Goal: Task Accomplishment & Management: Use online tool/utility

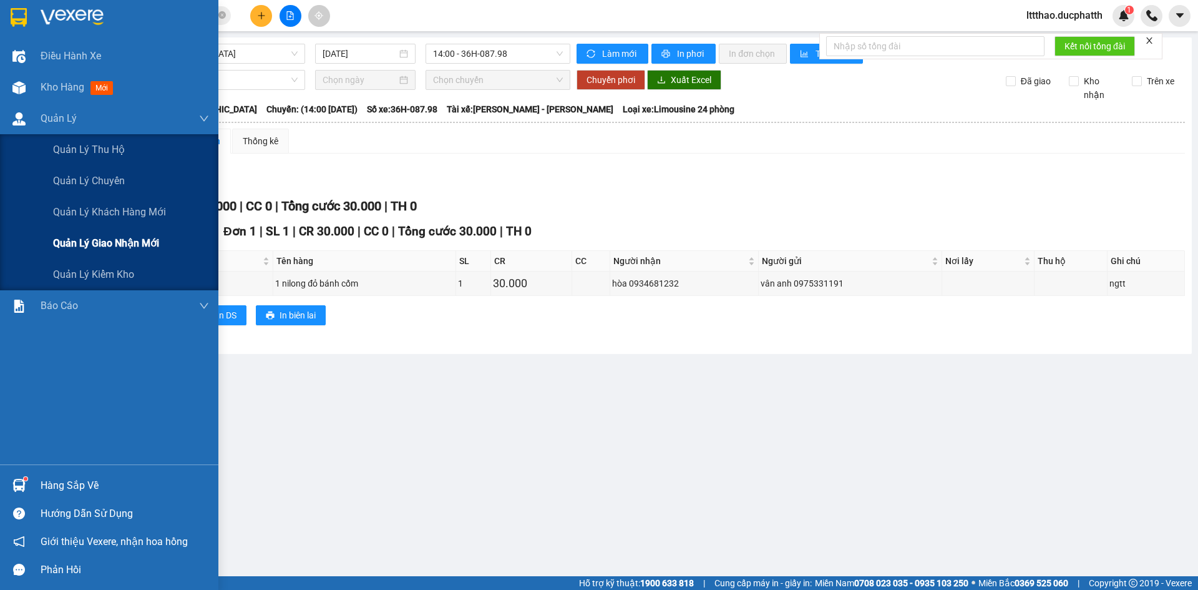
click at [97, 245] on span "Quản lý giao nhận mới" at bounding box center [106, 243] width 106 height 16
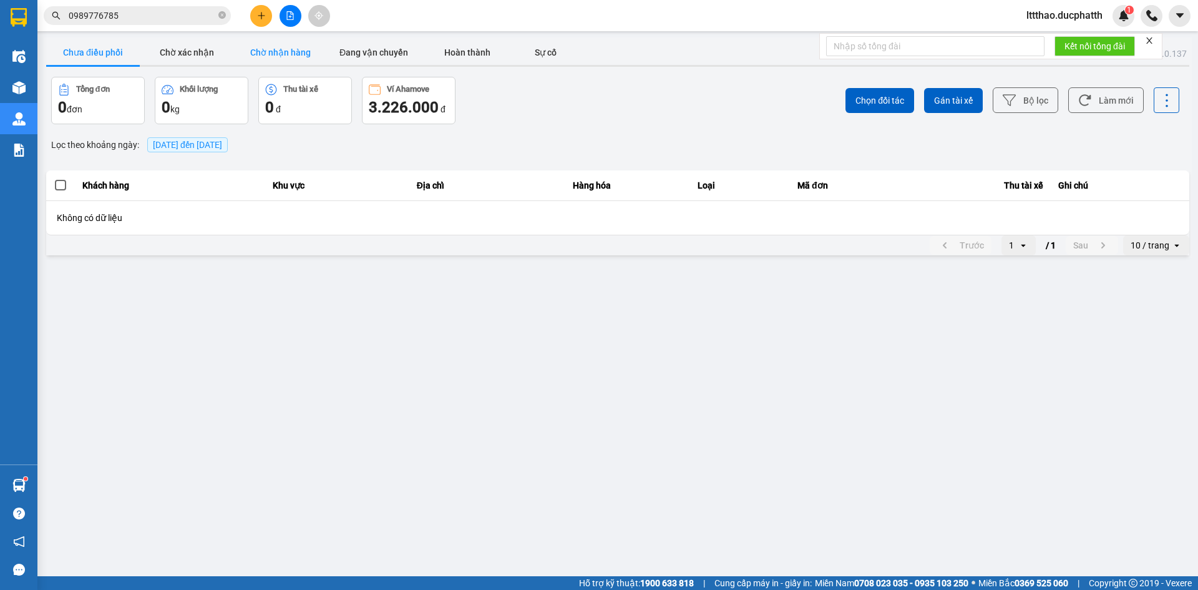
drag, startPoint x: 286, startPoint y: 53, endPoint x: 325, endPoint y: 51, distance: 38.8
click at [294, 53] on button "Chờ nhận hàng" at bounding box center [280, 52] width 94 height 25
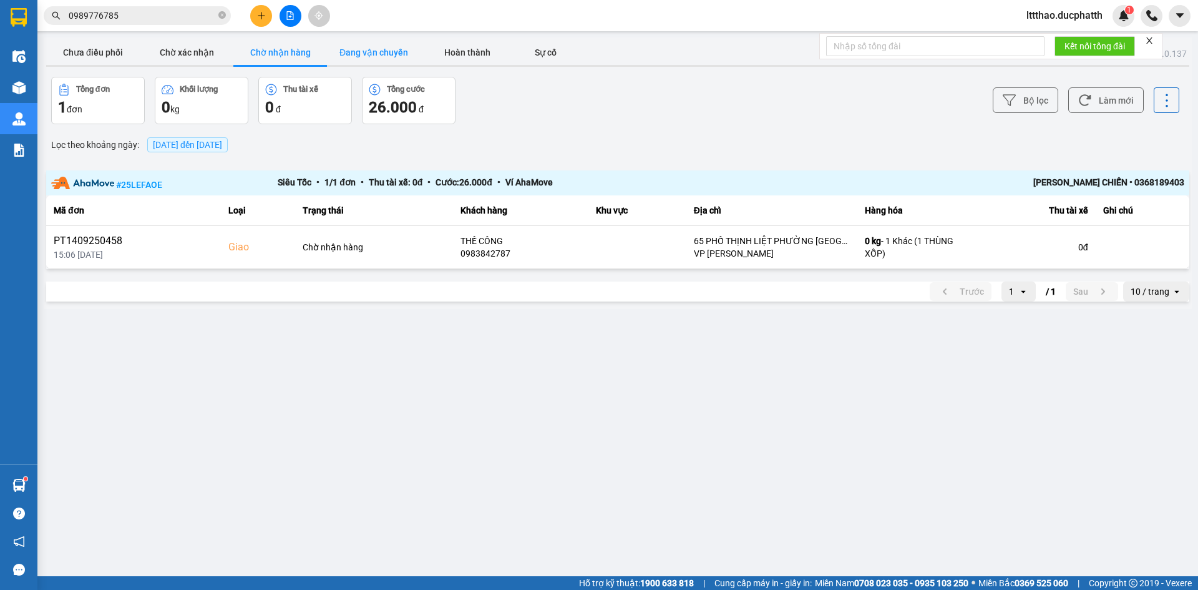
click at [416, 52] on button "Đang vận chuyển" at bounding box center [374, 52] width 94 height 25
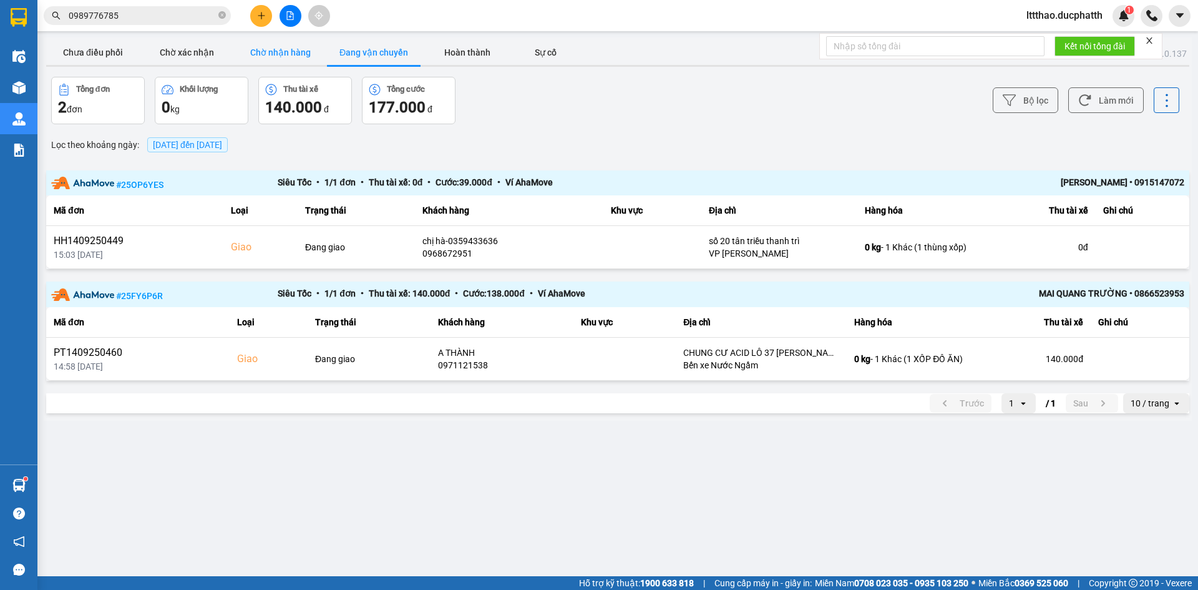
click at [320, 50] on button "Chờ nhận hàng" at bounding box center [280, 52] width 94 height 25
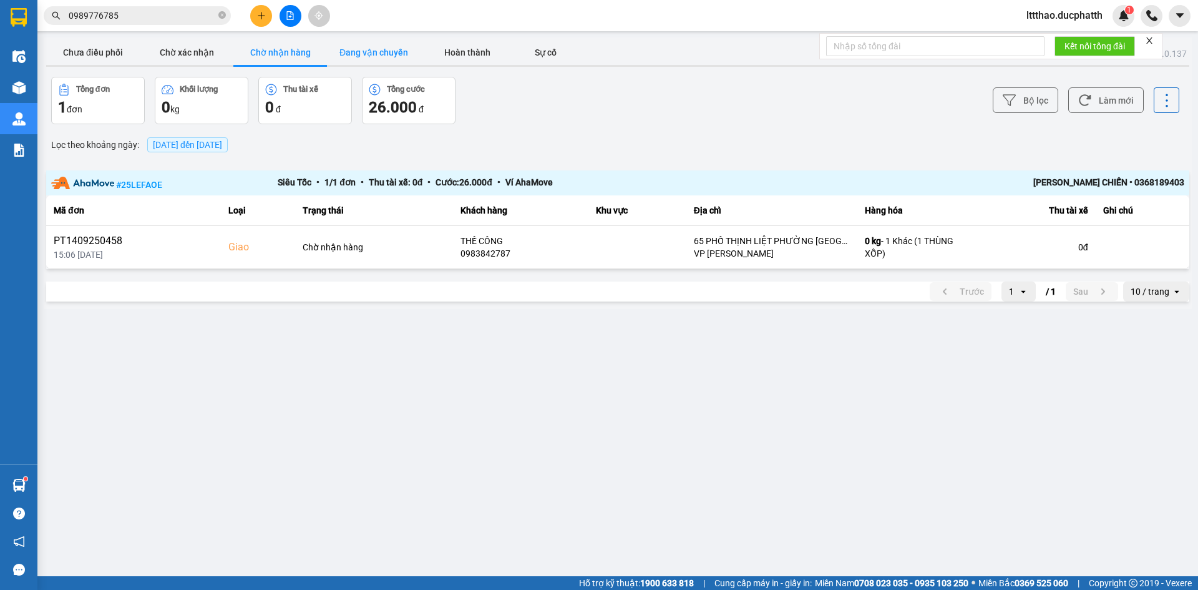
click at [373, 52] on button "Đang vận chuyển" at bounding box center [374, 52] width 94 height 25
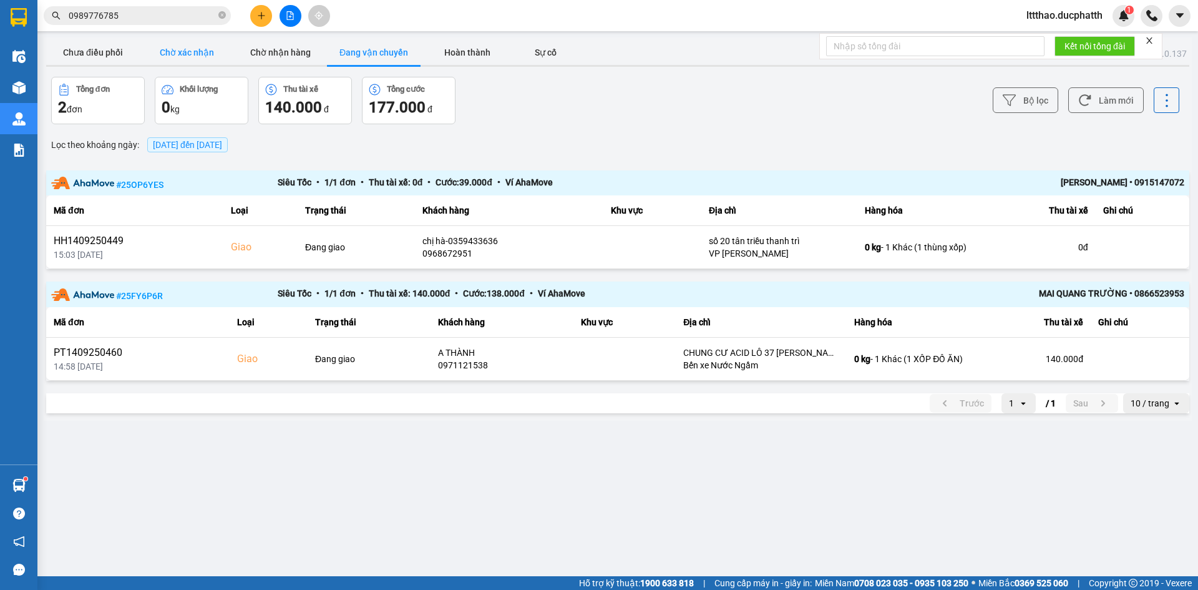
click at [189, 50] on button "Chờ xác nhận" at bounding box center [187, 52] width 94 height 25
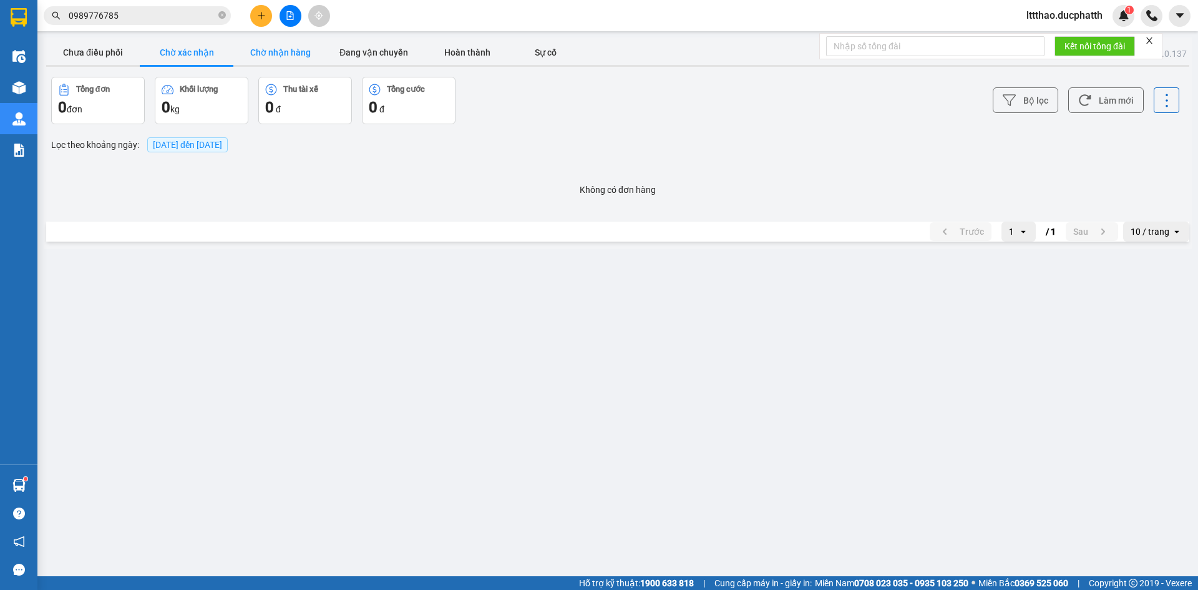
drag, startPoint x: 251, startPoint y: 49, endPoint x: 261, endPoint y: 49, distance: 10.0
click at [252, 49] on button "Chờ nhận hàng" at bounding box center [280, 52] width 94 height 25
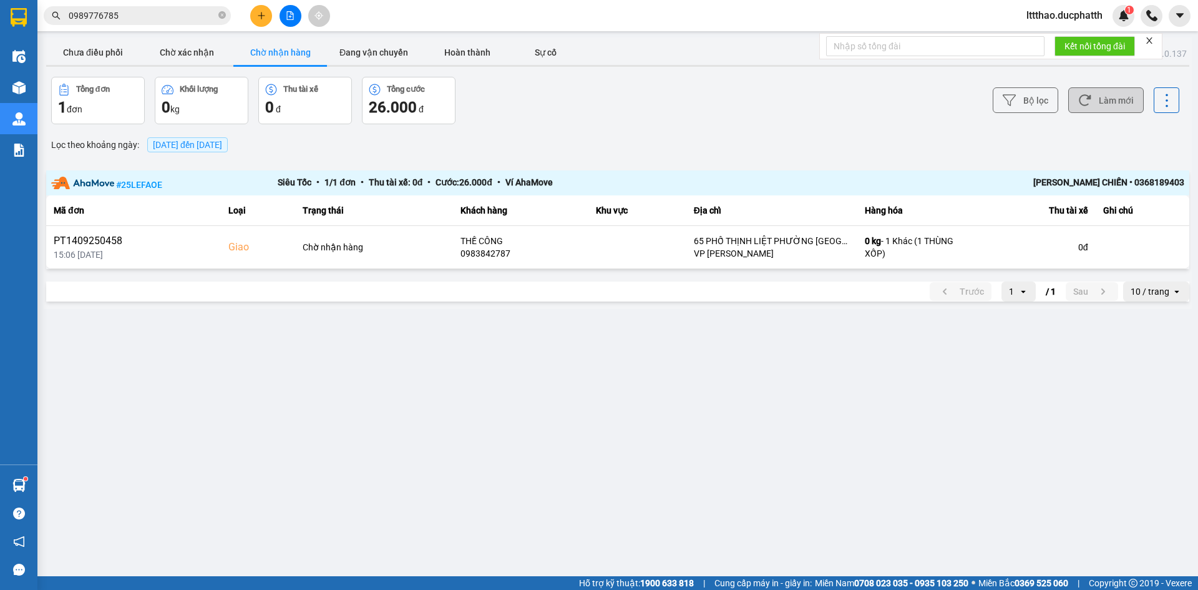
click at [1094, 110] on button "Làm mới" at bounding box center [1107, 100] width 76 height 26
click at [1095, 110] on button "Làm mới" at bounding box center [1107, 100] width 76 height 26
drag, startPoint x: 120, startPoint y: 59, endPoint x: 134, endPoint y: 64, distance: 13.8
click at [124, 59] on button "Chưa điều phối" at bounding box center [93, 52] width 94 height 25
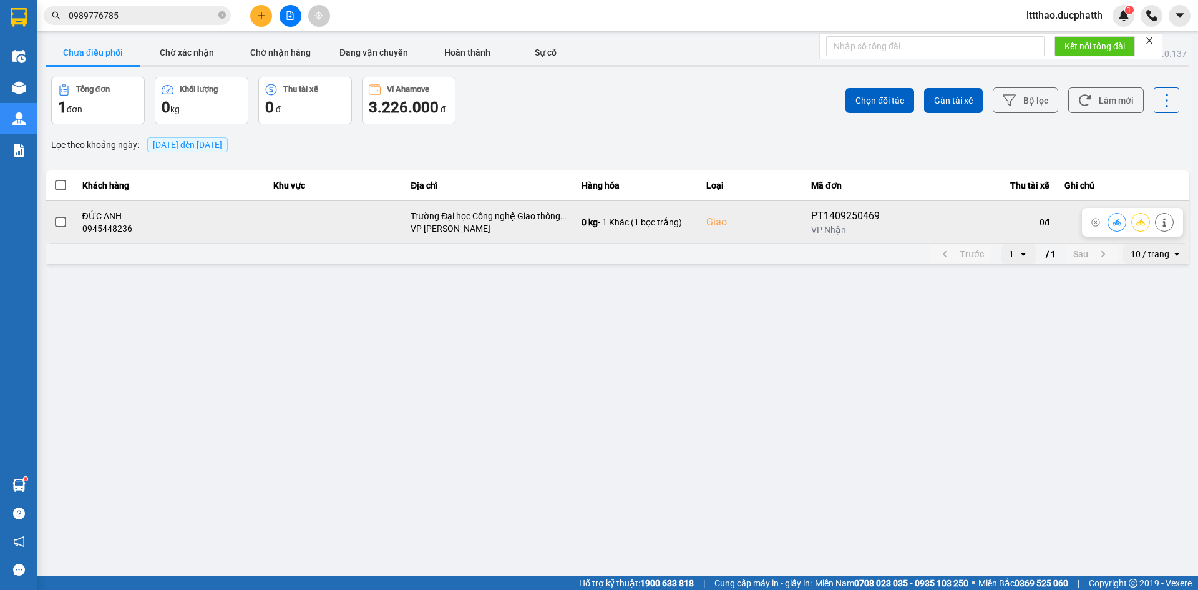
click at [59, 223] on span at bounding box center [60, 222] width 11 height 11
click at [54, 215] on input "checkbox" at bounding box center [54, 215] width 0 height 0
click at [1115, 228] on button at bounding box center [1117, 222] width 17 height 22
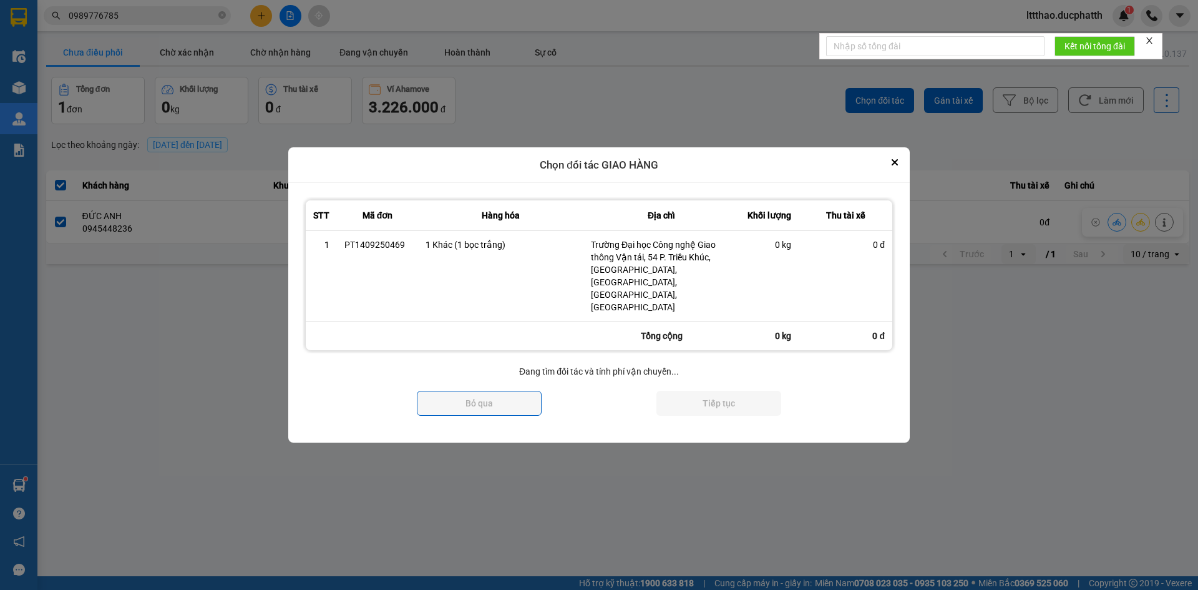
click at [885, 175] on div "Chọn đối tác GIAO HÀNG" at bounding box center [599, 165] width 622 height 36
click at [889, 170] on button "Close" at bounding box center [895, 162] width 15 height 15
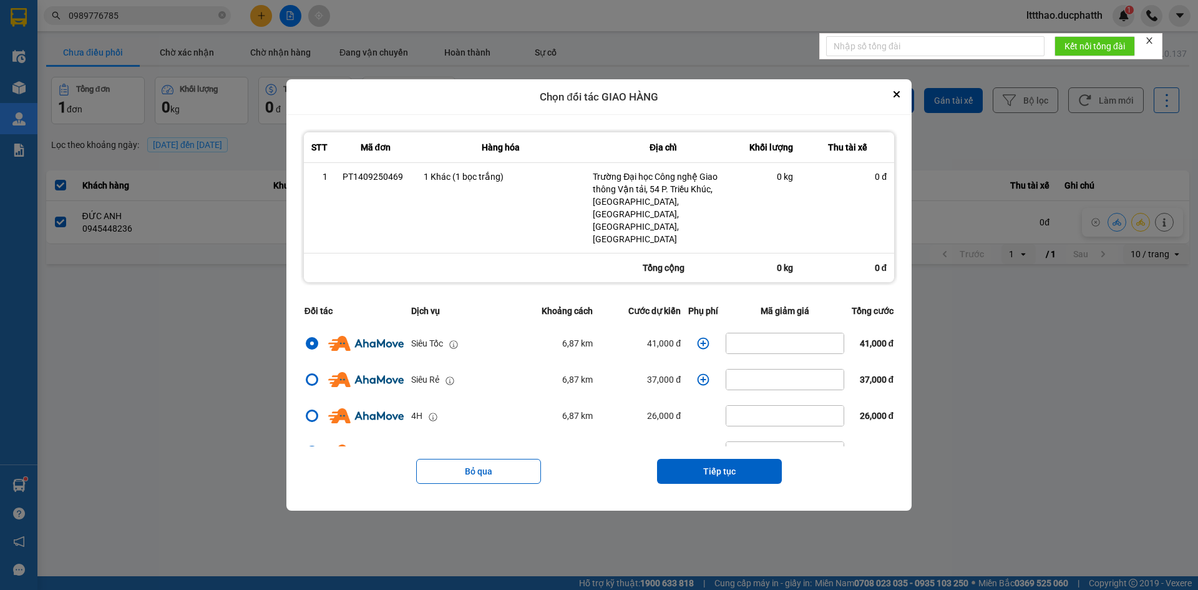
click at [893, 102] on div "Chọn đối tác GIAO HÀNG" at bounding box center [598, 97] width 625 height 36
click at [899, 102] on button "Close" at bounding box center [896, 94] width 15 height 15
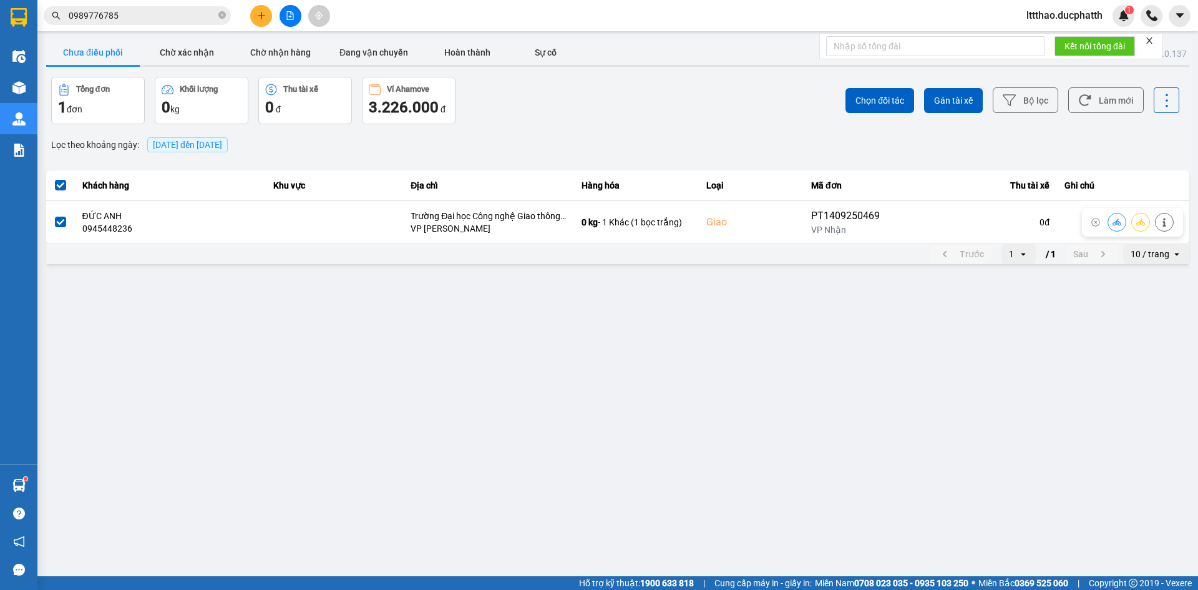
click at [1065, 19] on span "lttthao.ducphatth" at bounding box center [1065, 15] width 96 height 16
click at [1043, 41] on span "Đăng xuất" at bounding box center [1070, 39] width 72 height 14
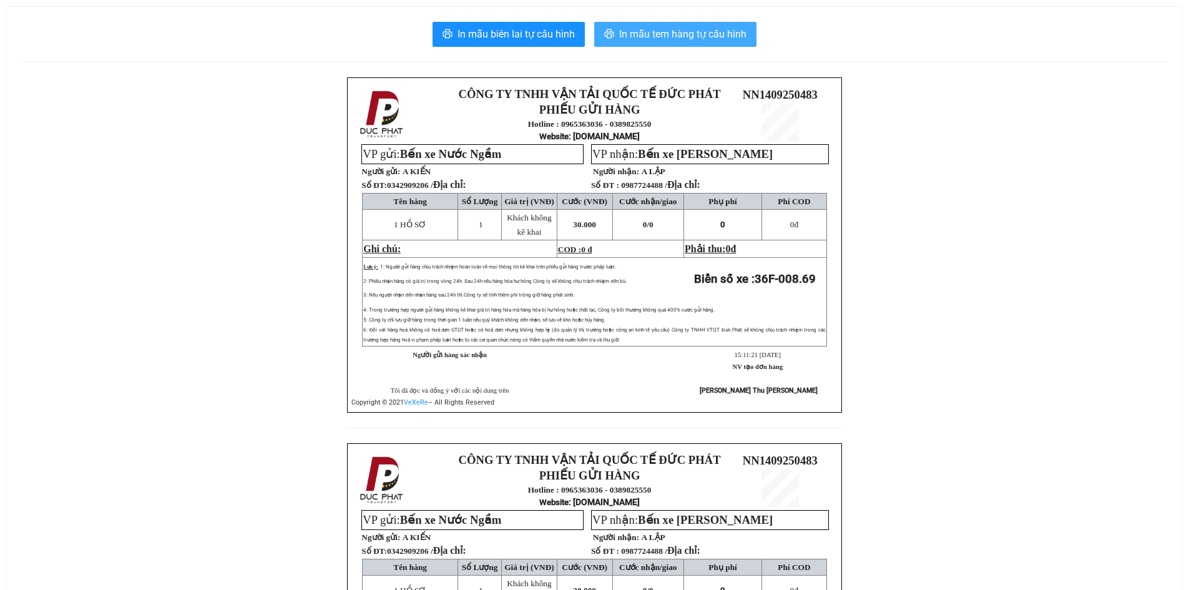
click at [707, 44] on button "In mẫu tem hàng tự cấu hình" at bounding box center [675, 34] width 162 height 25
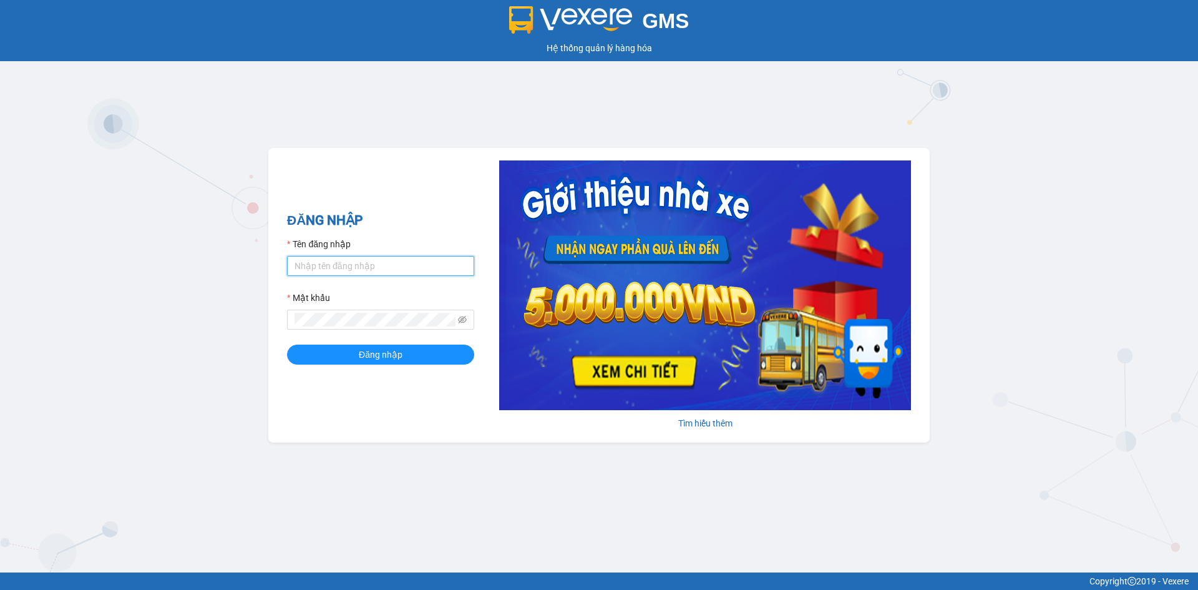
click at [440, 267] on input "Tên đăng nhập" at bounding box center [380, 266] width 187 height 20
click at [382, 269] on input "LDTUNG" at bounding box center [380, 266] width 187 height 20
type input "ldtung.ducphatth"
click at [351, 358] on button "Đăng nhập" at bounding box center [380, 355] width 187 height 20
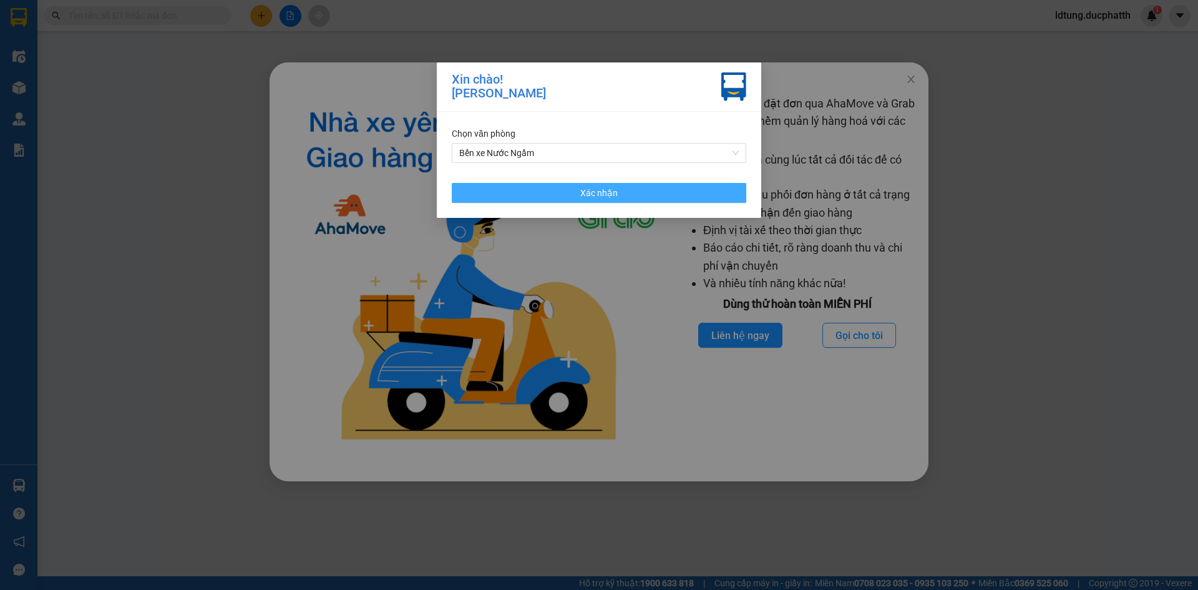
click at [584, 183] on button "Xác nhận" at bounding box center [599, 193] width 295 height 20
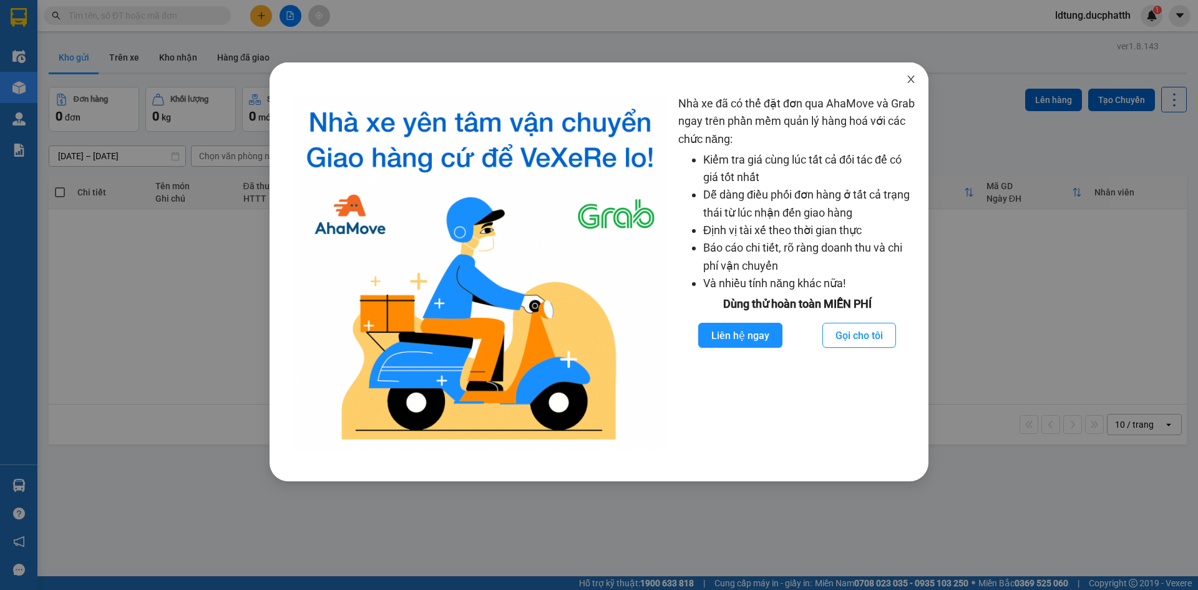
click at [911, 76] on icon "close" at bounding box center [911, 79] width 10 height 10
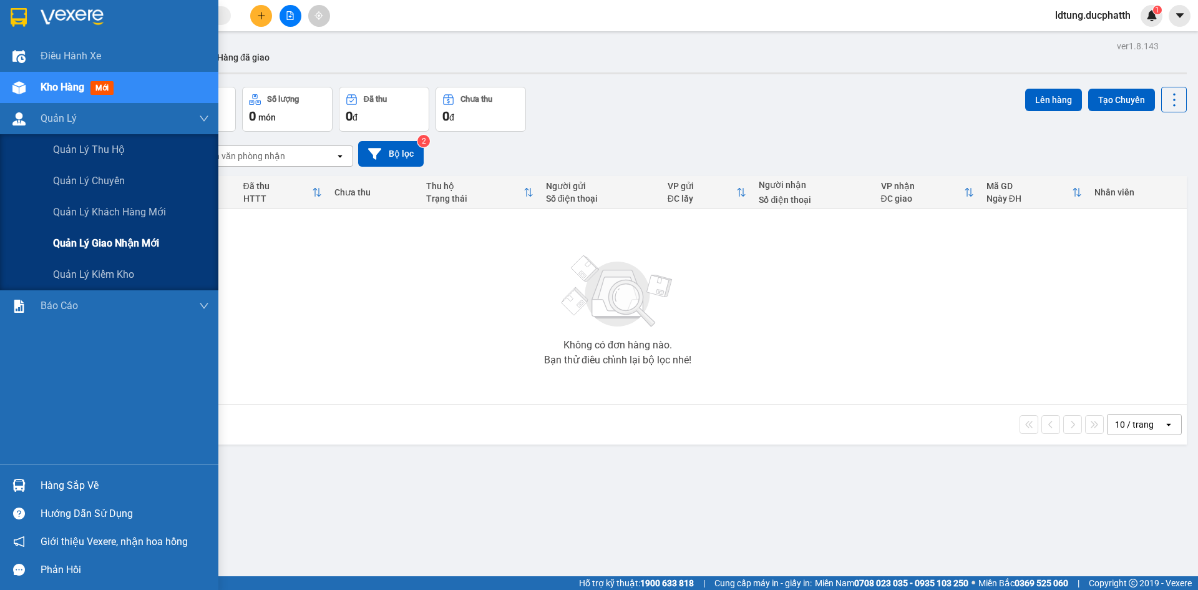
click at [72, 250] on span "Quản lý giao nhận mới" at bounding box center [106, 243] width 106 height 16
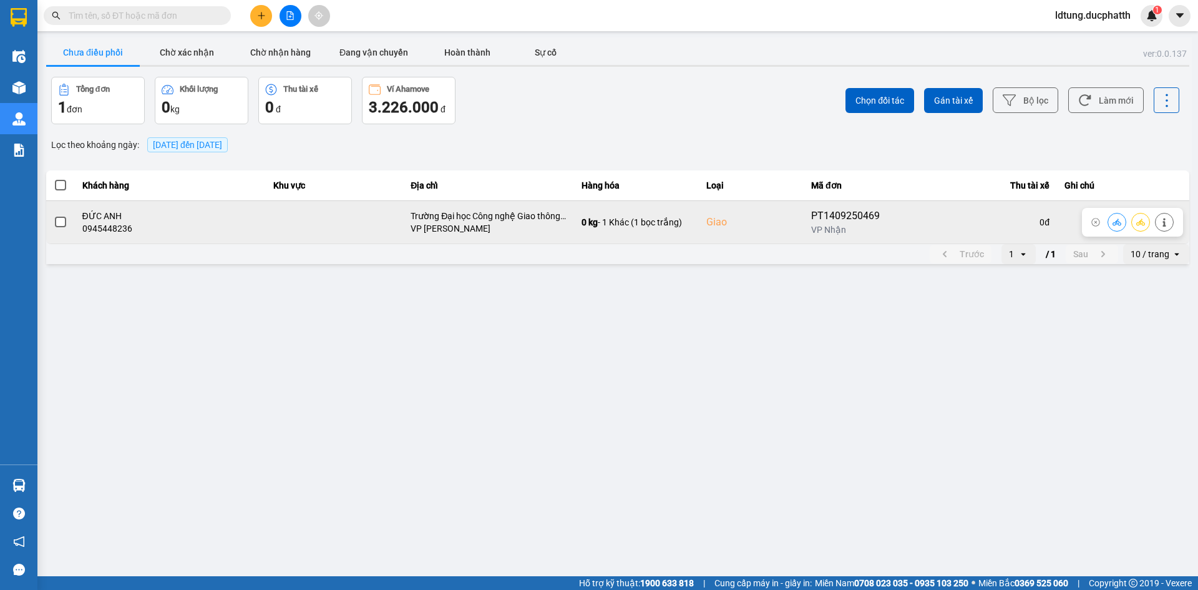
click at [1167, 227] on button at bounding box center [1164, 222] width 17 height 22
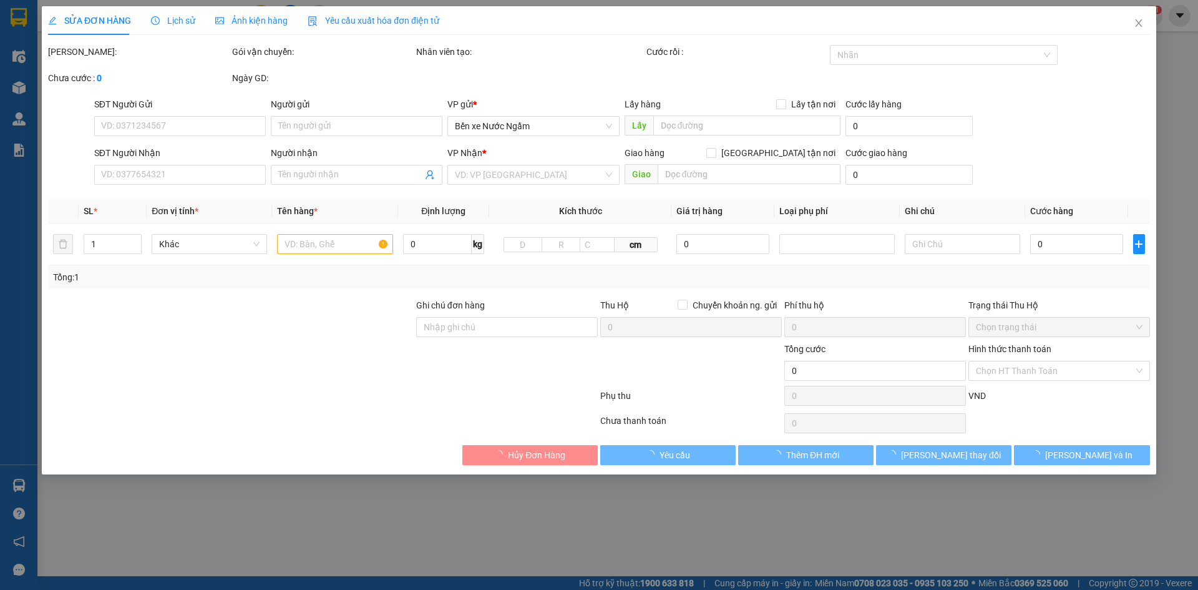
type input "0919103168"
type input "C HẰNG"
type input "0945448236"
type input "ĐỨC ANH"
checkbox input "true"
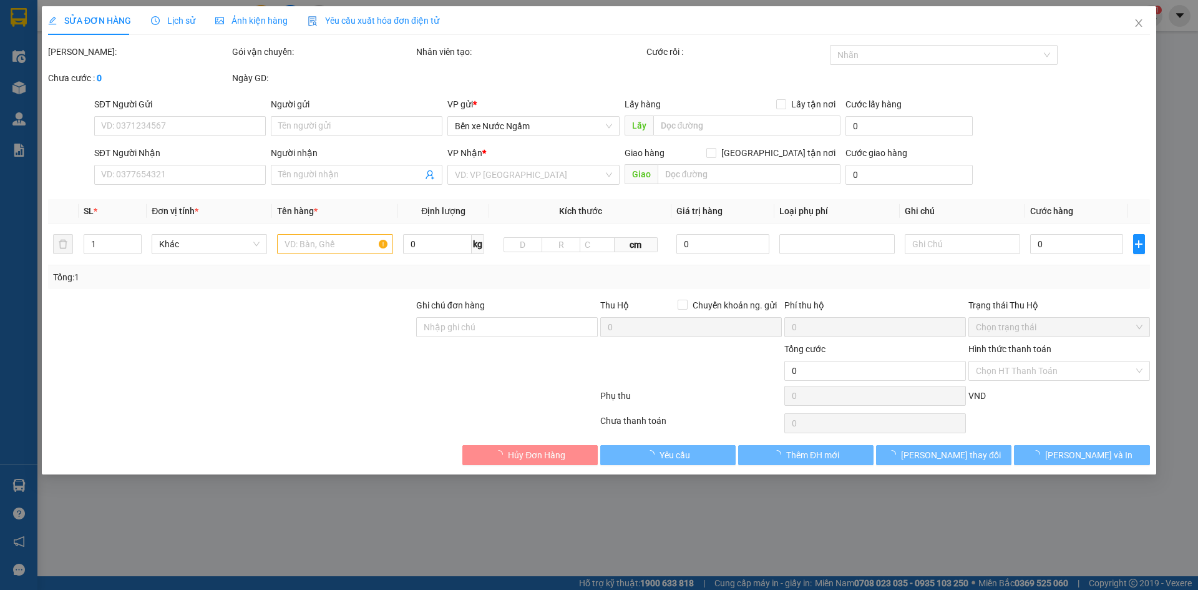
type input "Trường Đại học Công nghệ Giao thông Vận tải, 54 P. Triều Khúc, Thanh Xuân Bắc, …"
type input "100.000"
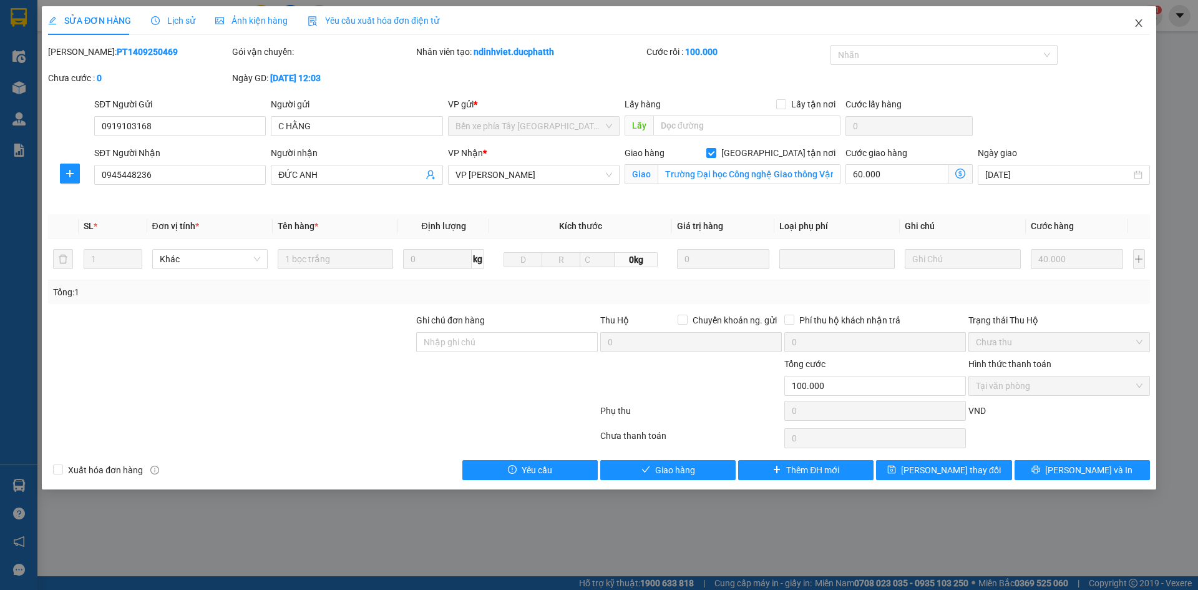
click at [1139, 23] on icon "close" at bounding box center [1138, 22] width 7 height 7
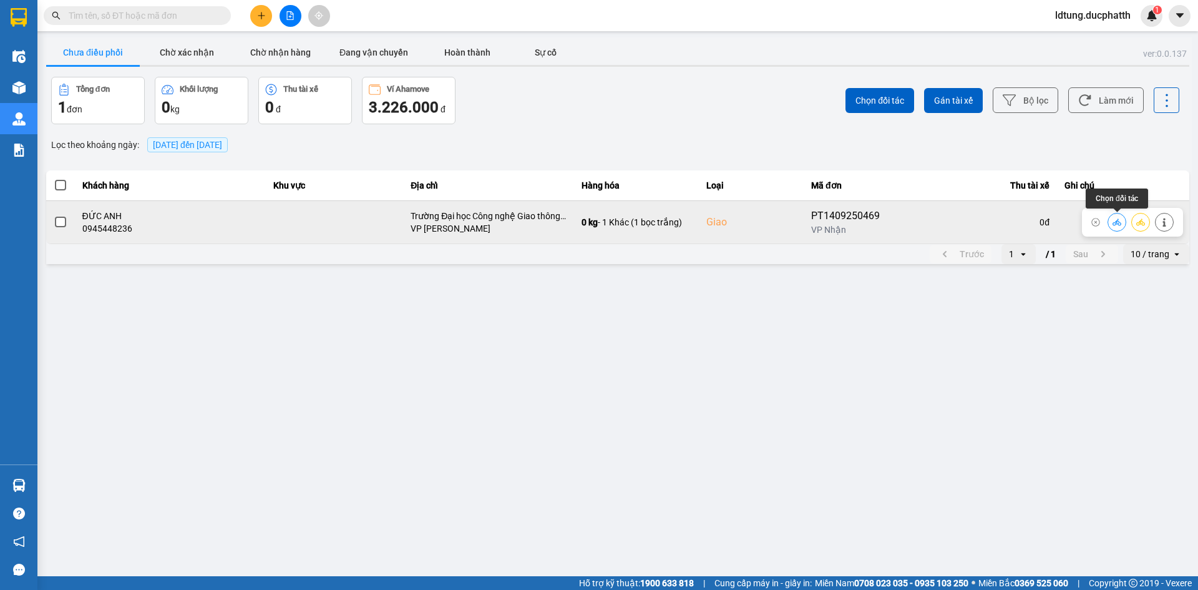
click at [1116, 222] on icon at bounding box center [1117, 221] width 9 height 7
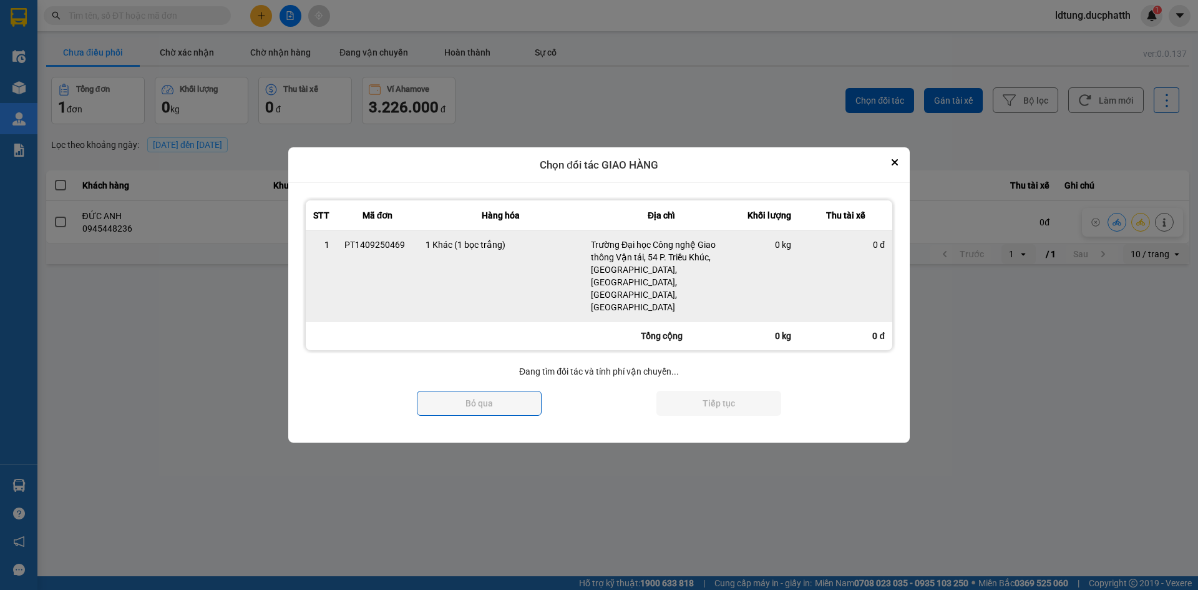
click at [833, 251] on div "0 đ" at bounding box center [845, 244] width 79 height 12
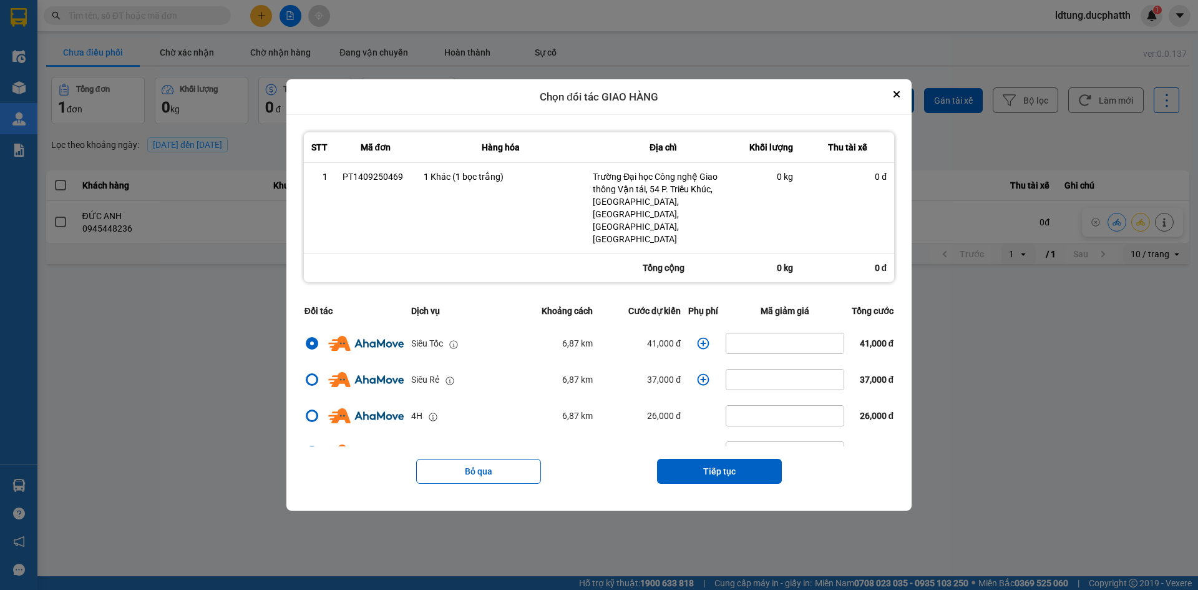
click at [705, 337] on icon "dialog" at bounding box center [703, 343] width 12 height 12
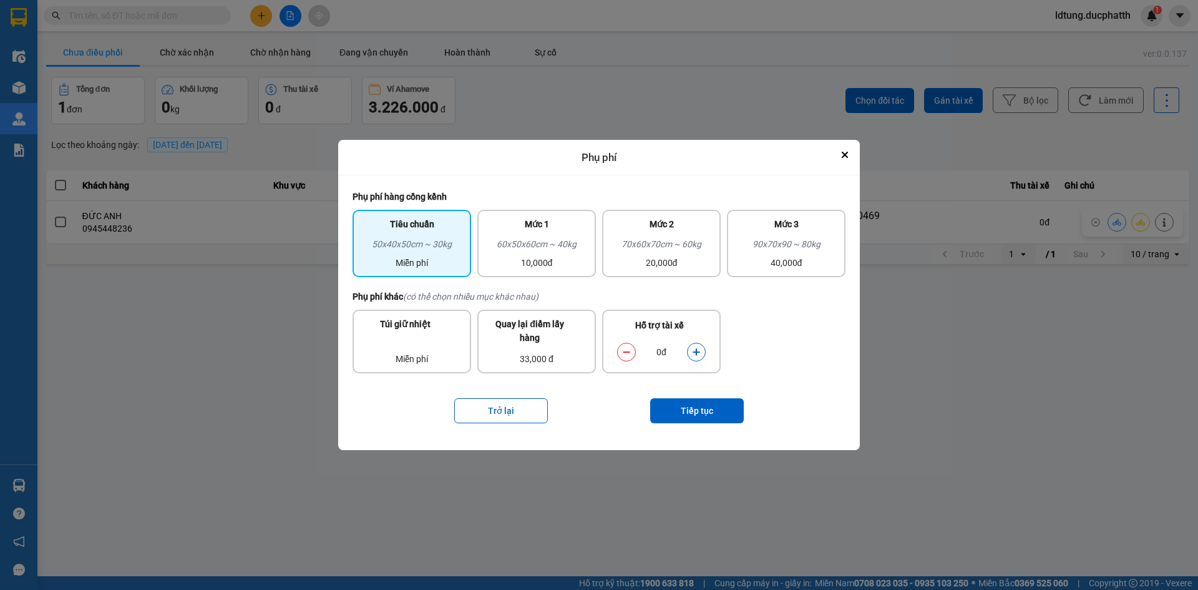
click at [698, 345] on button "dialog" at bounding box center [696, 352] width 17 height 22
click at [698, 350] on icon "dialog" at bounding box center [696, 352] width 9 height 9
click at [699, 350] on icon "dialog" at bounding box center [696, 352] width 9 height 9
click at [681, 403] on button "Tiếp tục" at bounding box center [697, 410] width 94 height 25
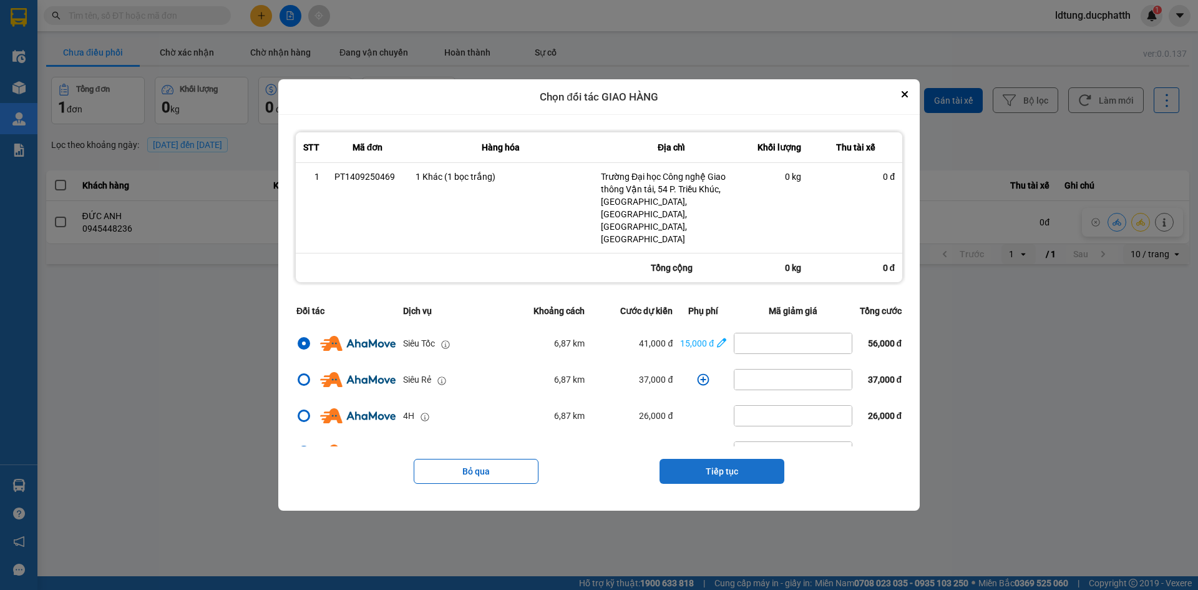
click at [684, 459] on div "Bỏ qua Tiếp tục" at bounding box center [599, 471] width 613 height 50
click at [685, 459] on button "Tiếp tục" at bounding box center [722, 471] width 125 height 25
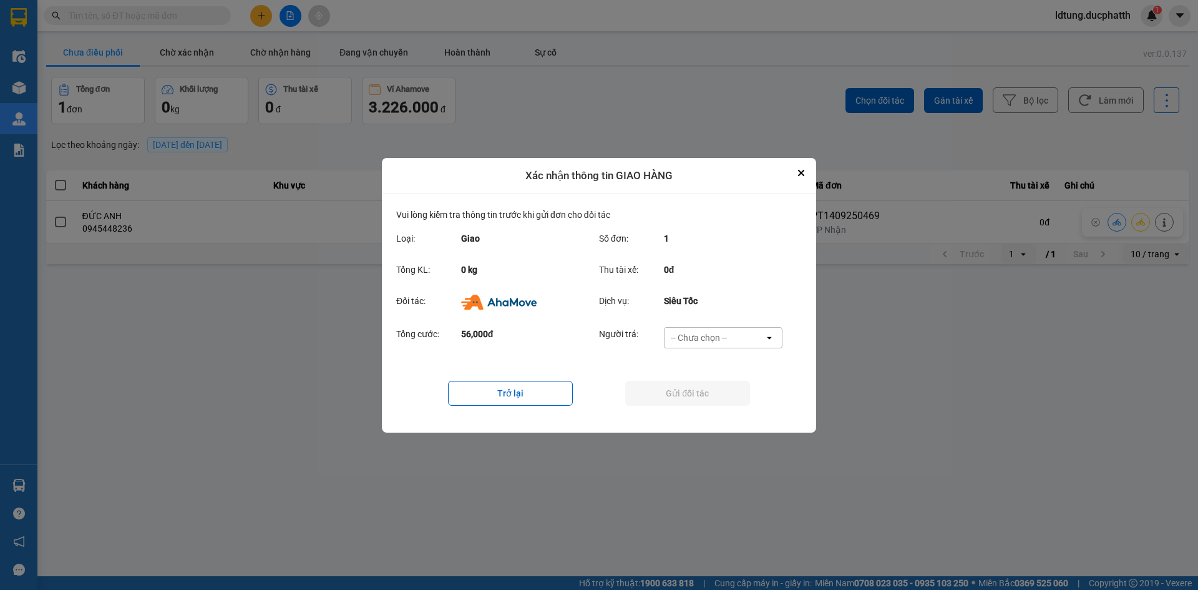
click at [720, 346] on div "-- Chưa chọn --" at bounding box center [715, 338] width 100 height 20
click at [698, 409] on span "Ví Ahamove" at bounding box center [698, 409] width 51 height 12
click at [699, 396] on button "Gửi đối tác" at bounding box center [687, 393] width 125 height 25
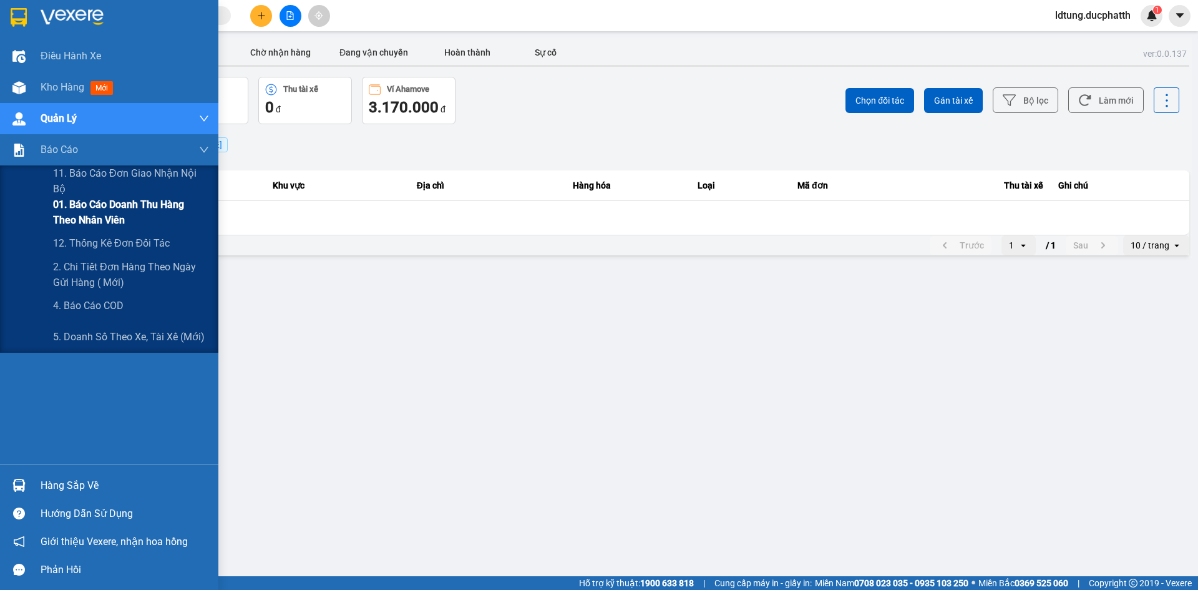
click at [87, 207] on span "01. Báo cáo doanh thu hàng theo nhân viên" at bounding box center [131, 212] width 156 height 31
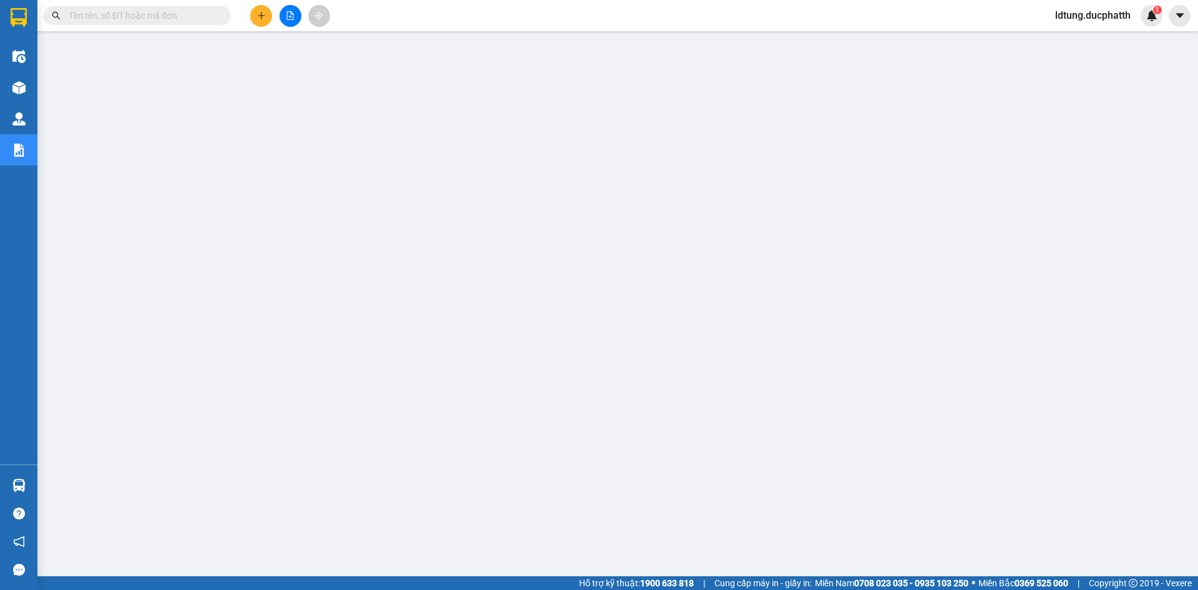
click at [1075, 20] on span "ldtung.ducphatth" at bounding box center [1092, 15] width 95 height 16
click at [1086, 40] on span "Đăng xuất" at bounding box center [1097, 39] width 71 height 14
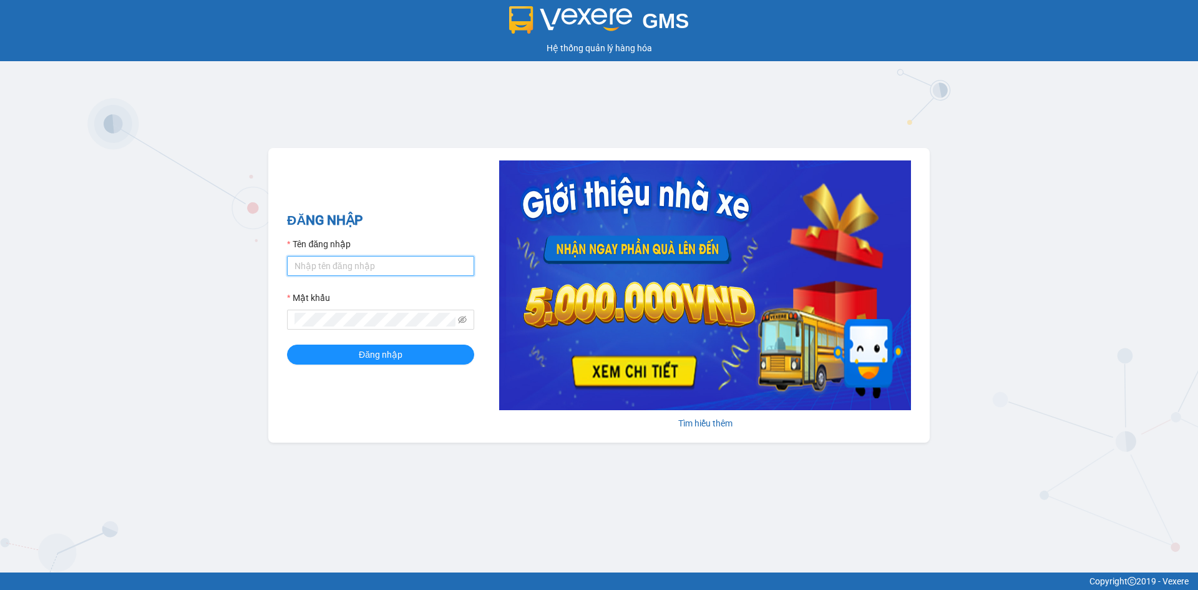
click at [347, 264] on input "Tên đăng nhập" at bounding box center [380, 266] width 187 height 20
type input "lttthao.ducphatth"
click at [348, 349] on button "Đăng nhập" at bounding box center [380, 355] width 187 height 20
click at [287, 345] on button "Đăng nhập" at bounding box center [380, 355] width 187 height 20
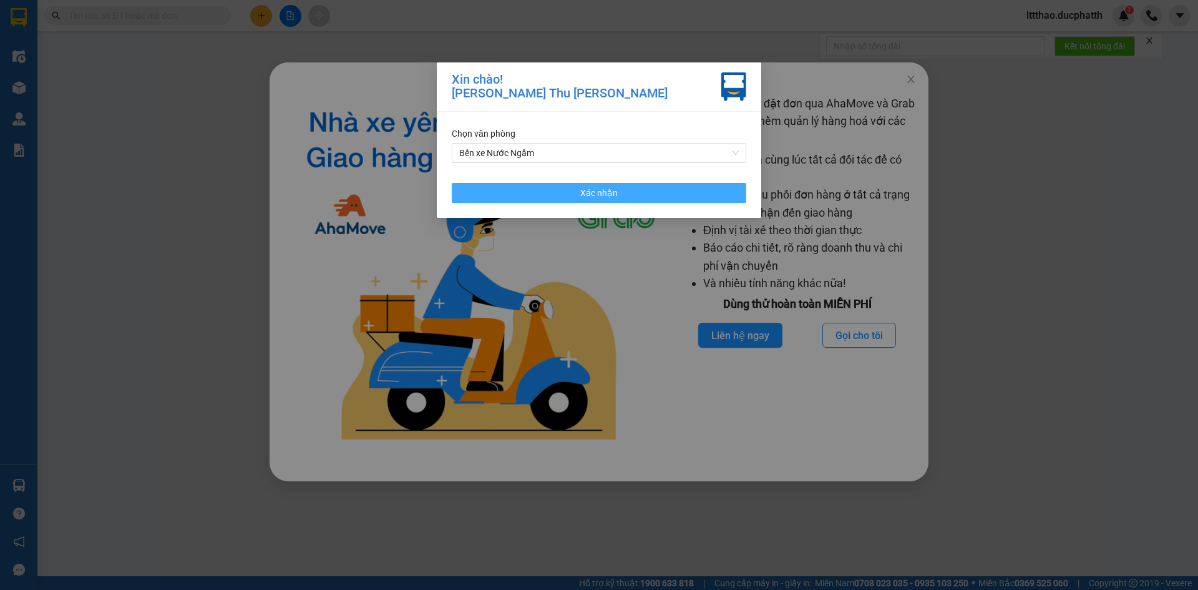
click at [666, 198] on button "Xác nhận" at bounding box center [599, 193] width 295 height 20
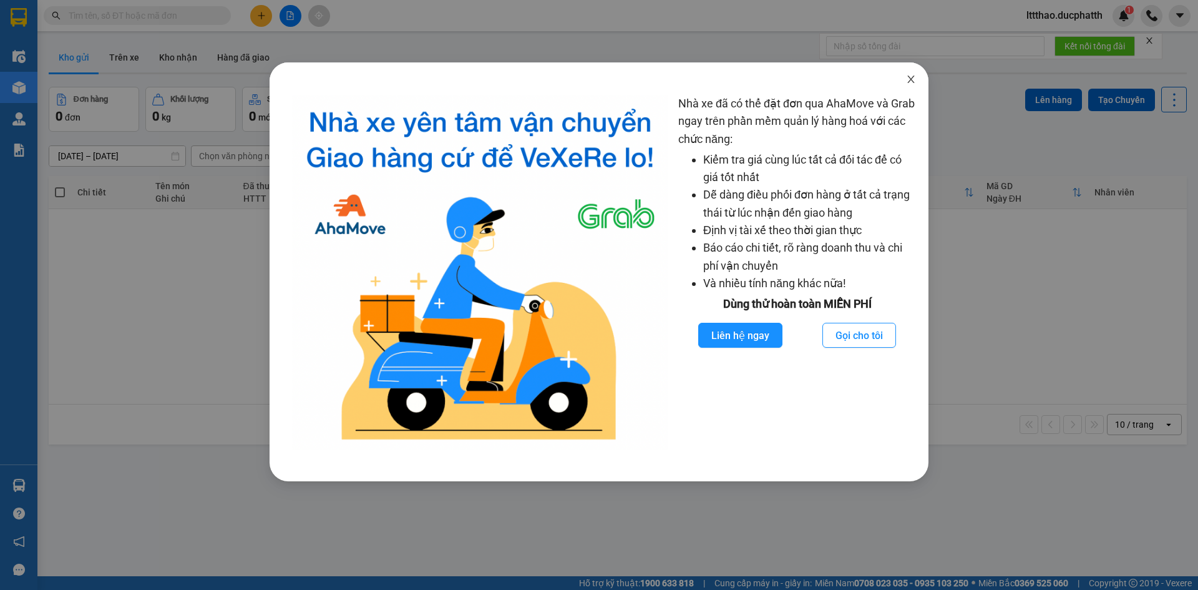
click at [914, 79] on icon "close" at bounding box center [911, 79] width 10 height 10
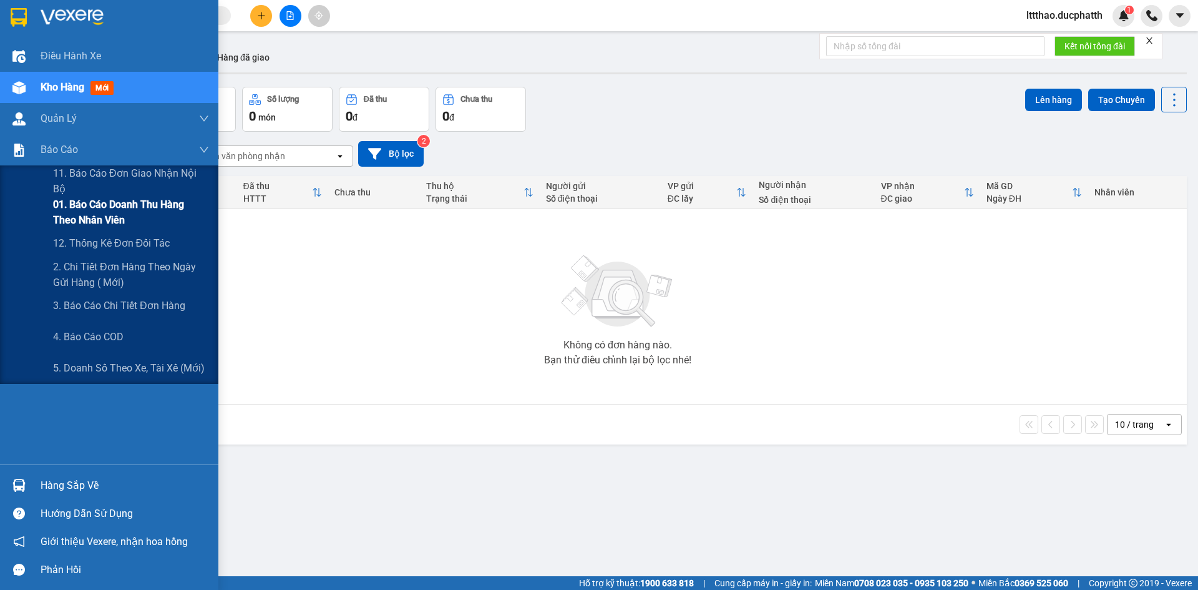
click at [88, 204] on span "01. Báo cáo doanh thu hàng theo nhân viên" at bounding box center [131, 212] width 156 height 31
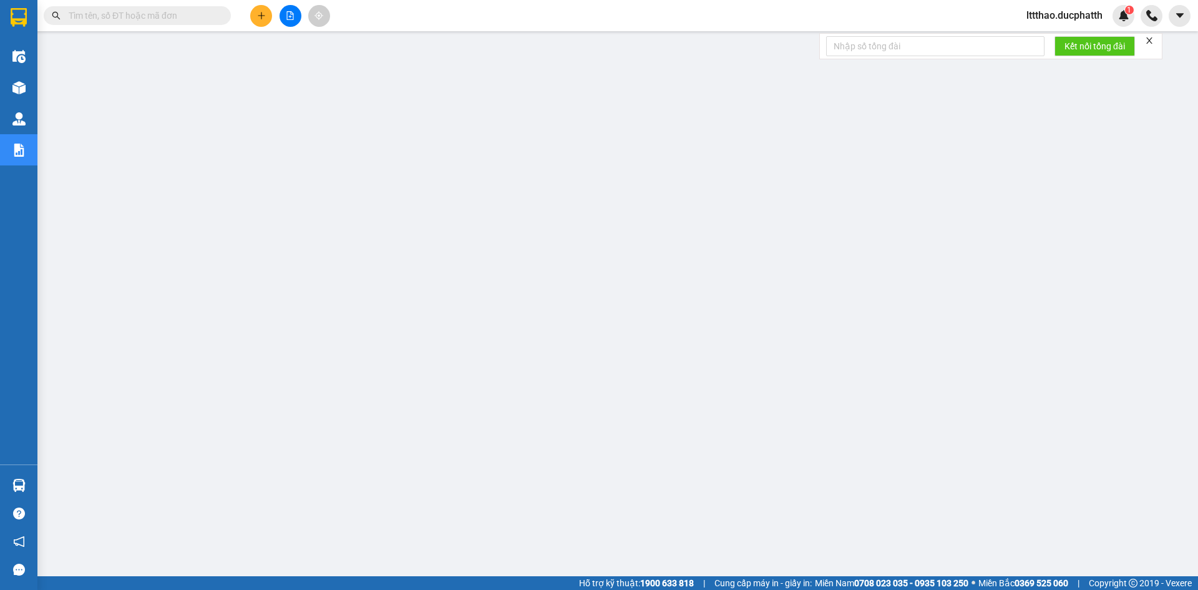
click at [204, 16] on input "text" at bounding box center [142, 16] width 147 height 14
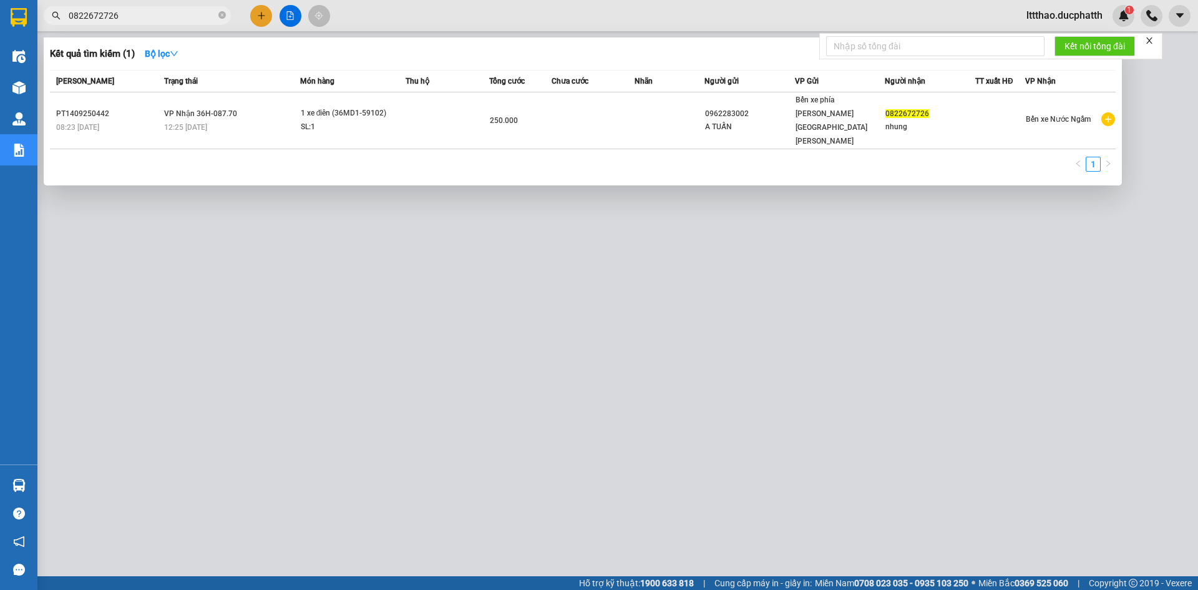
type input "0822672726"
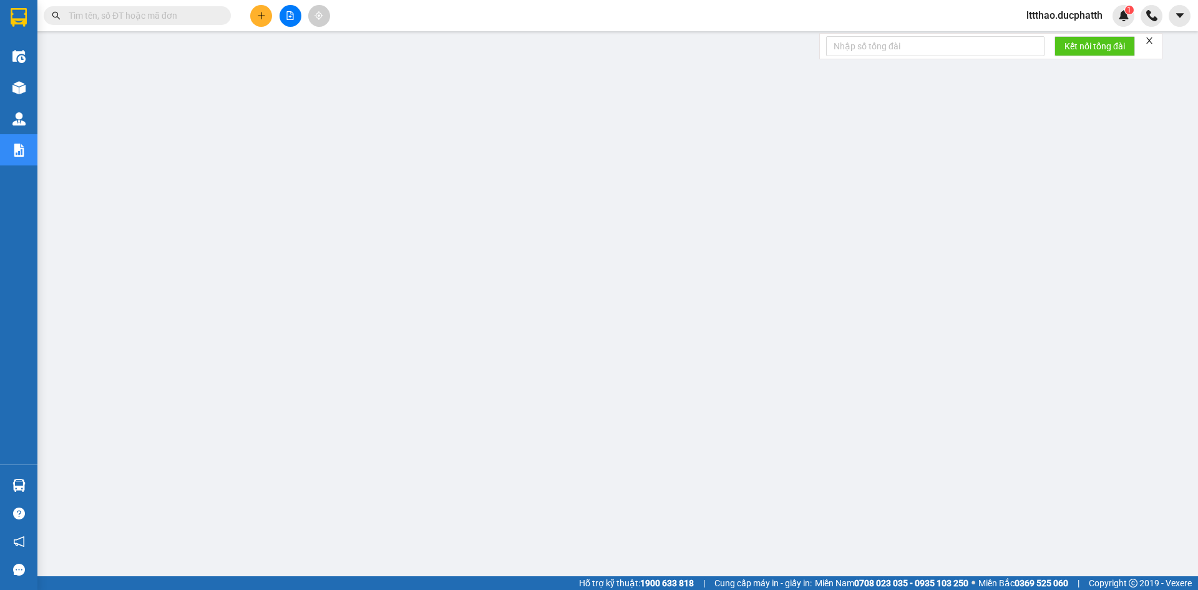
click at [146, 19] on input "text" at bounding box center [142, 16] width 147 height 14
paste input "0976994586"
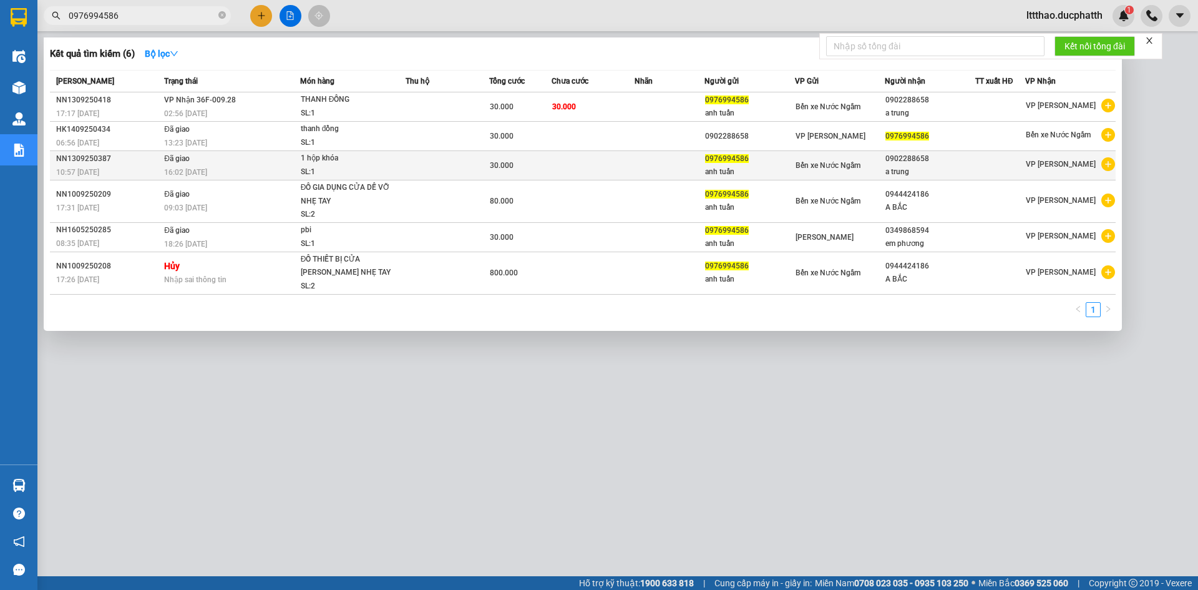
type input "0976994586"
click at [383, 175] on div "SL: 1" at bounding box center [348, 172] width 94 height 14
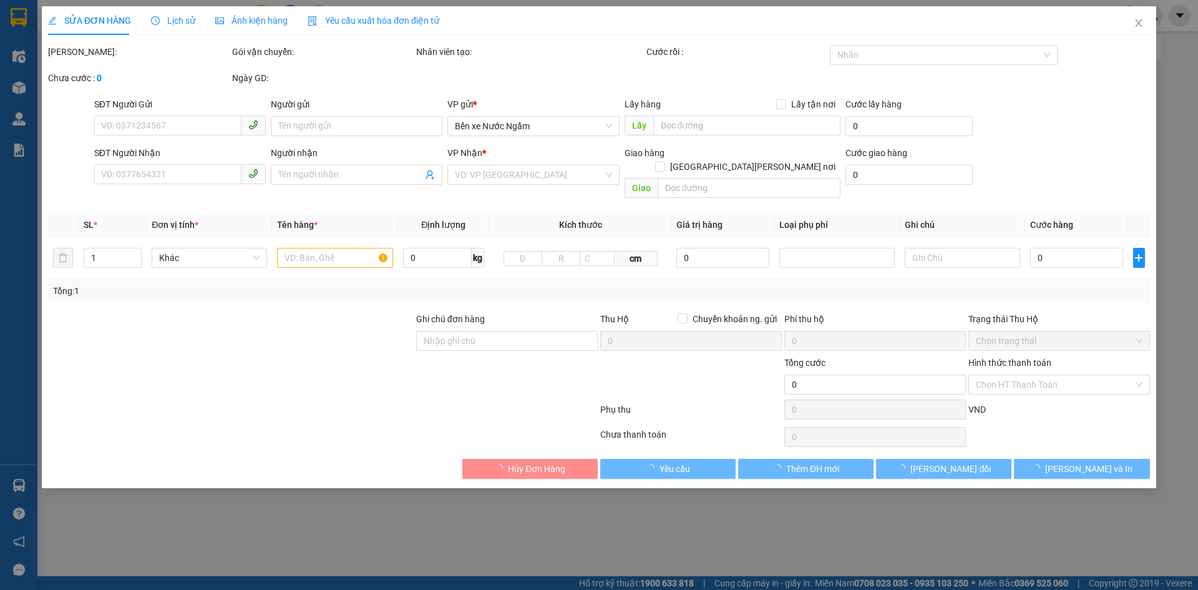
type input "0976994586"
type input "anh tuấn"
type input "0902288658"
type input "a trung"
type input "30.000"
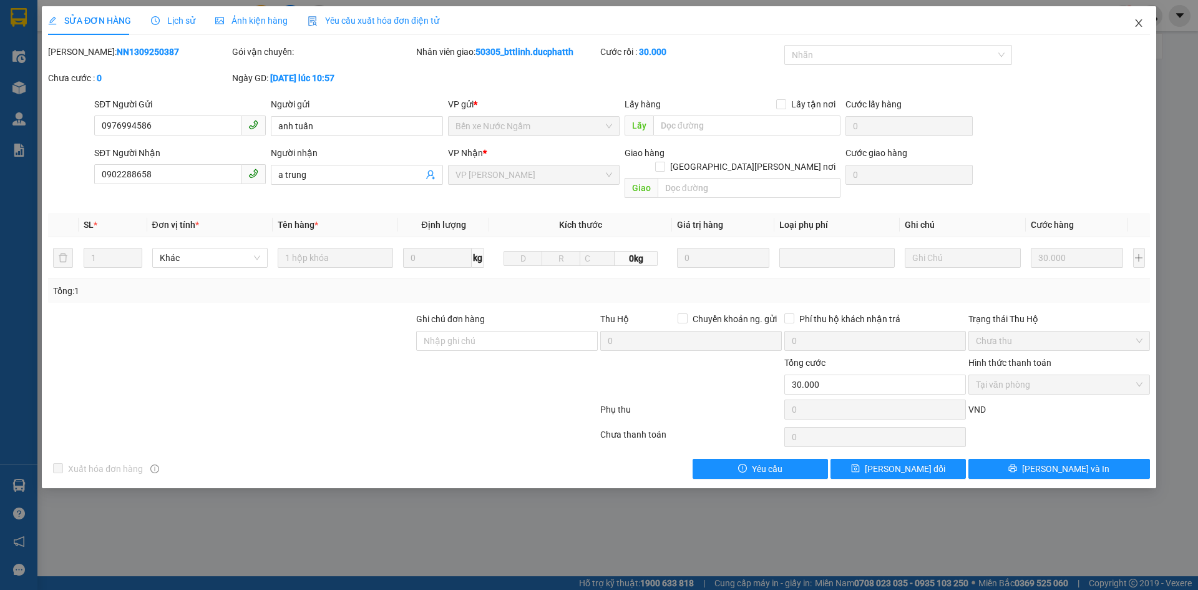
click at [1140, 23] on icon "close" at bounding box center [1139, 23] width 10 height 10
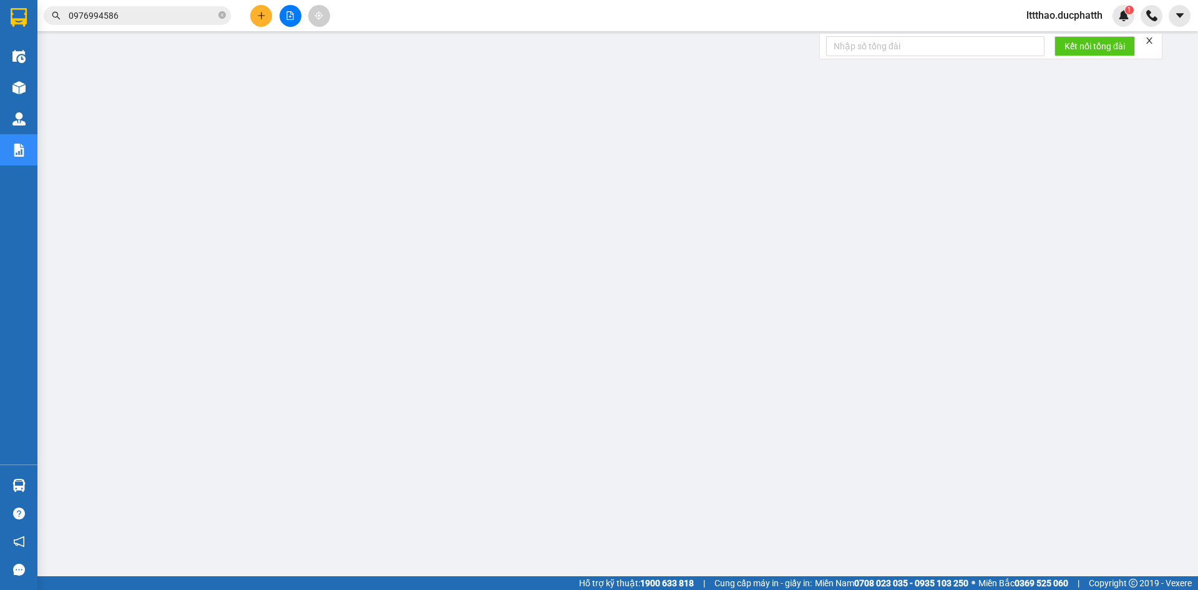
click at [140, 17] on input "0976994586" at bounding box center [142, 16] width 147 height 14
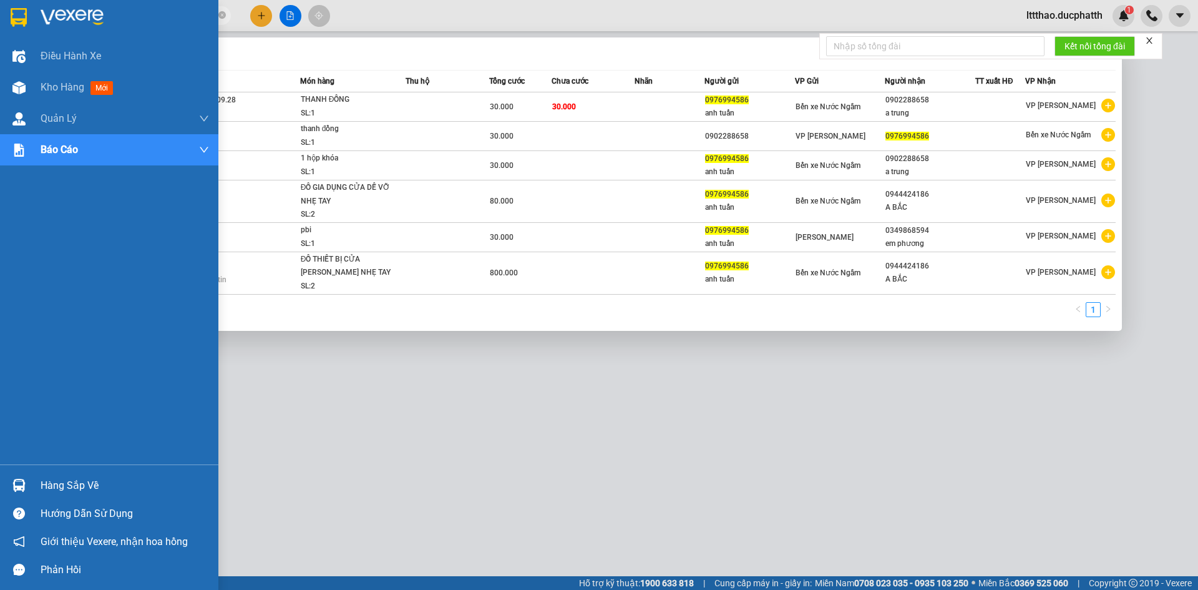
click at [15, 491] on img at bounding box center [18, 485] width 13 height 13
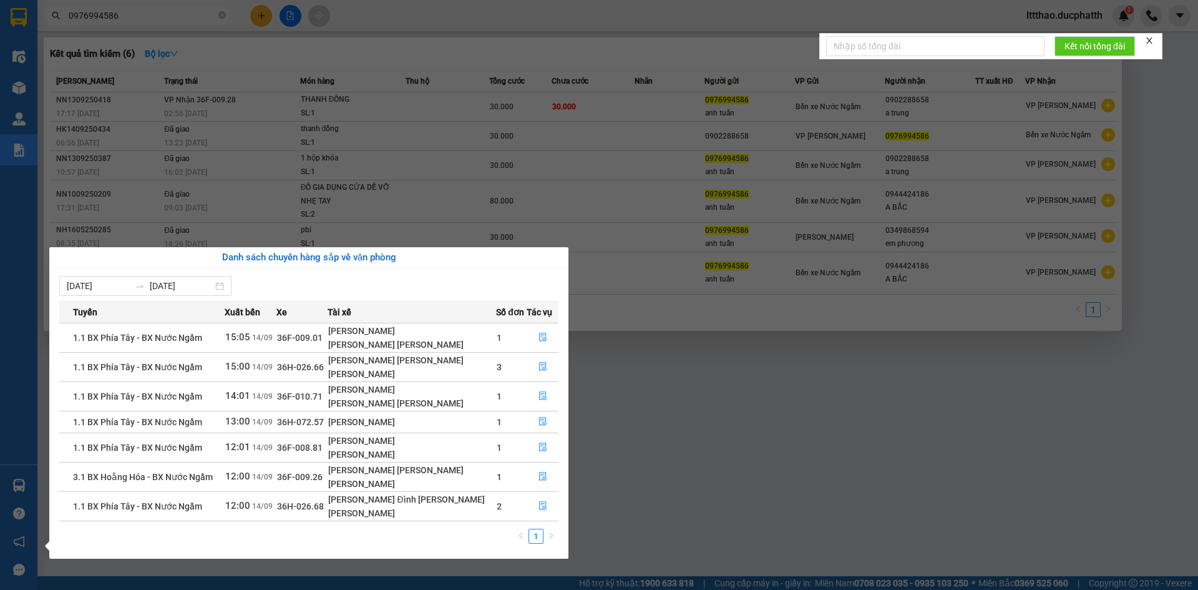
click at [776, 509] on section "Kết quả tìm kiếm ( 6 ) Bộ lọc Mã ĐH Trạng thái Món hàng Thu hộ Tổng cước Chưa c…" at bounding box center [599, 295] width 1198 height 590
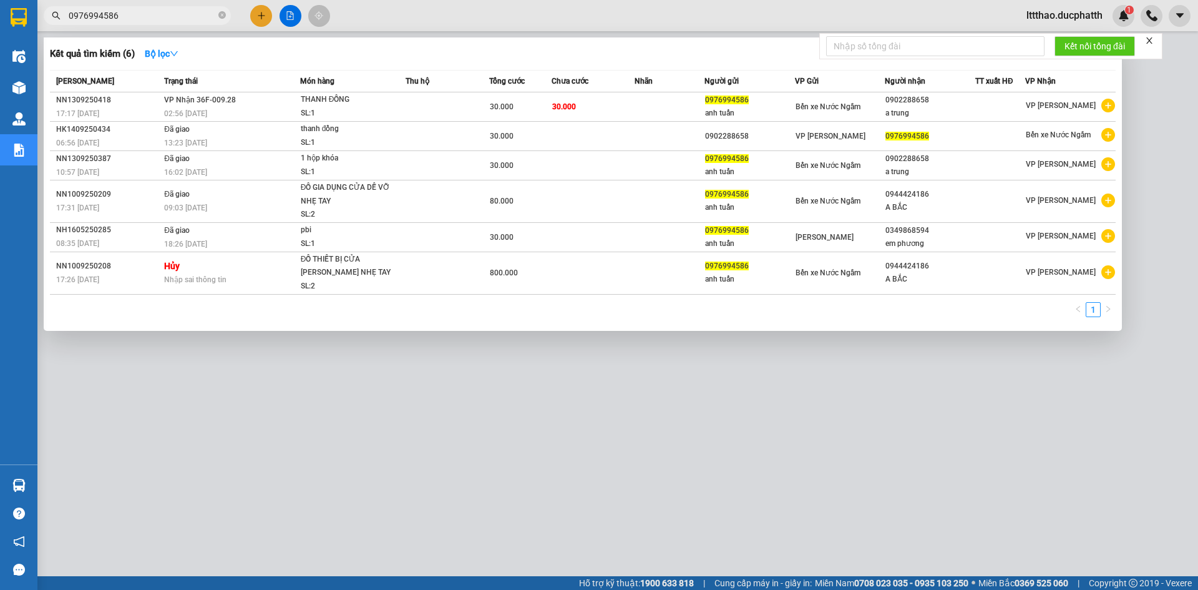
click at [1198, 205] on div at bounding box center [599, 295] width 1198 height 590
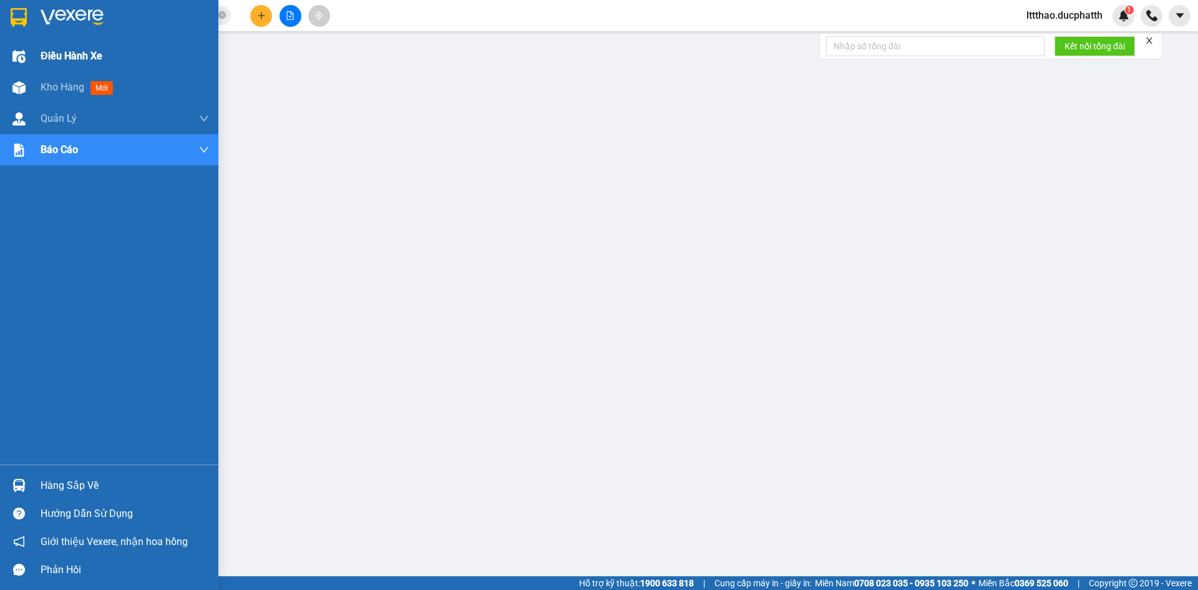
click at [26, 62] on div at bounding box center [19, 57] width 22 height 22
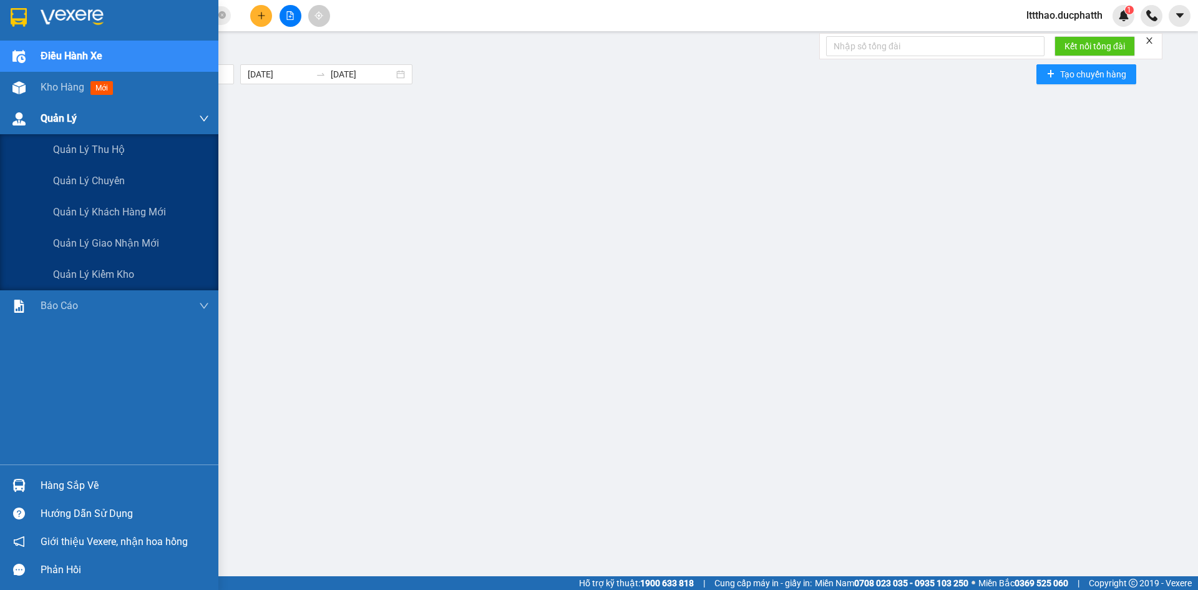
click at [67, 119] on span "Quản Lý" at bounding box center [59, 118] width 36 height 16
click at [124, 185] on span "Quản lý chuyến" at bounding box center [89, 181] width 72 height 16
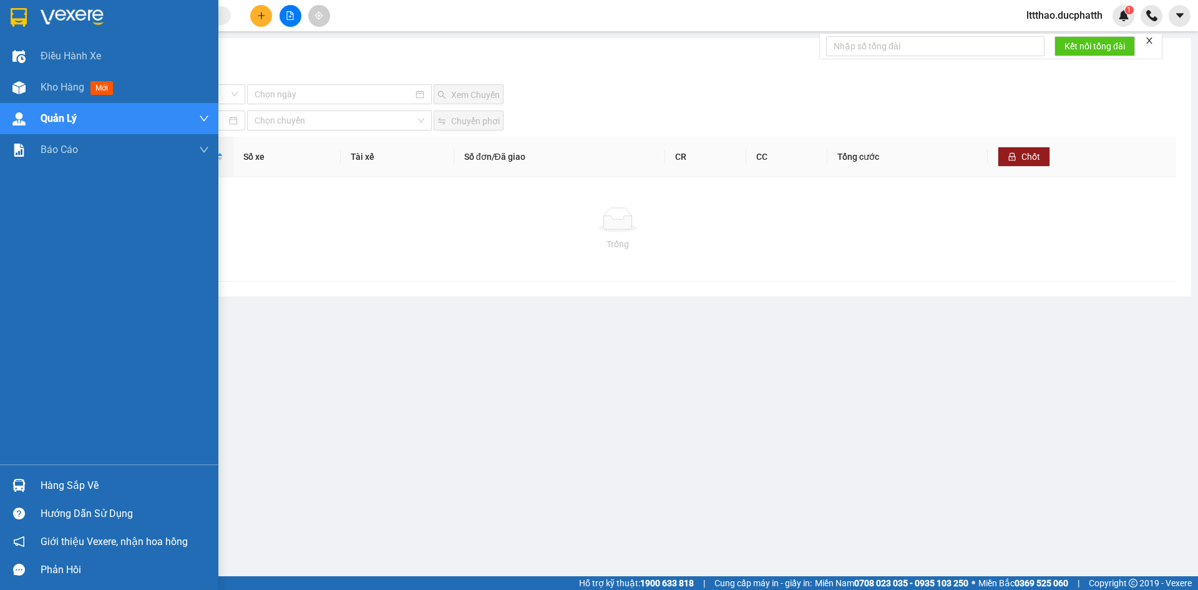
click at [47, 18] on img at bounding box center [72, 17] width 63 height 19
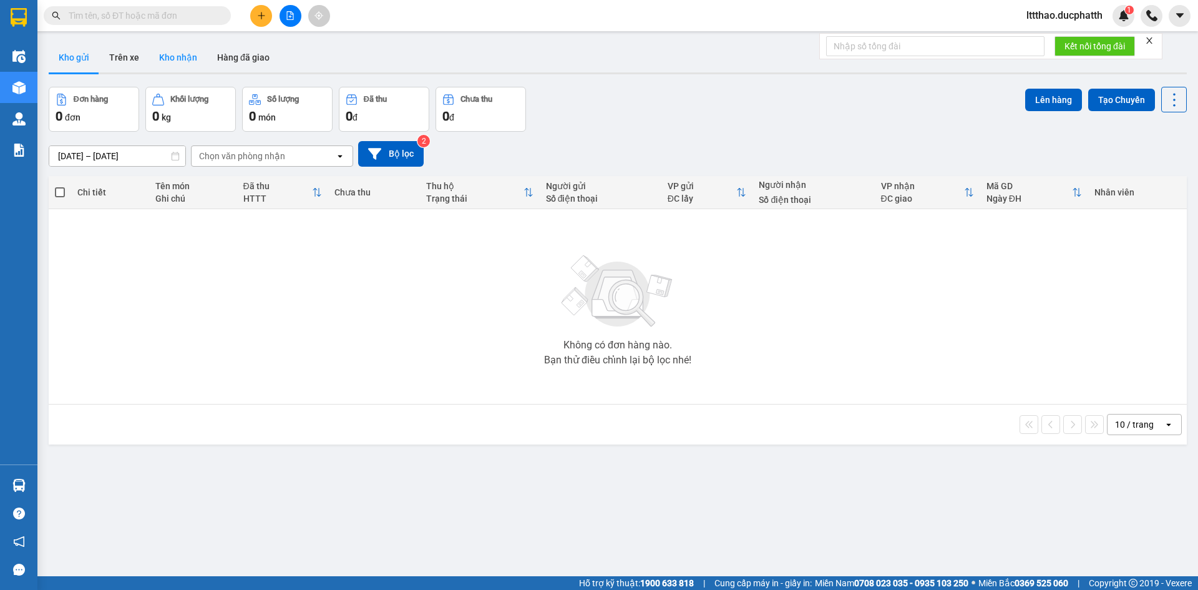
click at [177, 47] on button "Kho nhận" at bounding box center [178, 57] width 58 height 30
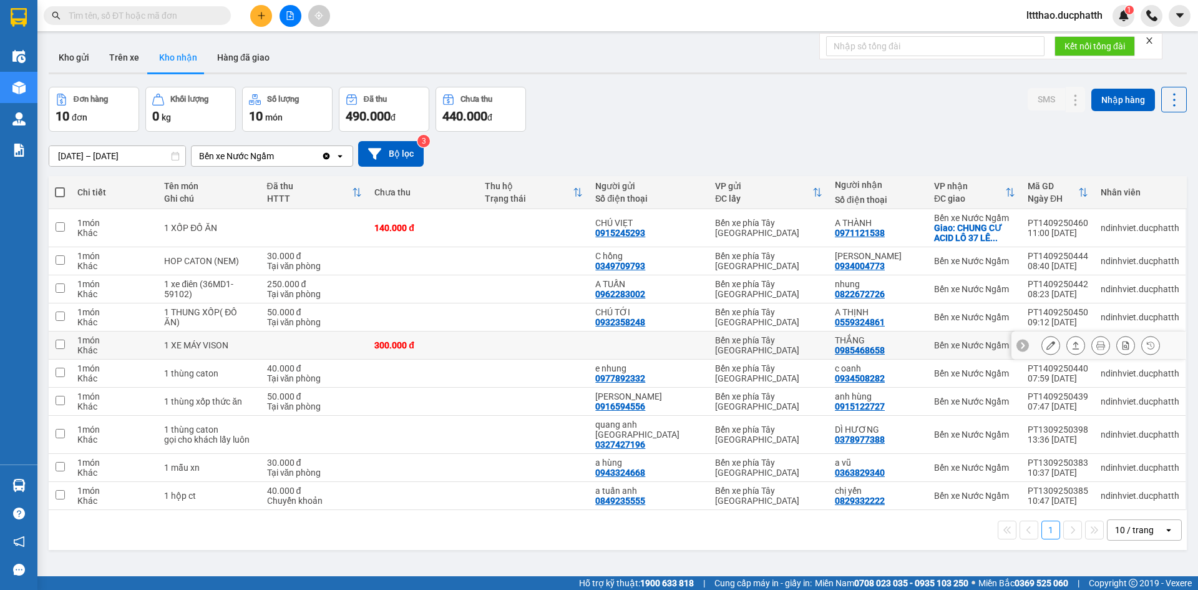
scroll to position [57, 0]
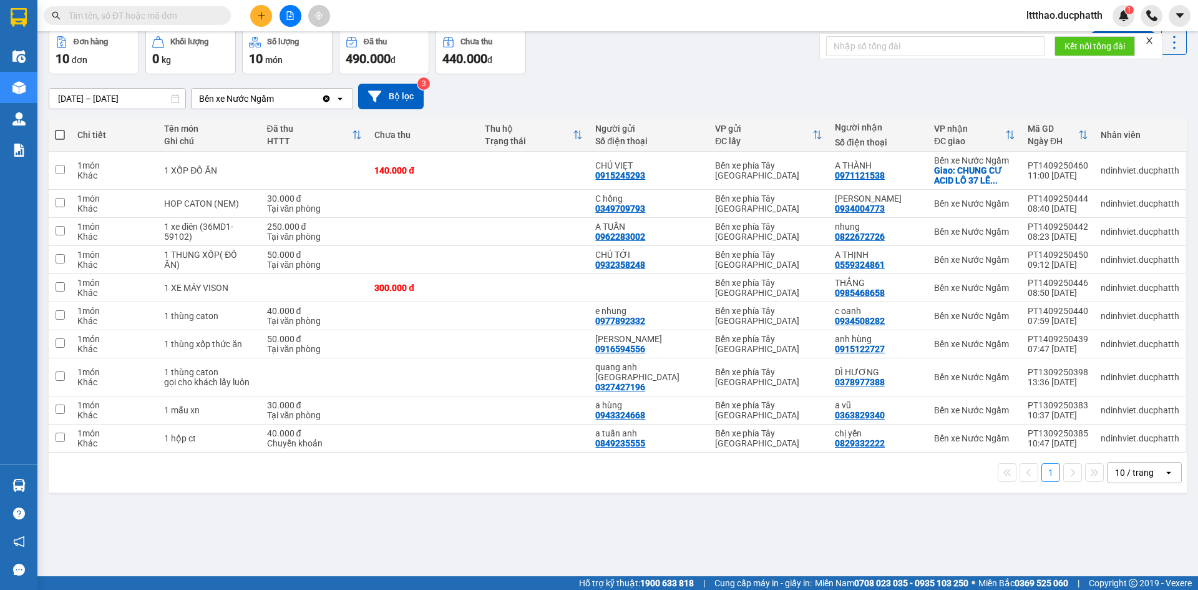
click at [324, 96] on icon "Clear value" at bounding box center [326, 99] width 10 height 10
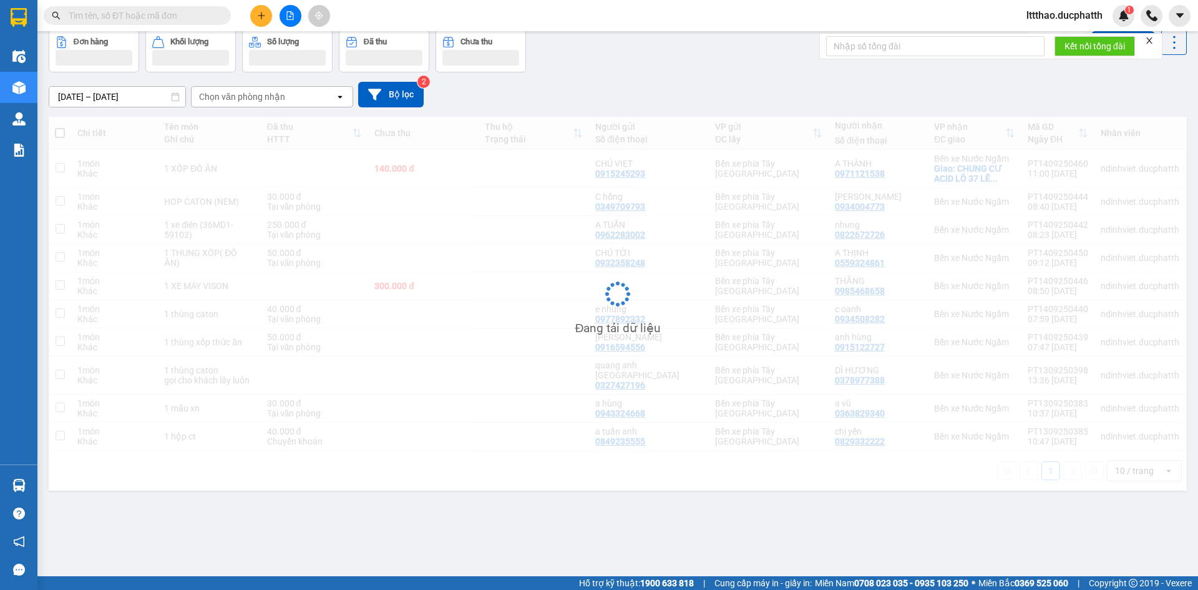
click at [316, 100] on div "Chọn văn phòng nhận" at bounding box center [264, 97] width 144 height 20
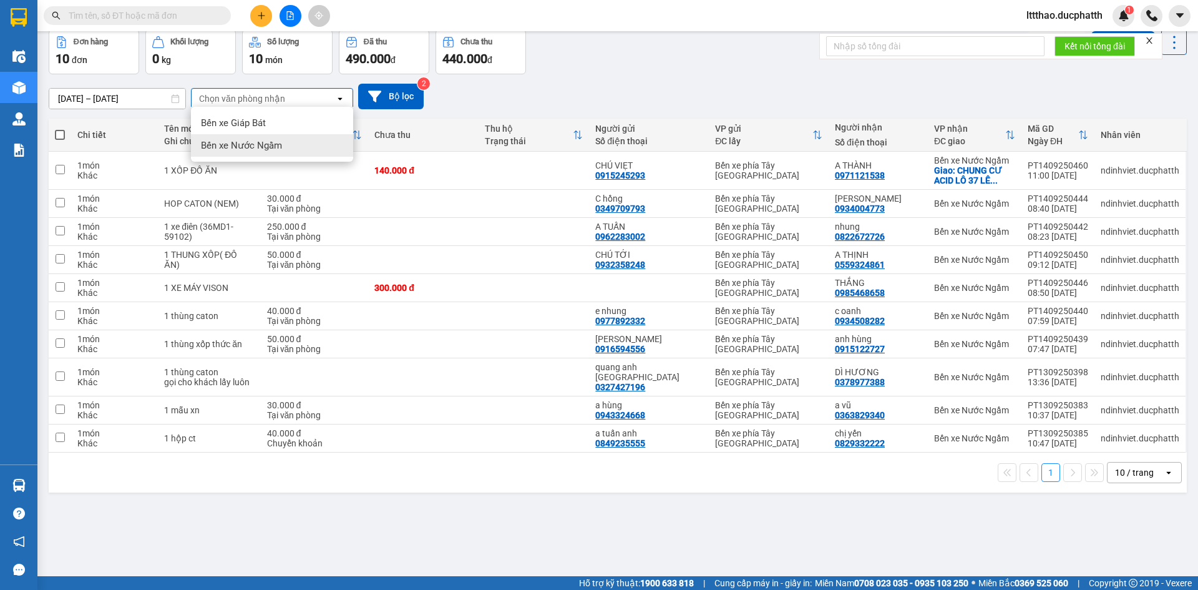
click at [261, 140] on span "Bến xe Nước Ngầm" at bounding box center [241, 145] width 81 height 12
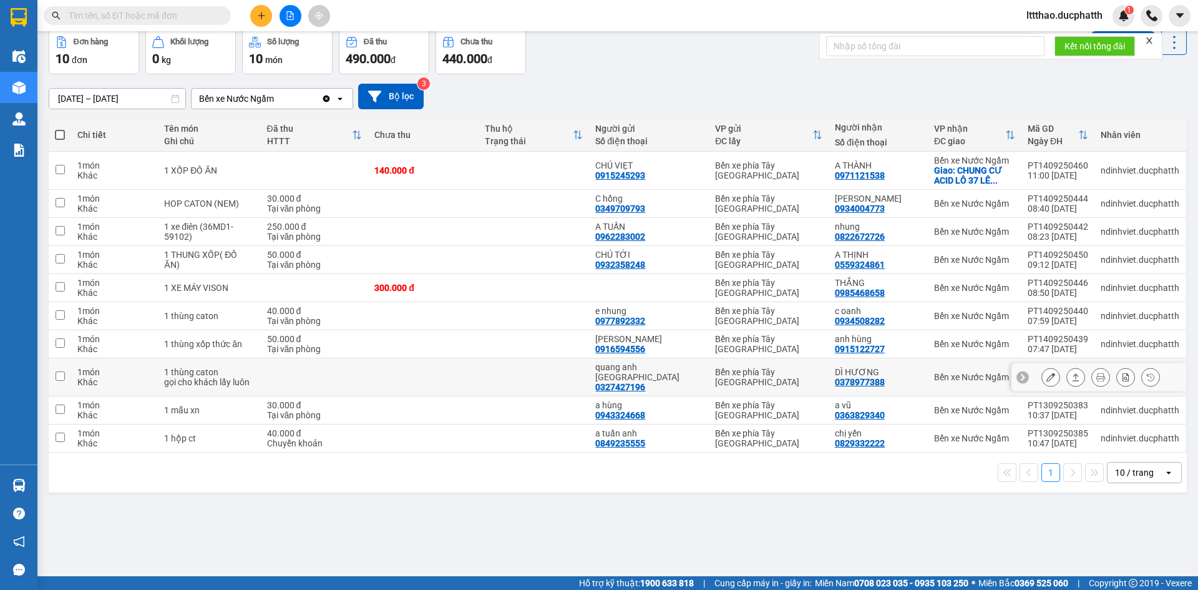
scroll to position [0, 0]
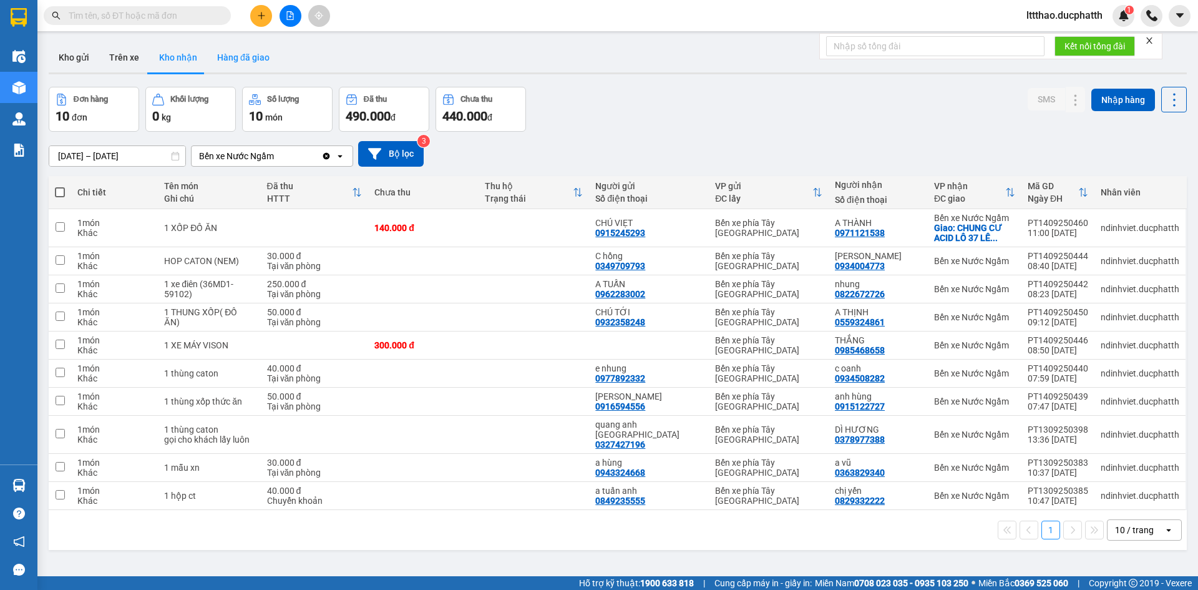
click at [228, 51] on button "Hàng đã giao" at bounding box center [243, 57] width 72 height 30
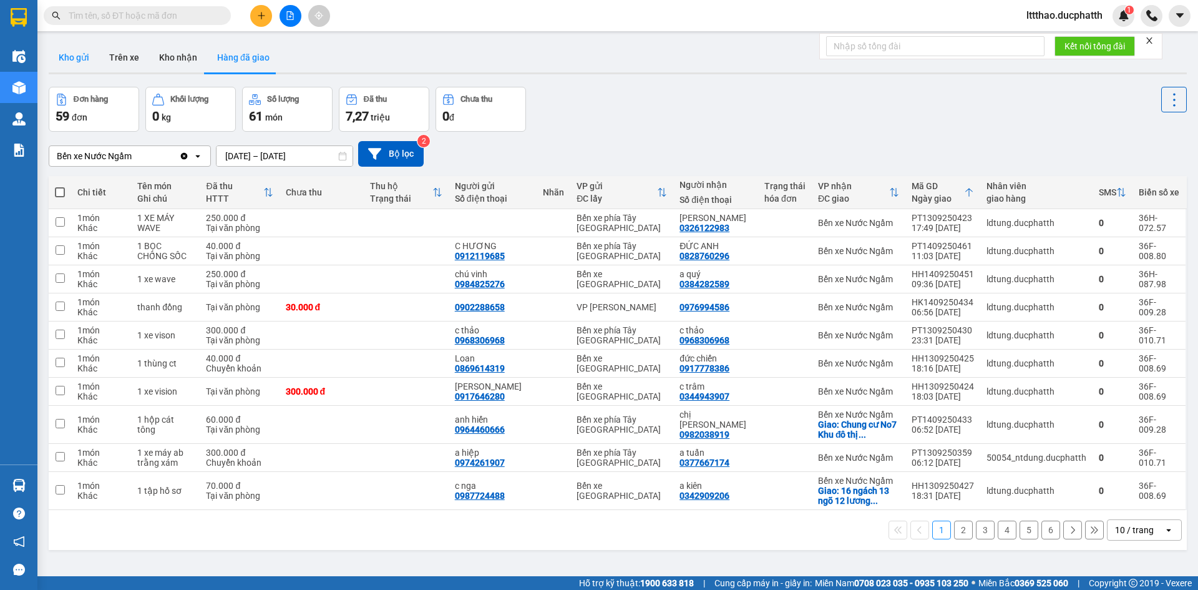
click at [81, 61] on button "Kho gửi" at bounding box center [74, 57] width 51 height 30
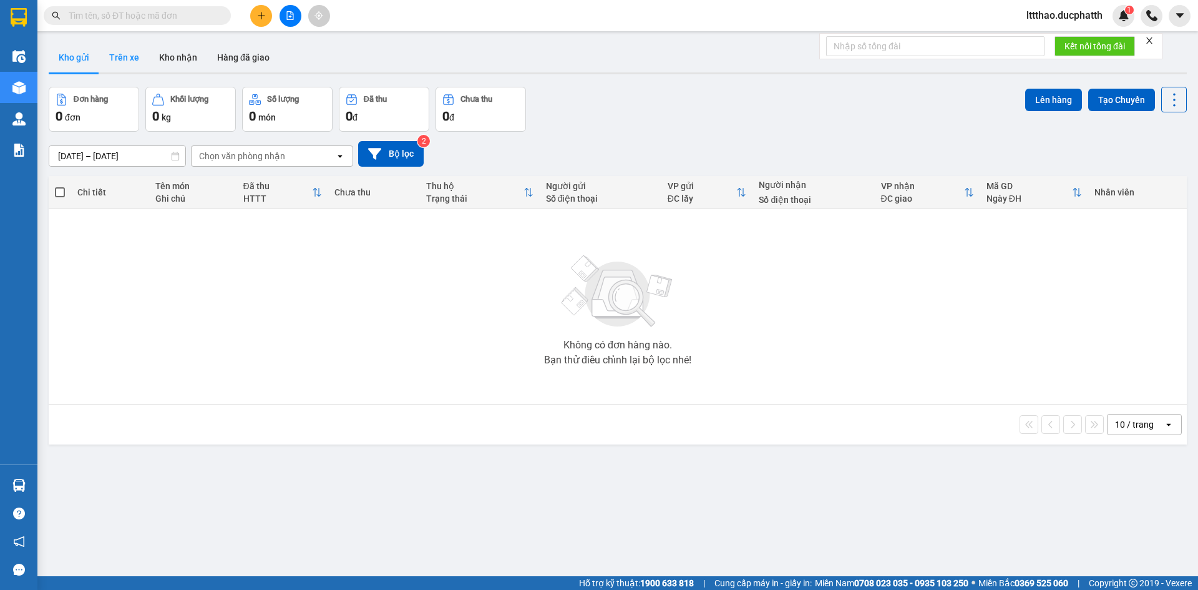
click at [117, 62] on button "Trên xe" at bounding box center [124, 57] width 50 height 30
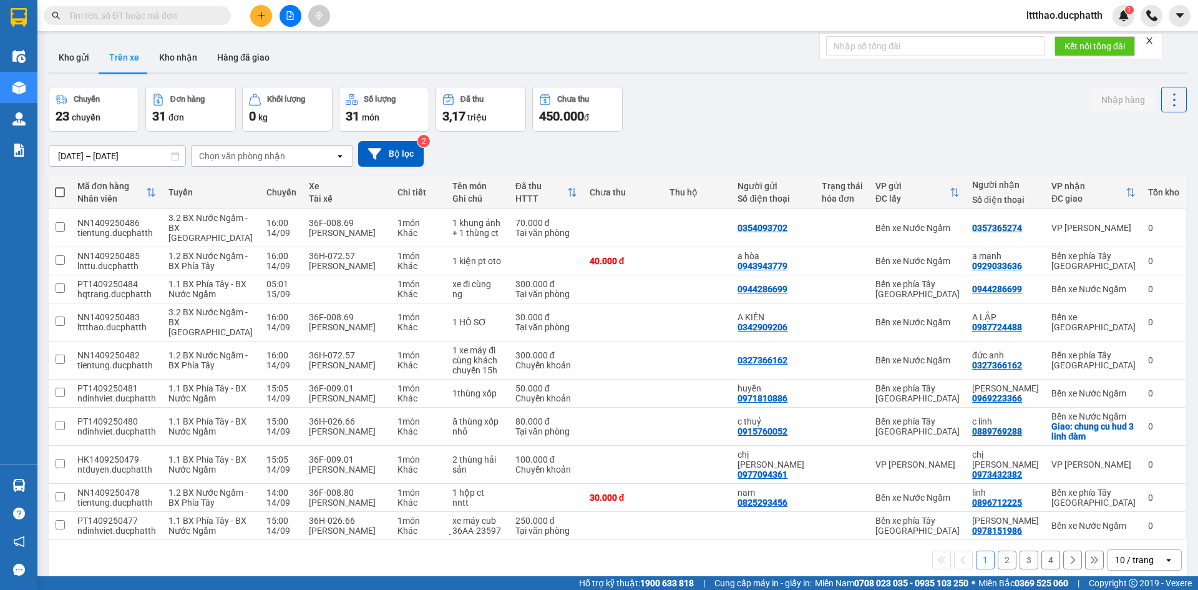
click at [184, 120] on span "đơn" at bounding box center [177, 117] width 16 height 10
click at [189, 112] on div "31 đơn" at bounding box center [190, 115] width 77 height 17
click at [104, 102] on div "Chuyến" at bounding box center [94, 100] width 77 height 12
click at [66, 52] on button "Kho gửi" at bounding box center [74, 57] width 51 height 30
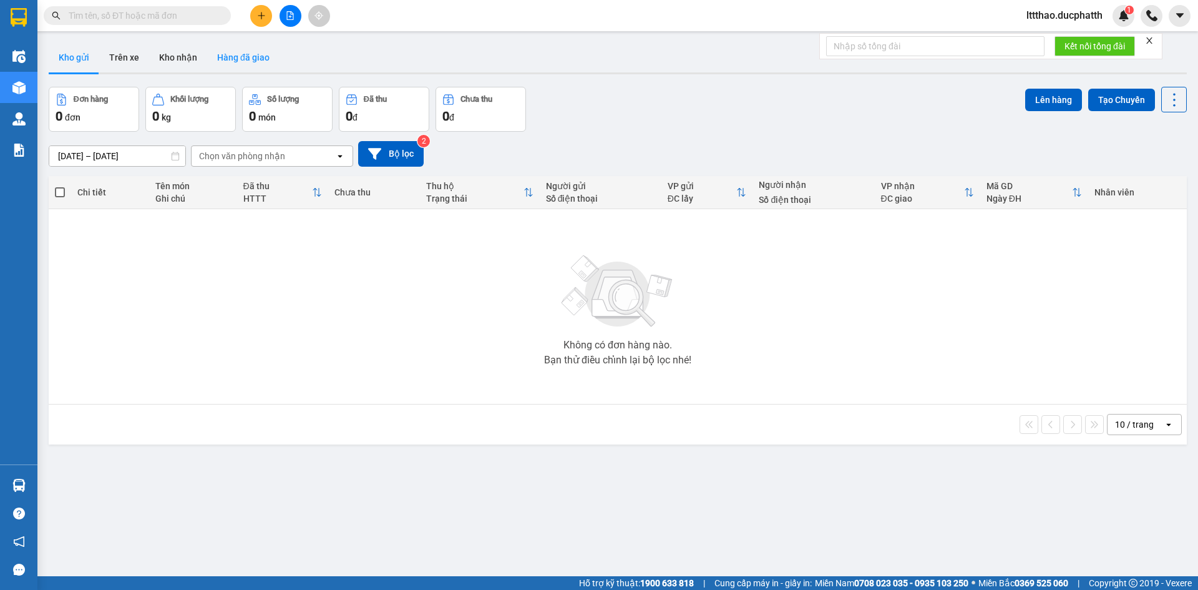
click at [241, 49] on button "Hàng đã giao" at bounding box center [243, 57] width 72 height 30
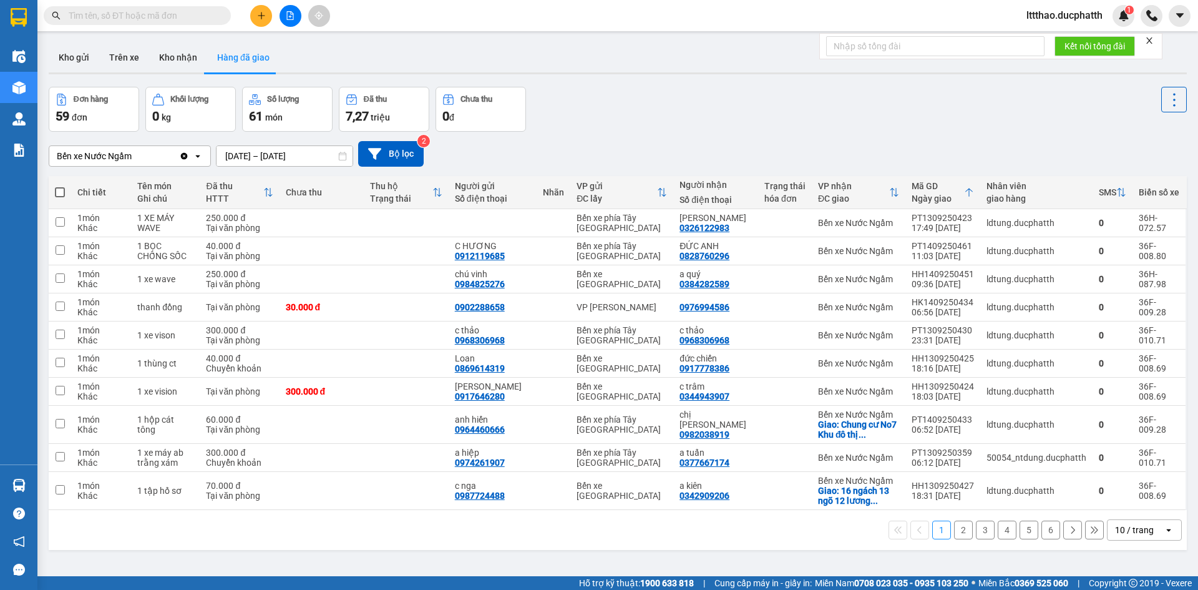
click at [207, 59] on button "Hàng đã giao" at bounding box center [243, 57] width 72 height 30
click at [195, 57] on button "Kho nhận" at bounding box center [178, 57] width 58 height 30
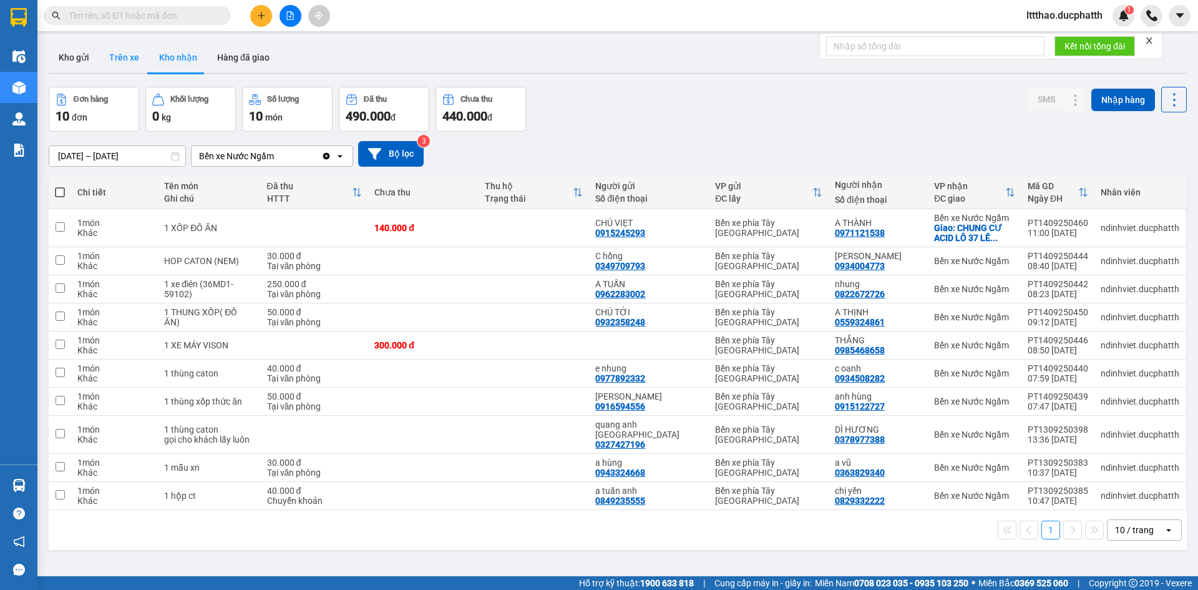
click at [132, 61] on button "Trên xe" at bounding box center [124, 57] width 50 height 30
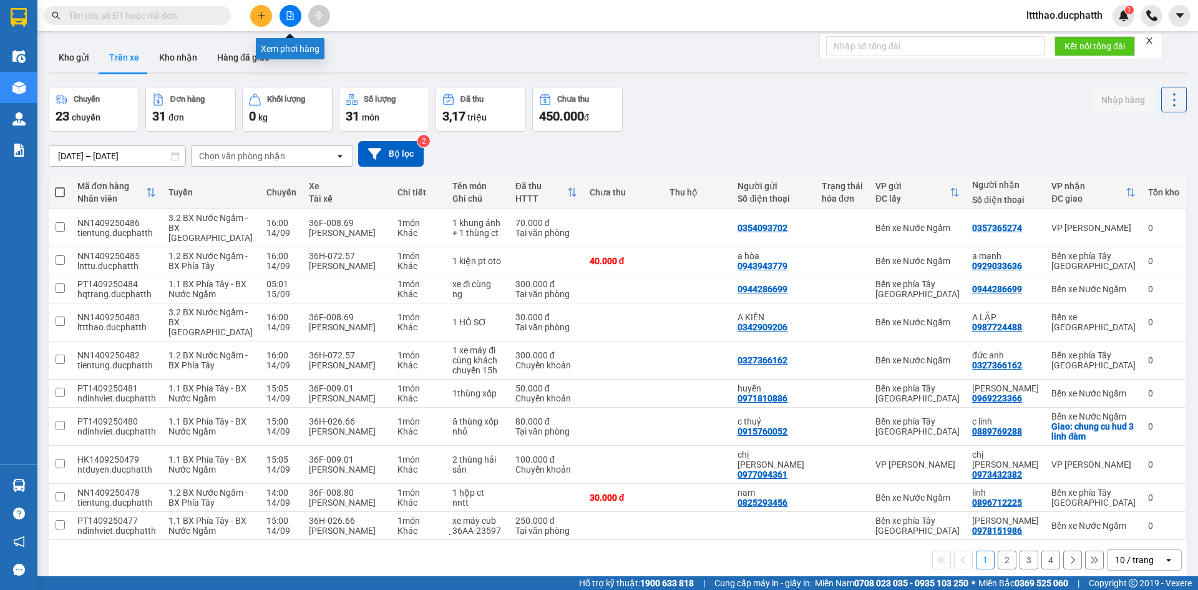
click at [290, 20] on button at bounding box center [291, 16] width 22 height 22
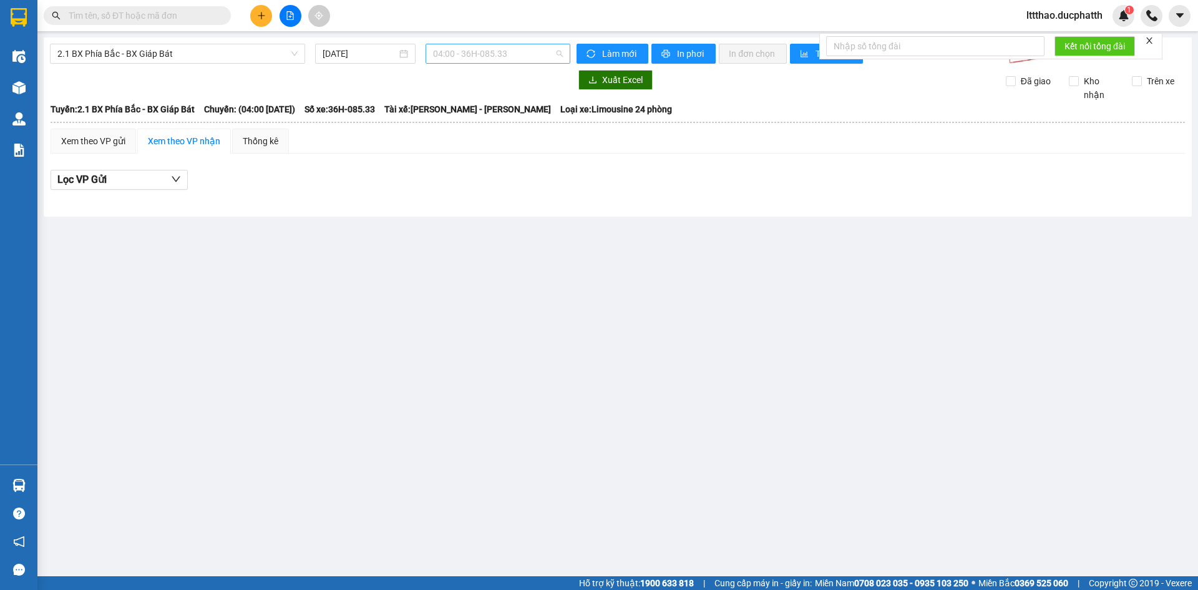
click at [526, 56] on span "04:00 - 36H-085.33" at bounding box center [498, 53] width 130 height 19
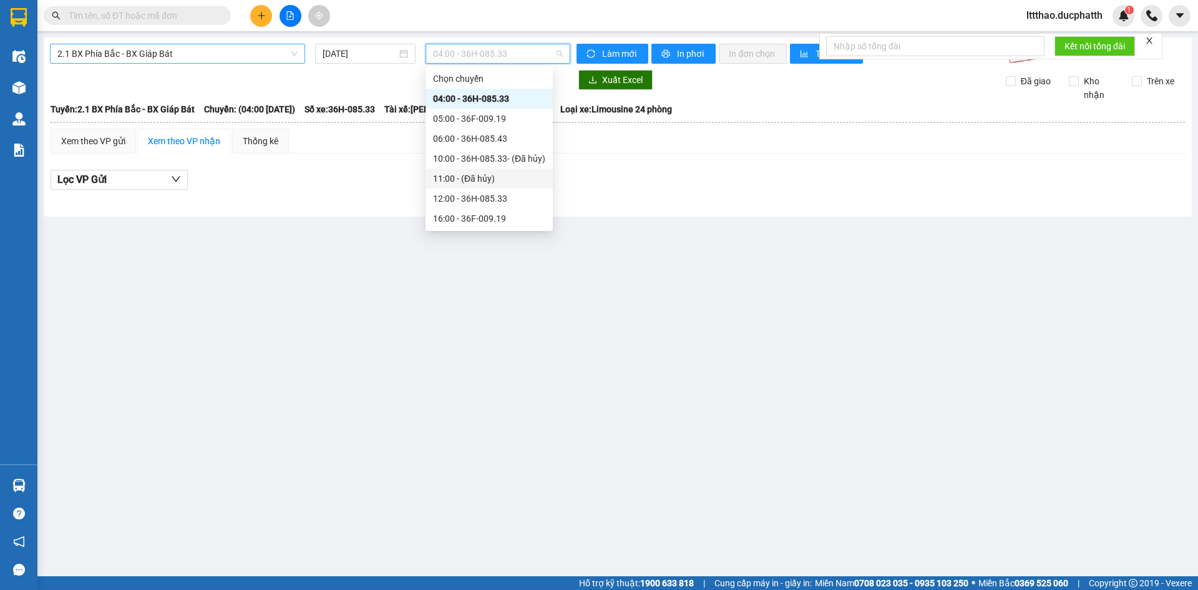
click at [203, 62] on span "2.1 BX Phía Bắc - BX Giáp Bát" at bounding box center [177, 53] width 240 height 19
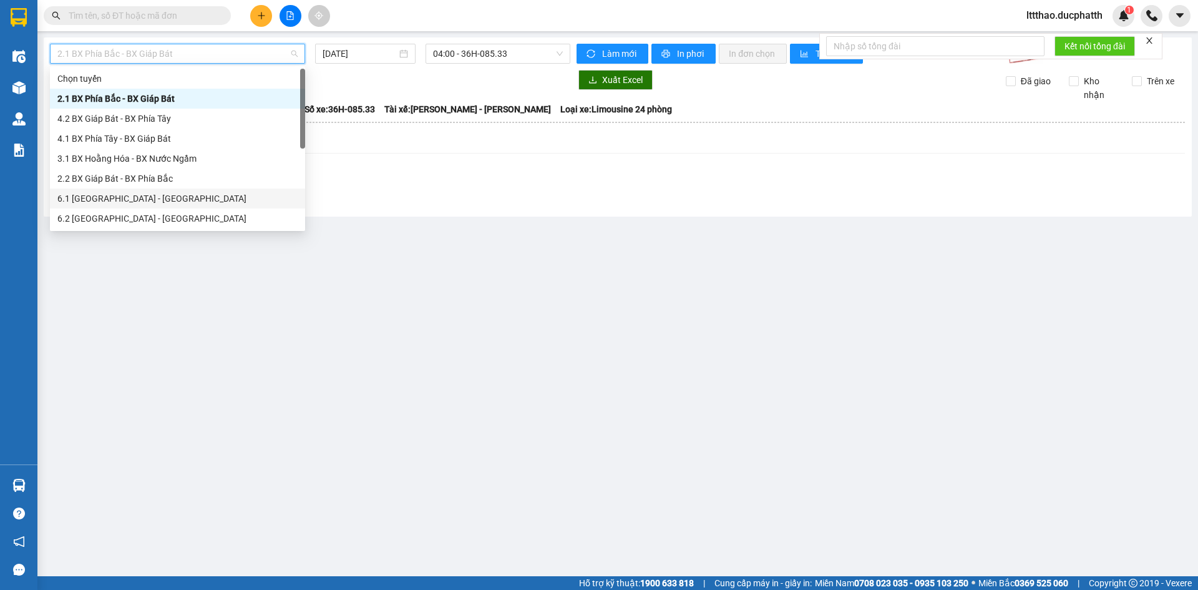
scroll to position [100, 0]
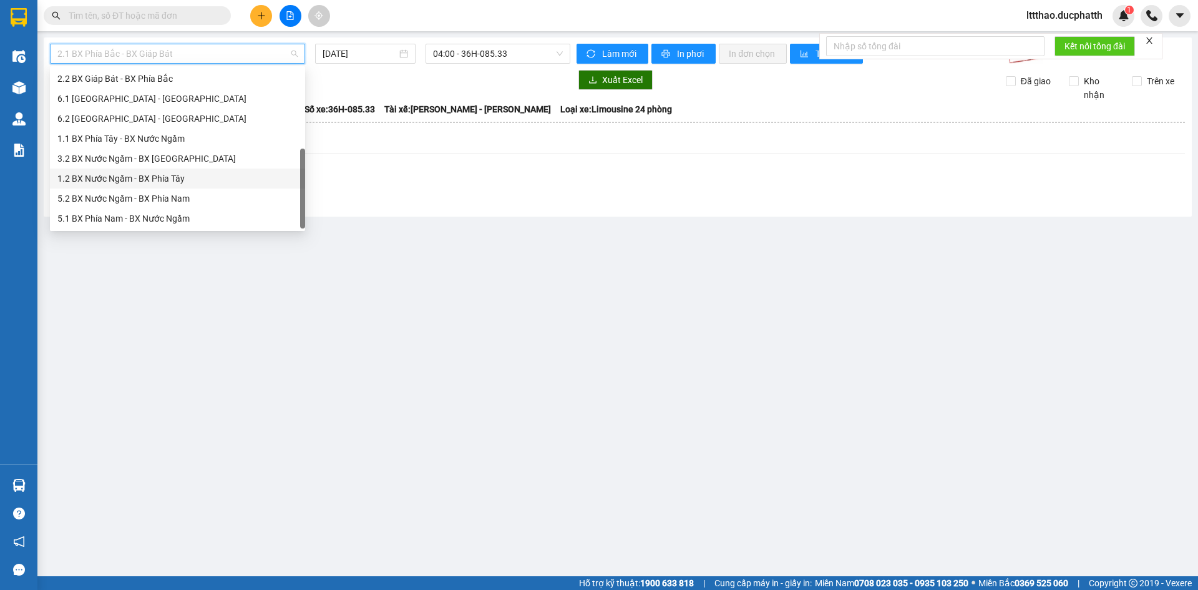
click at [169, 177] on div "1.2 BX Nước Ngầm - BX Phía Tây" at bounding box center [177, 179] width 240 height 14
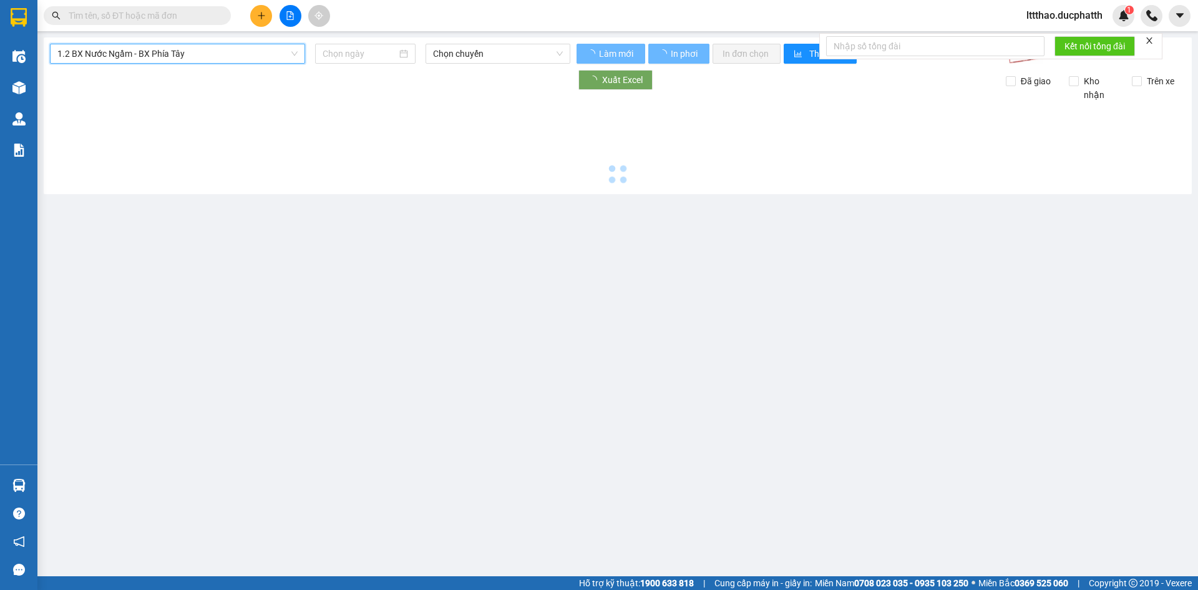
type input "14/09/2025"
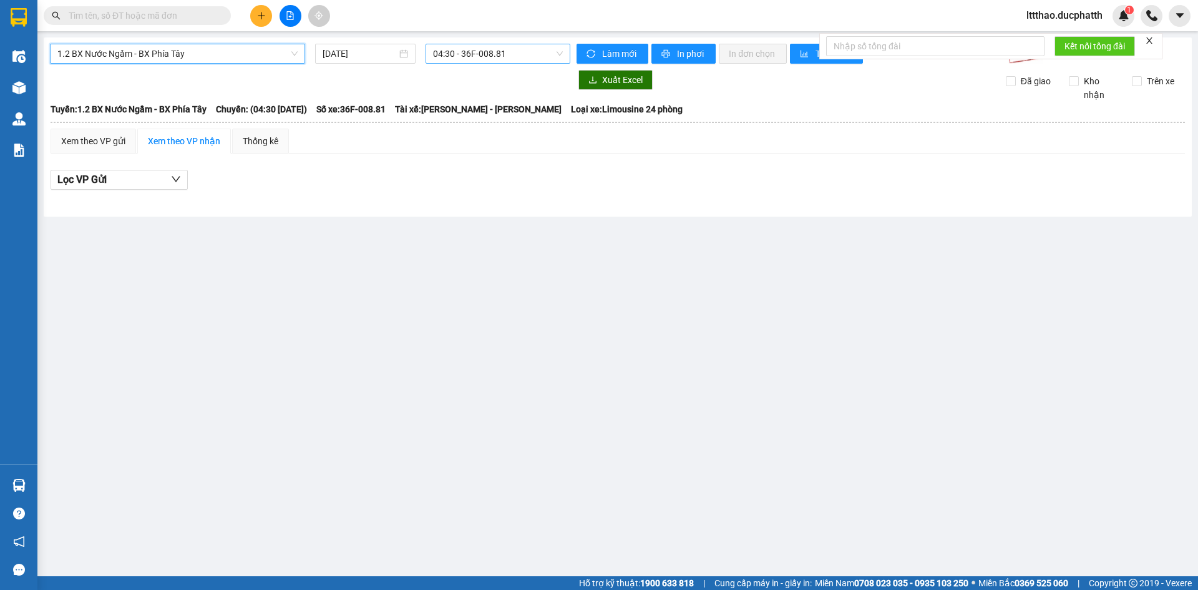
click at [477, 57] on span "04:30 - 36F-008.81" at bounding box center [498, 53] width 130 height 19
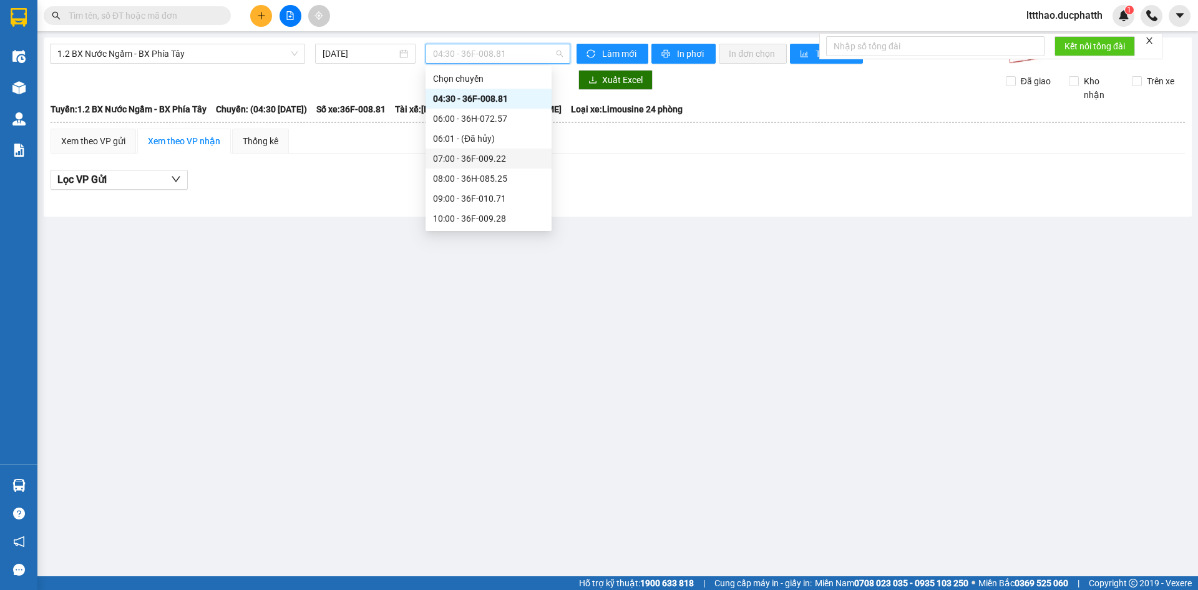
click at [475, 159] on div "07:00 - 36F-009.22" at bounding box center [488, 159] width 111 height 14
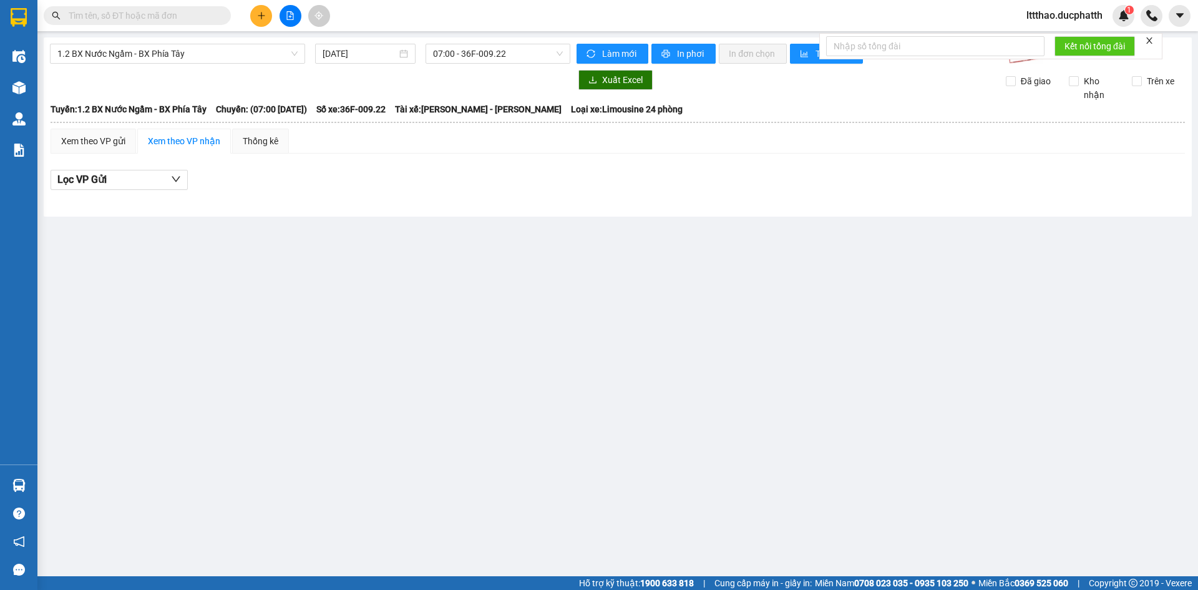
click at [473, 64] on div "1.2 BX Nước Ngầm - BX Phía Tây 14/09/2025 07:00 - 36F-009.22 Làm mới In phơi In…" at bounding box center [618, 126] width 1148 height 179
click at [486, 57] on span "07:00 - 36F-009.22" at bounding box center [498, 53] width 130 height 19
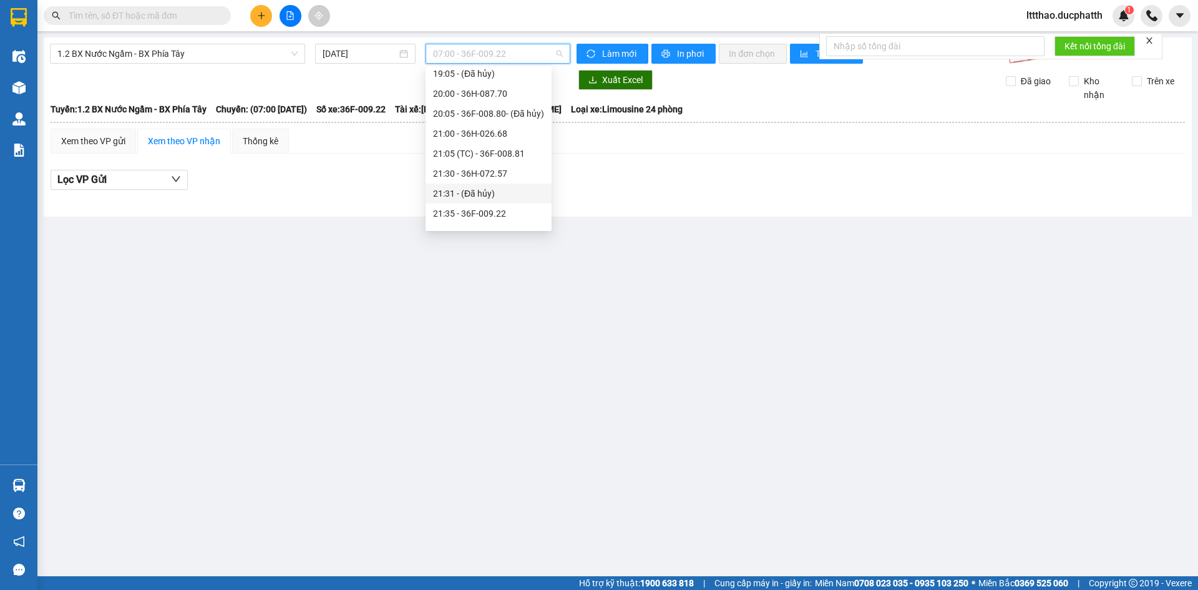
scroll to position [499, 0]
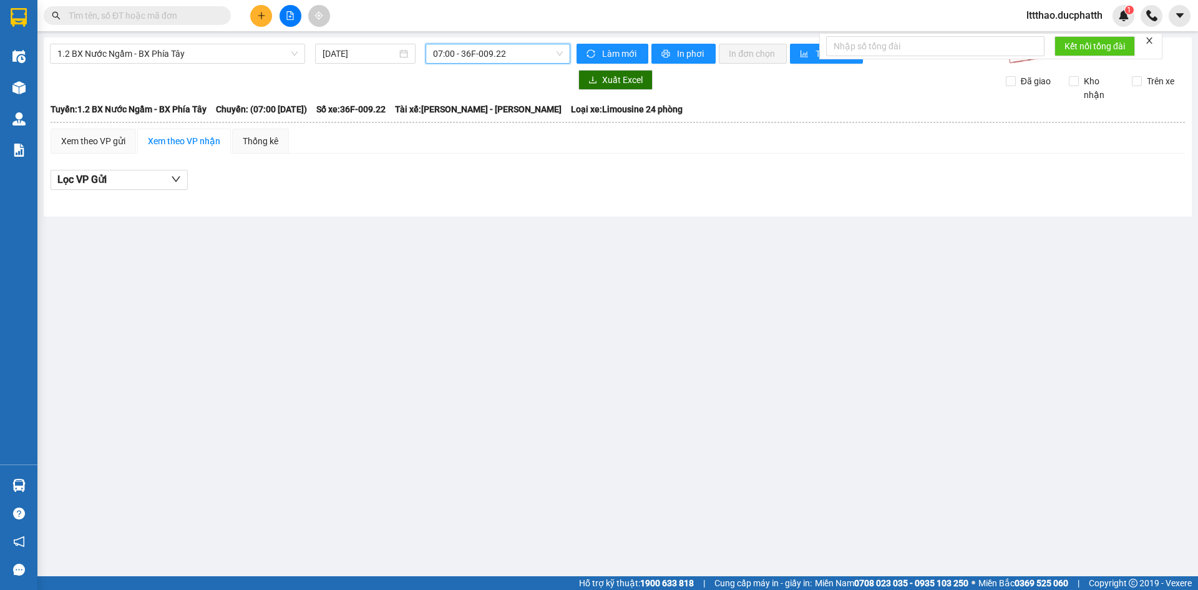
click at [473, 59] on span "07:00 - 36F-009.22" at bounding box center [498, 53] width 130 height 19
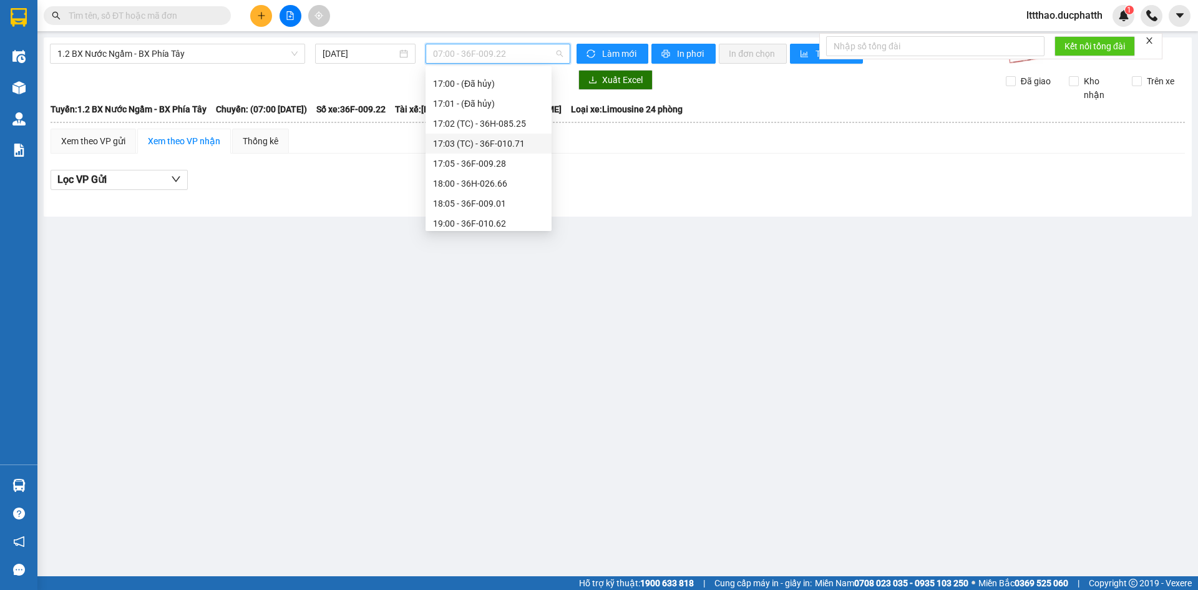
scroll to position [392, 0]
click at [510, 105] on div "16:00 - 36H-072.57" at bounding box center [488, 106] width 111 height 14
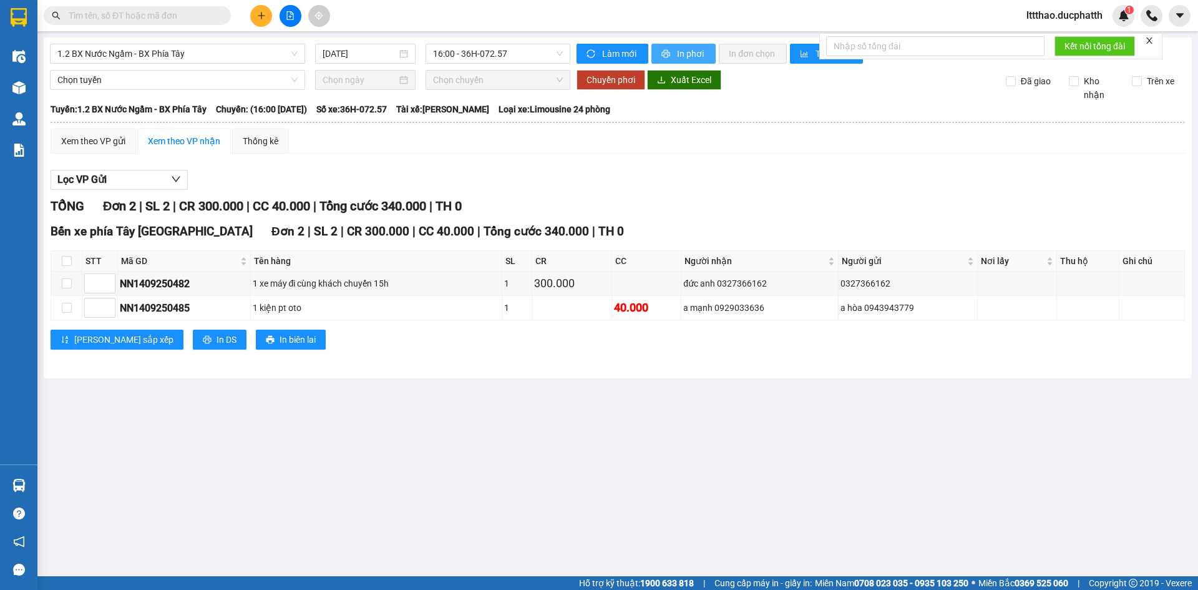
click at [669, 49] on icon "printer" at bounding box center [666, 53] width 9 height 9
click at [155, 52] on span "1.2 BX Nước Ngầm - BX Phía Tây" at bounding box center [177, 53] width 240 height 19
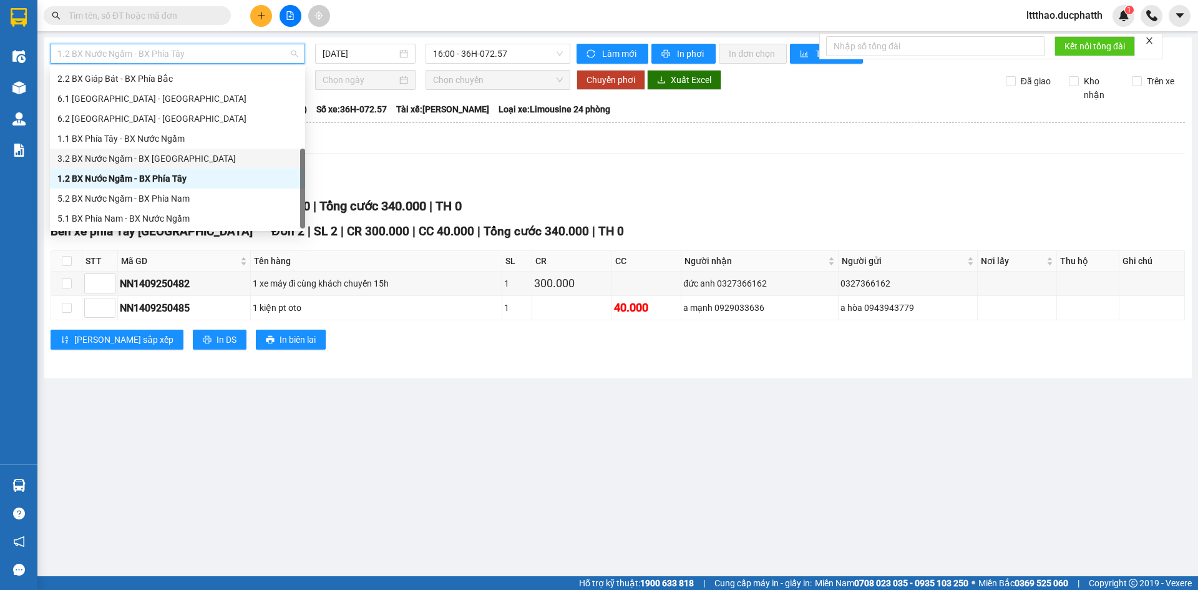
click at [169, 159] on div "3.2 BX Nước Ngầm - BX Hoằng Hóa" at bounding box center [177, 159] width 240 height 14
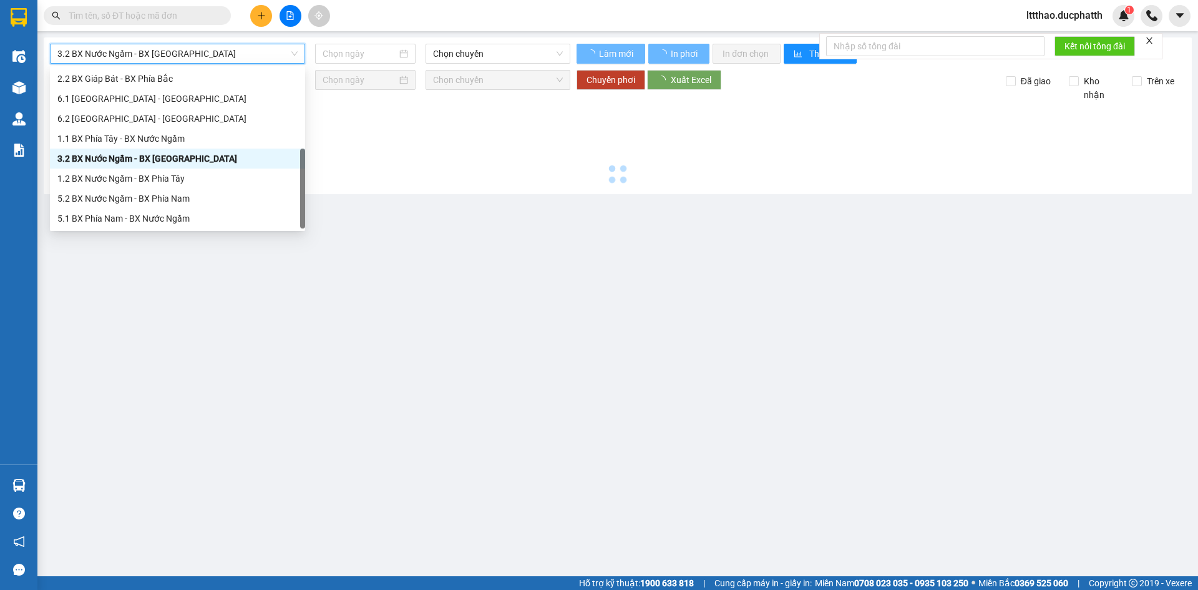
type input "14/09/2025"
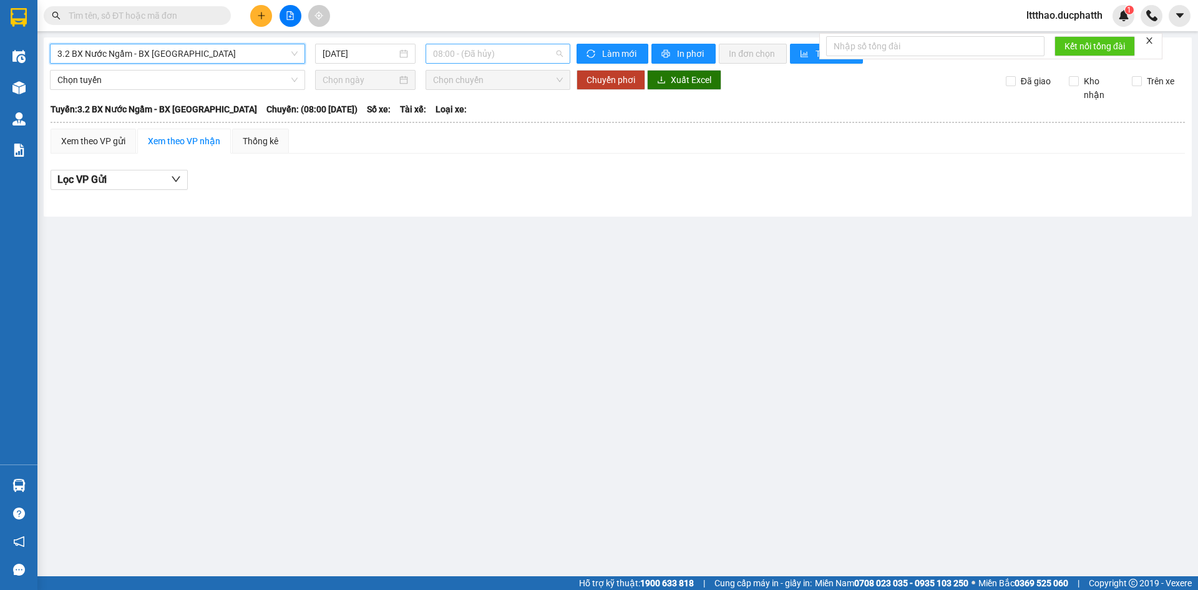
click at [466, 59] on span "08:00 - (Đã hủy)" at bounding box center [498, 53] width 130 height 19
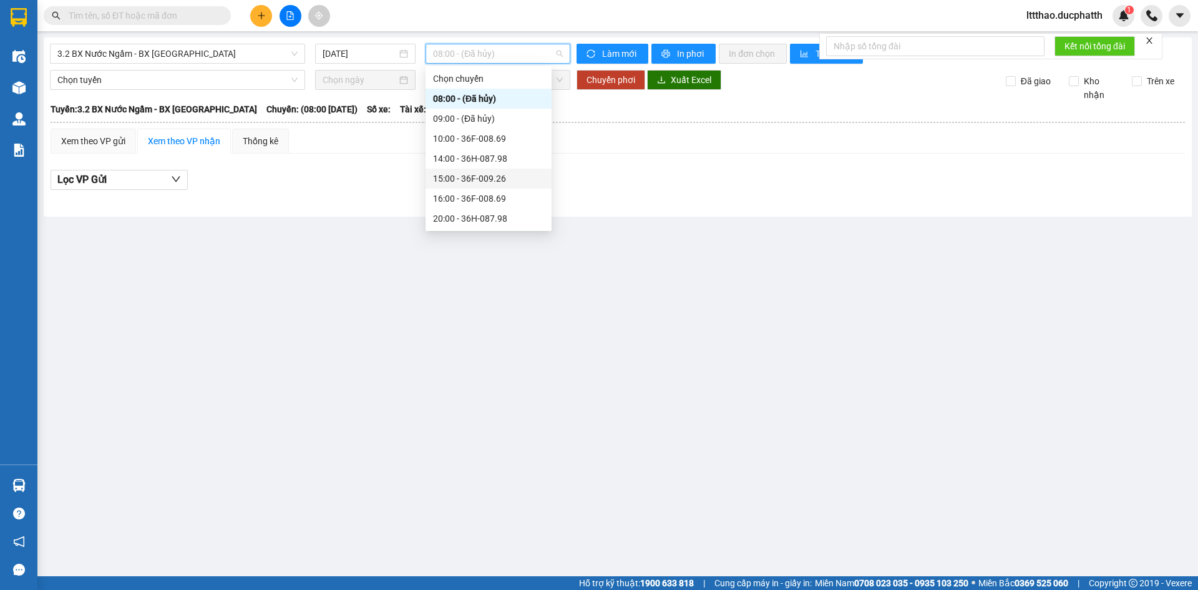
click at [482, 178] on div "15:00 - 36F-009.26" at bounding box center [488, 179] width 111 height 14
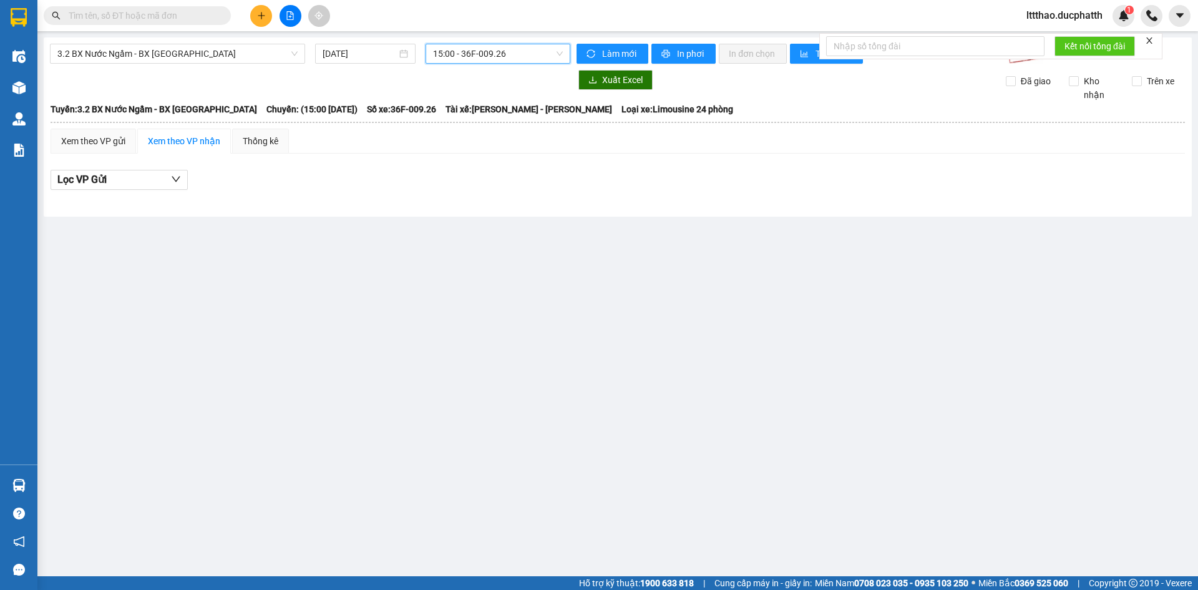
click at [496, 48] on span "15:00 - 36F-009.26" at bounding box center [498, 53] width 130 height 19
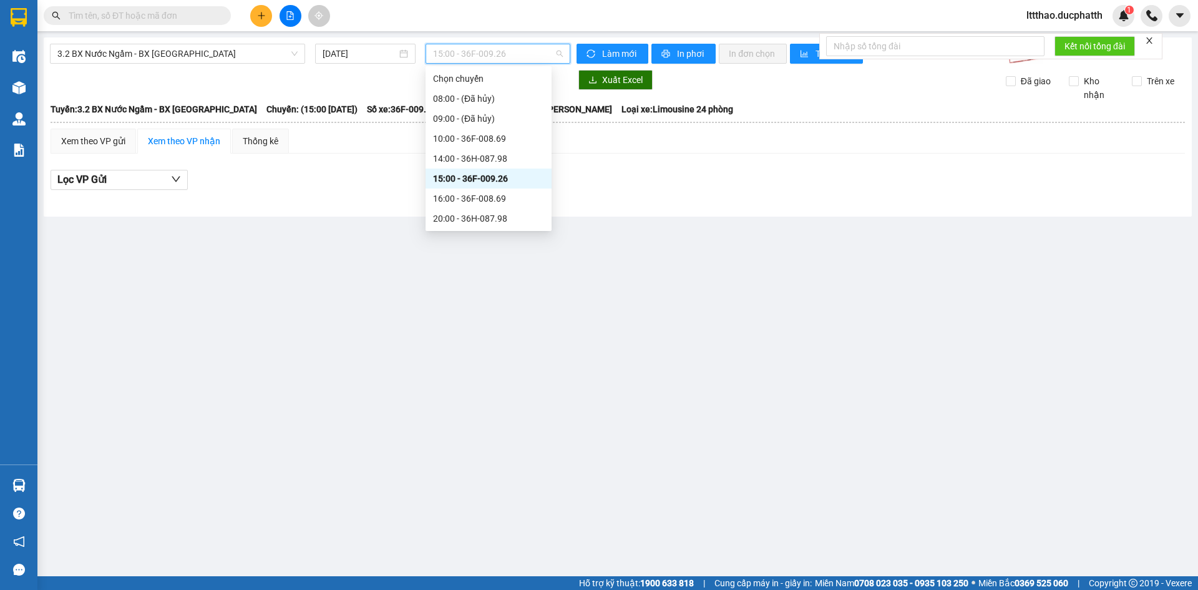
click at [489, 193] on div "16:00 - 36F-008.69" at bounding box center [488, 199] width 111 height 14
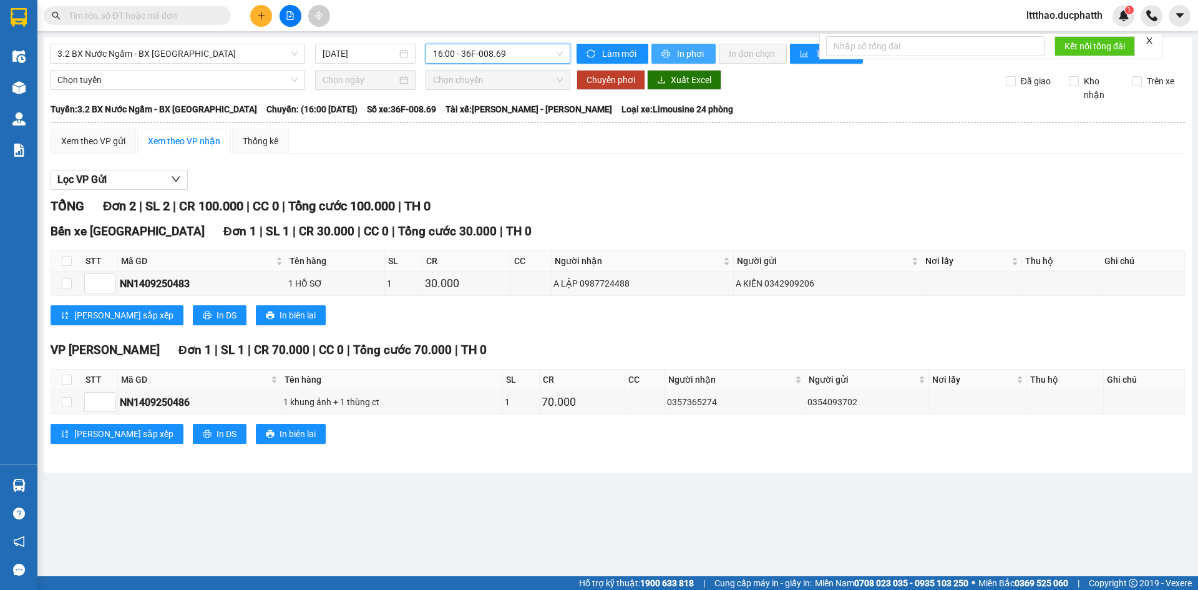
click at [679, 60] on span "In phơi" at bounding box center [691, 54] width 29 height 14
click at [461, 59] on span "16:00 - 36F-008.69" at bounding box center [498, 53] width 130 height 19
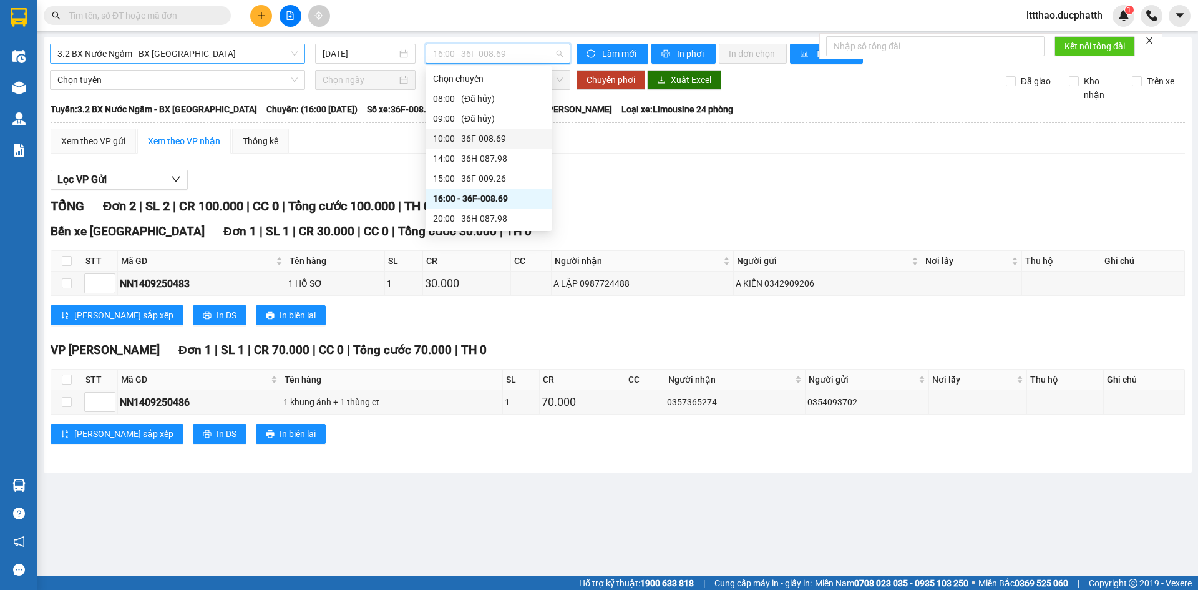
click at [160, 56] on span "3.2 BX Nước Ngầm - BX Hoằng Hóa" at bounding box center [177, 53] width 240 height 19
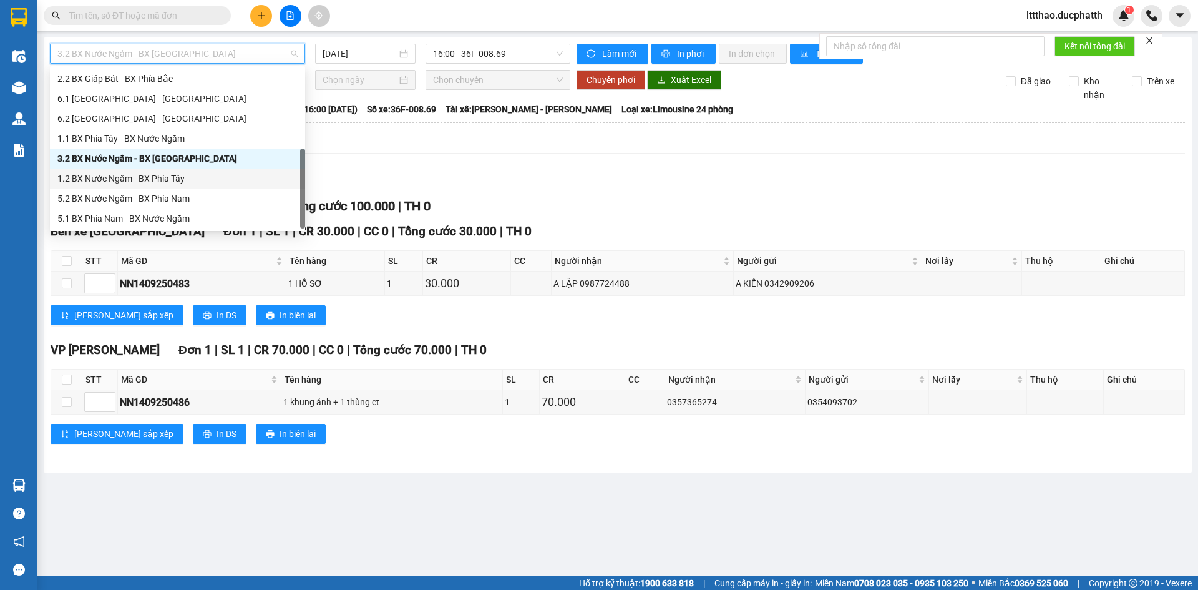
click at [174, 184] on div "1.2 BX Nước Ngầm - BX Phía Tây" at bounding box center [177, 179] width 240 height 14
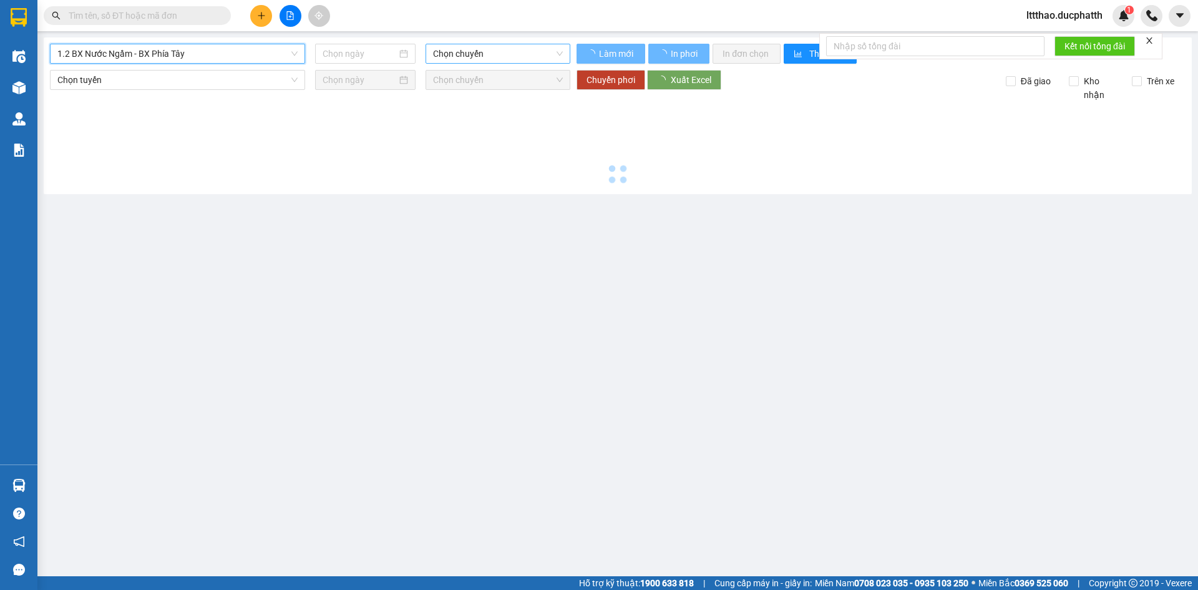
type input "14/09/2025"
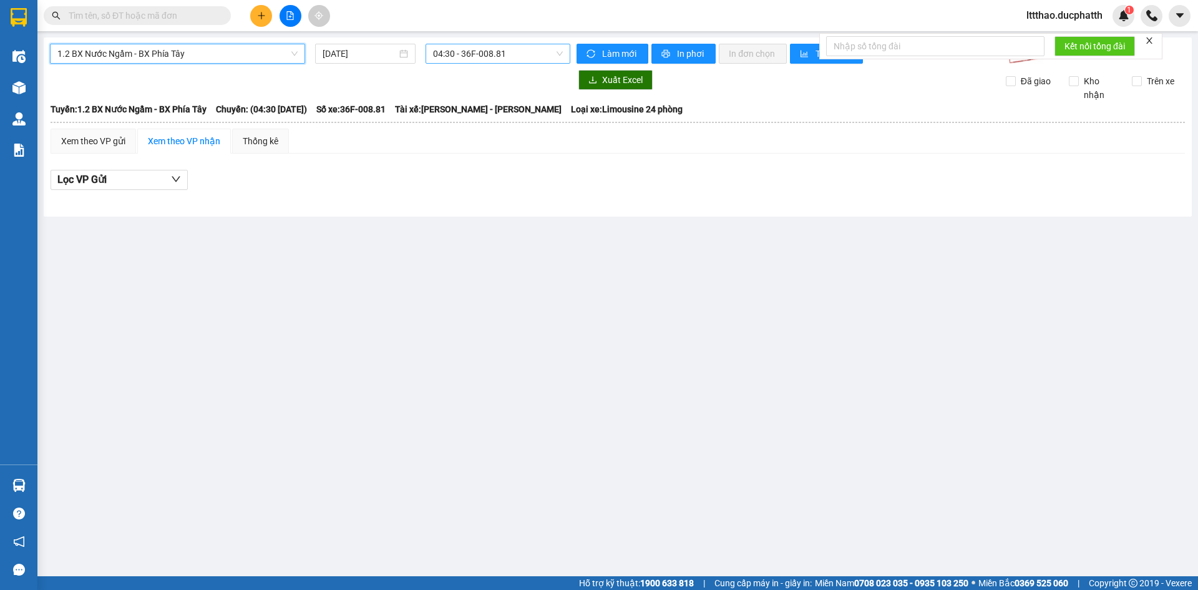
click at [466, 58] on span "04:30 - 36F-008.81" at bounding box center [498, 53] width 130 height 19
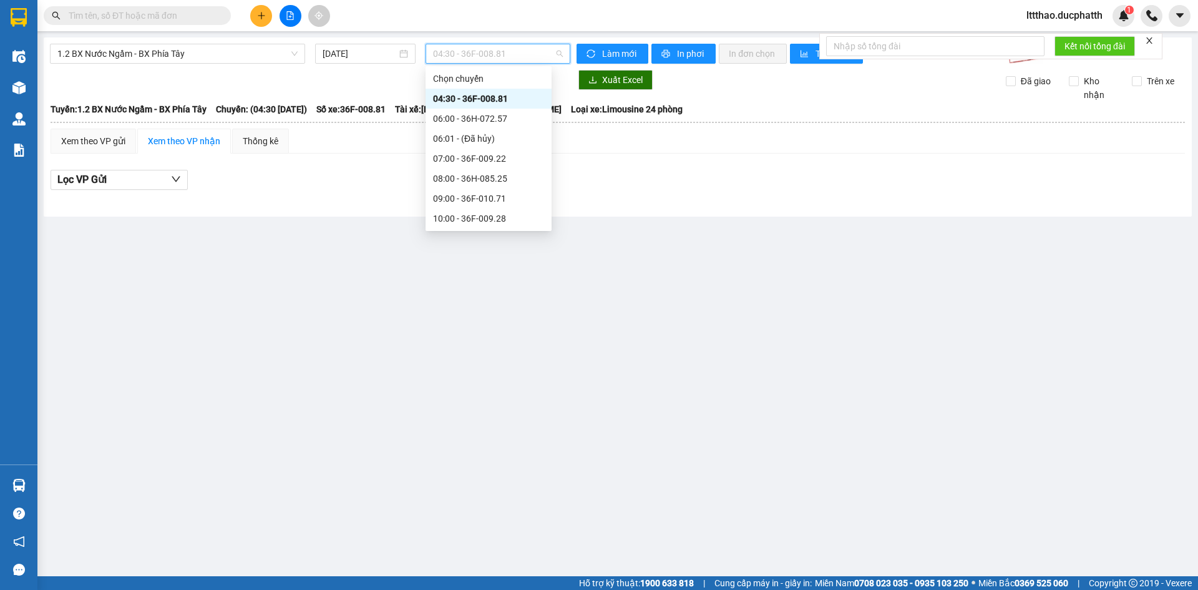
click at [500, 491] on div "16:00 - 36H-072.57" at bounding box center [488, 498] width 111 height 14
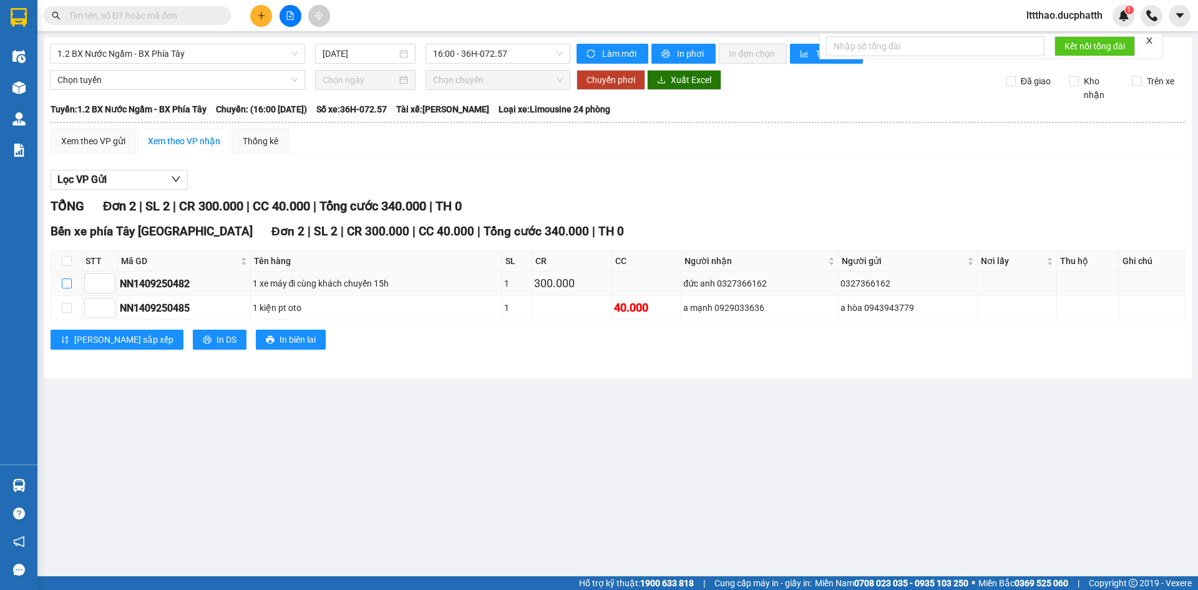
click at [68, 285] on input "checkbox" at bounding box center [67, 283] width 10 height 10
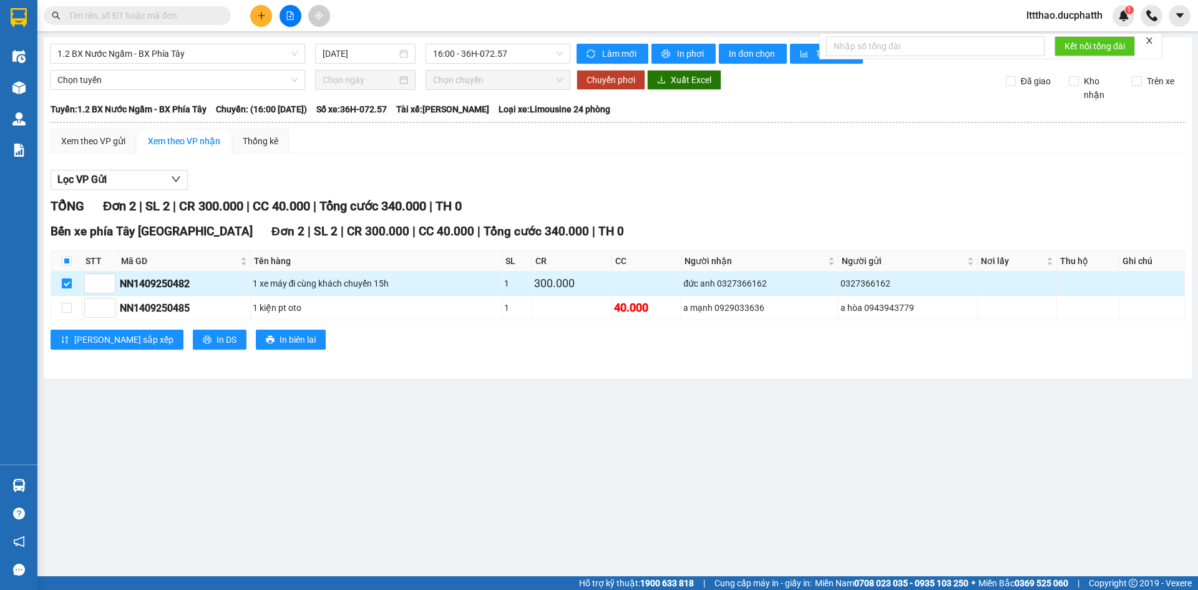
click at [70, 288] on input "checkbox" at bounding box center [67, 283] width 10 height 10
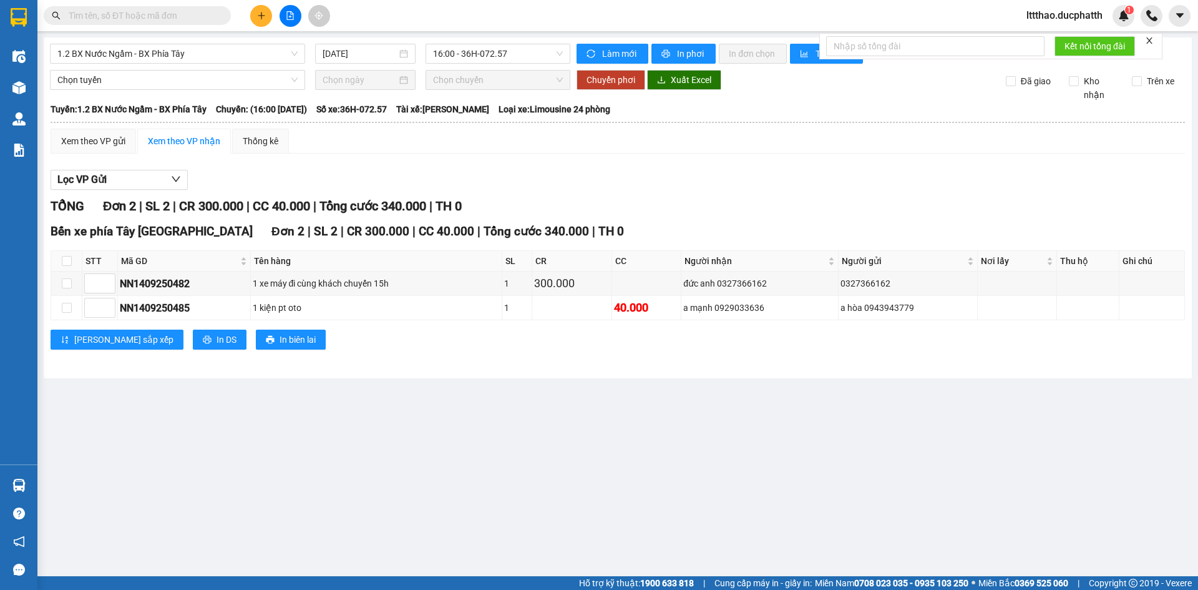
click at [303, 409] on main "1.2 BX Nước Ngầm - BX Phía Tây 14/09/2025 16:00 - 36H-072.57 Làm mới In phơi In…" at bounding box center [599, 288] width 1198 height 576
click at [69, 283] on input "checkbox" at bounding box center [67, 283] width 10 height 10
checkbox input "true"
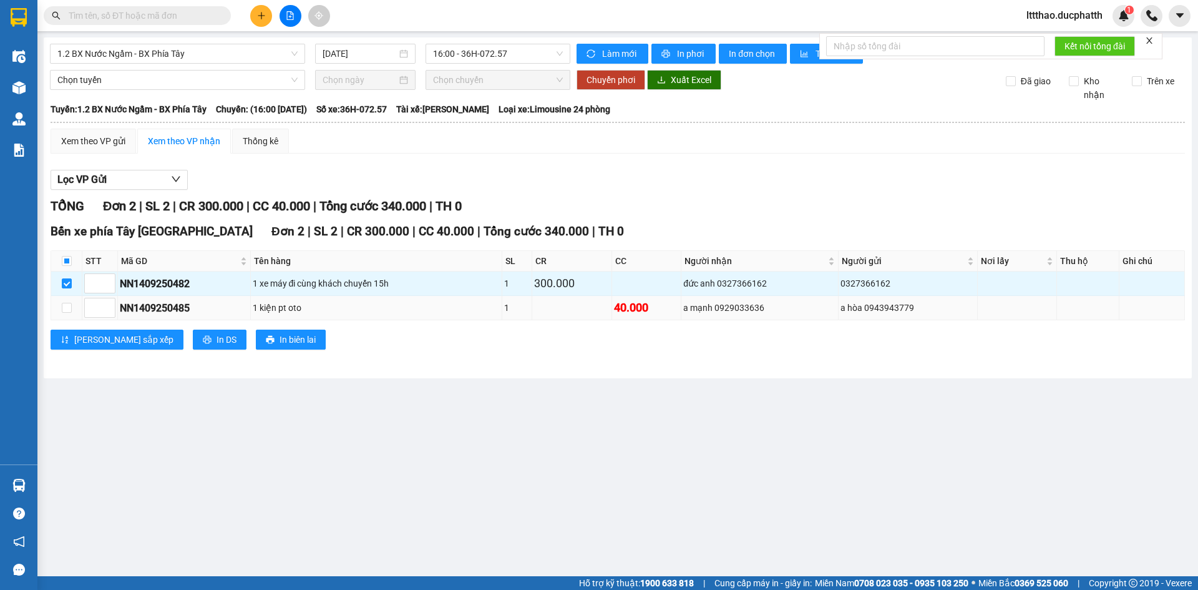
click at [64, 300] on td at bounding box center [66, 308] width 31 height 24
click at [66, 310] on input "checkbox" at bounding box center [67, 308] width 10 height 10
checkbox input "true"
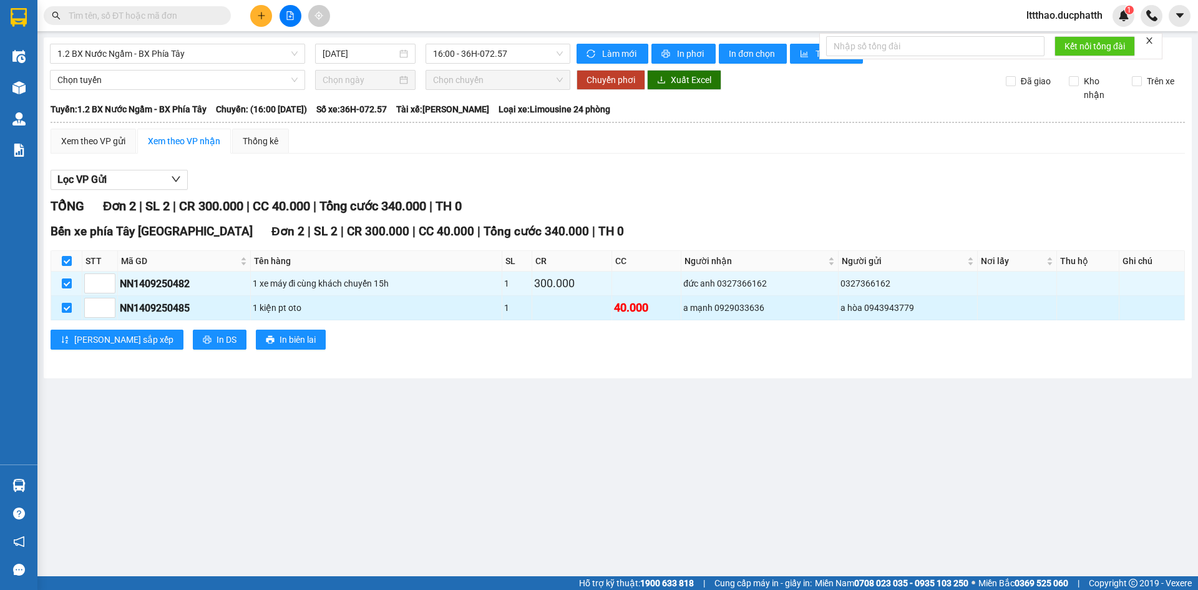
click at [67, 308] on input "checkbox" at bounding box center [67, 308] width 10 height 10
checkbox input "false"
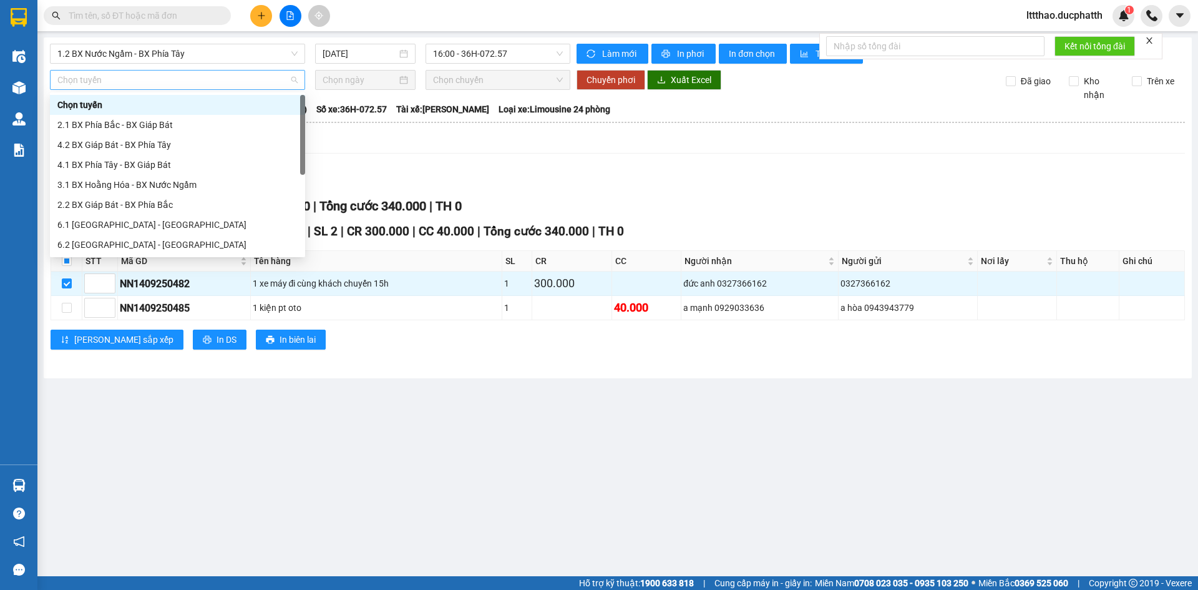
click at [187, 87] on span "Chọn tuyến" at bounding box center [177, 80] width 240 height 19
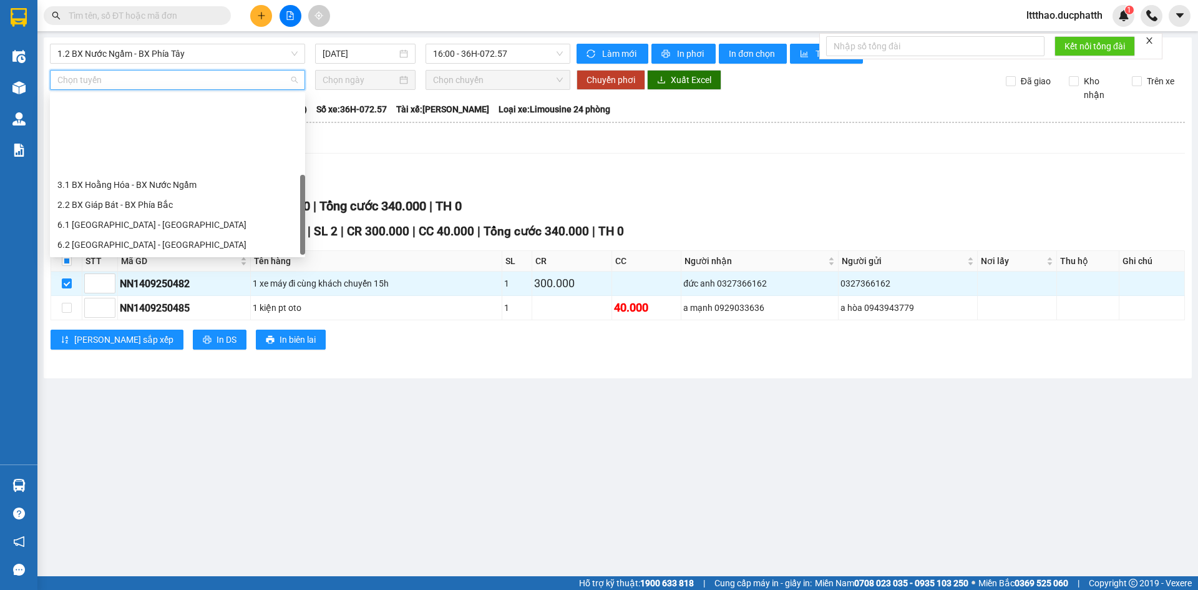
click at [183, 298] on div "1.2 BX Nước Ngầm - BX Phía Tây" at bounding box center [177, 305] width 240 height 14
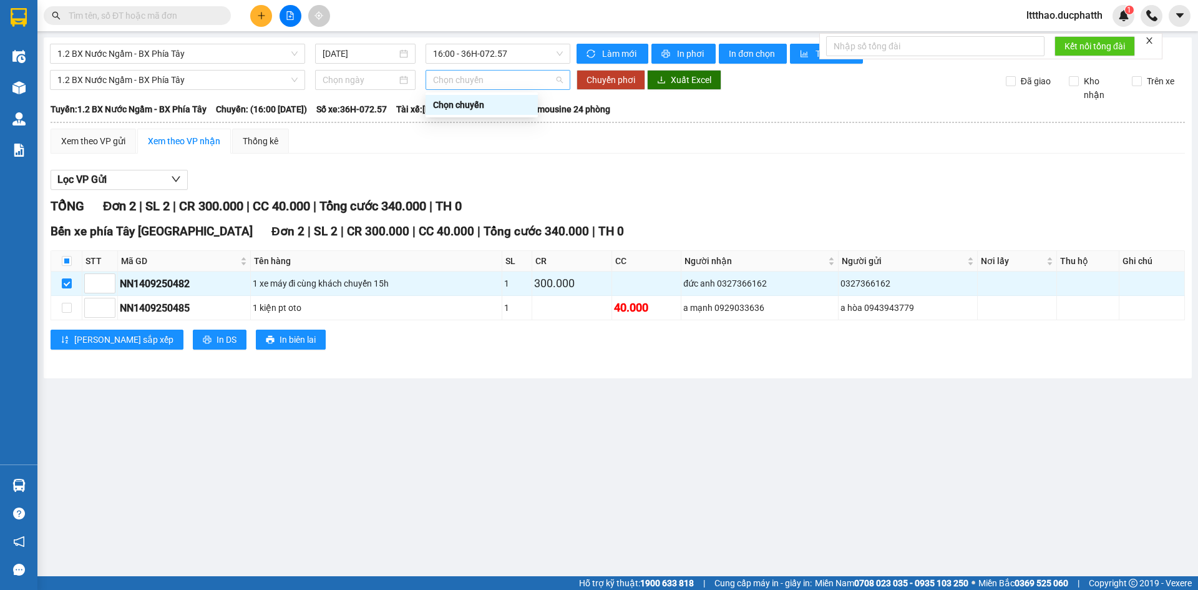
click at [448, 82] on span "Chọn chuyến" at bounding box center [498, 80] width 130 height 19
click at [589, 159] on div "Xem theo VP gửi Xem theo VP nhận Thống kê Lọc VP Gửi TỔNG Đơn 2 | SL 2 | CR 30…" at bounding box center [618, 247] width 1135 height 237
click at [752, 177] on div "Lọc VP Gửi" at bounding box center [618, 180] width 1135 height 21
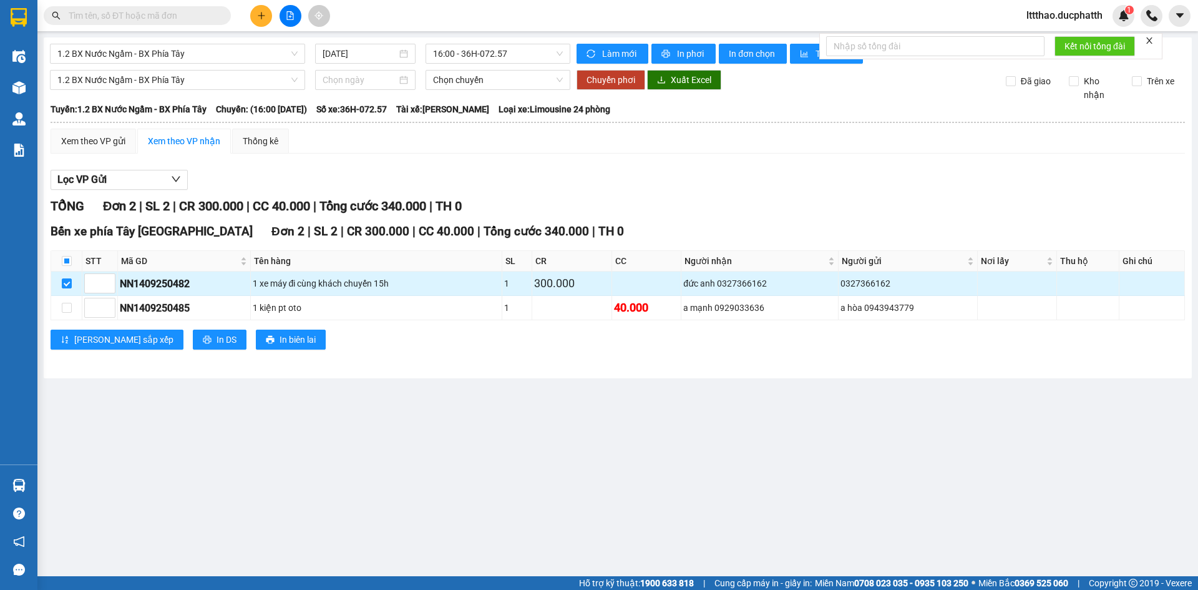
click at [441, 283] on div "1 xe máy đi cùng khách chuyến 15h" at bounding box center [376, 284] width 247 height 14
drag, startPoint x: 66, startPoint y: 283, endPoint x: 62, endPoint y: 72, distance: 211.0
click at [65, 283] on input "checkbox" at bounding box center [67, 283] width 10 height 10
checkbox input "false"
